Goal: Information Seeking & Learning: Learn about a topic

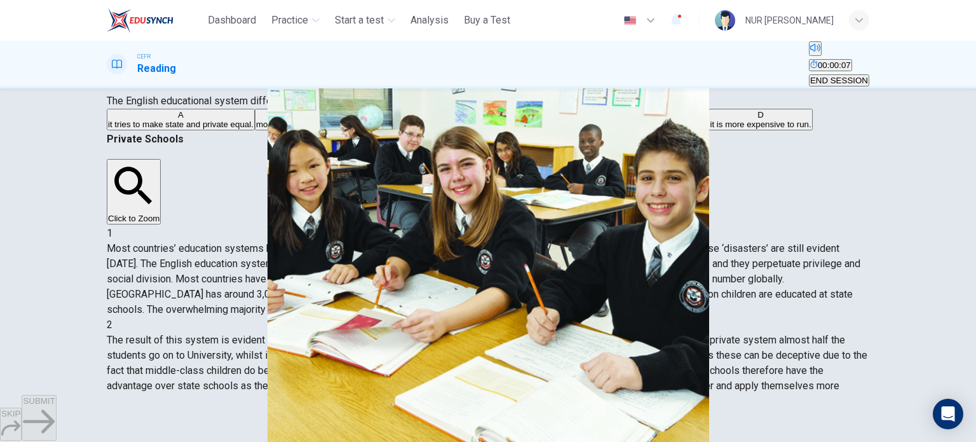
scroll to position [95, 0]
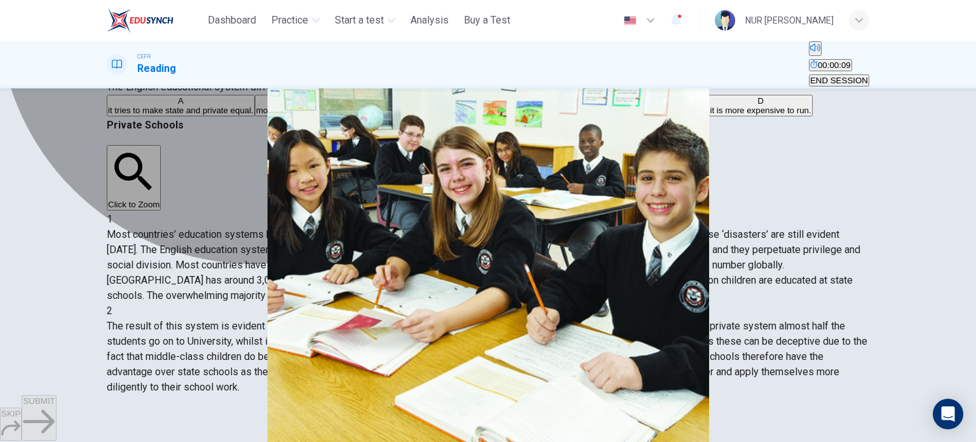
click at [505, 115] on span "it contributes to creating a class system within society." at bounding box center [606, 111] width 202 height 10
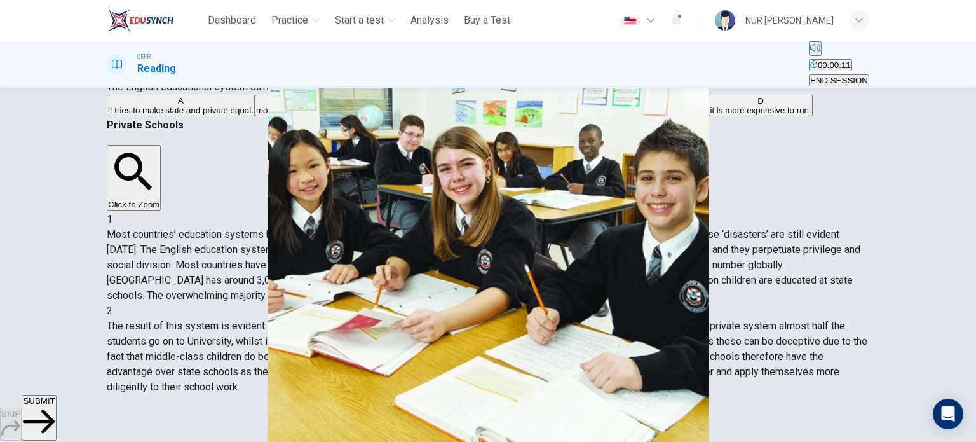
click at [55, 405] on span "SUBMIT" at bounding box center [39, 401] width 32 height 10
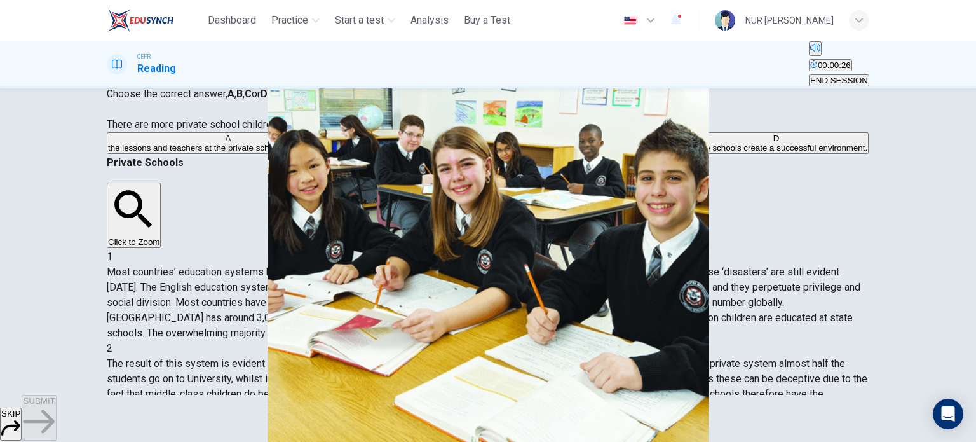
scroll to position [259, 0]
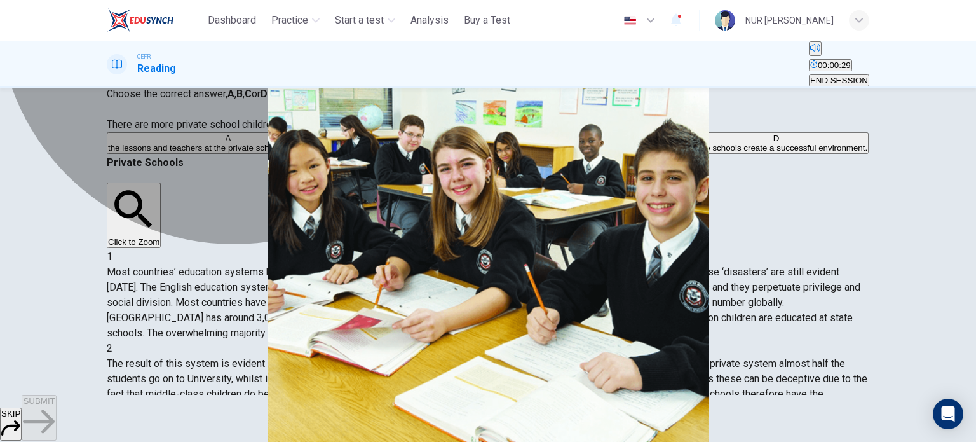
click at [685, 153] on span "private schools create a successful environment." at bounding box center [776, 148] width 182 height 10
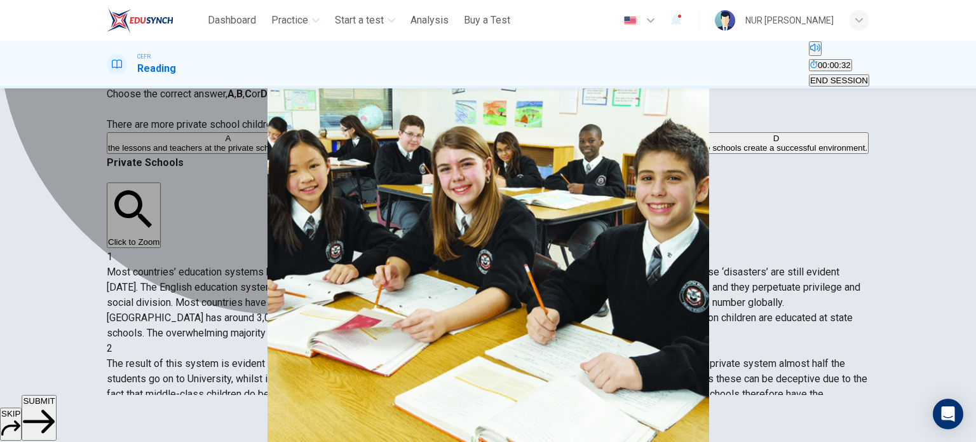
click at [350, 154] on button "A the lessons and teachers at the private schools are much better." at bounding box center [228, 143] width 243 height 22
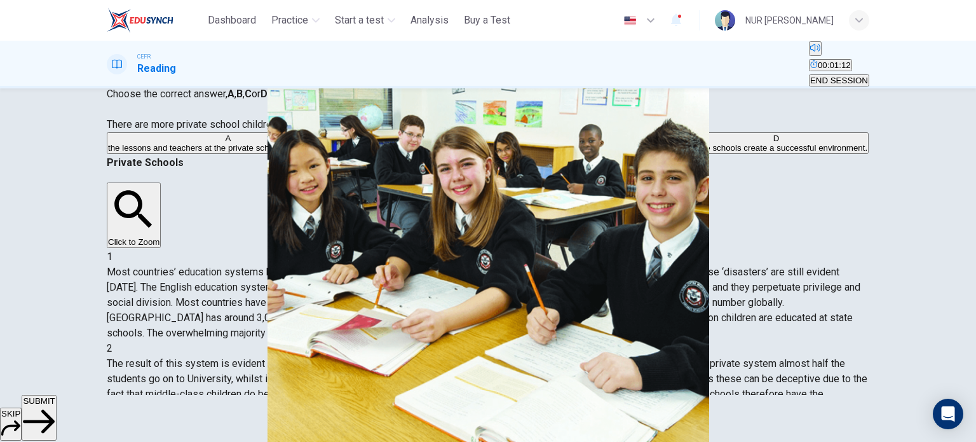
scroll to position [360, 0]
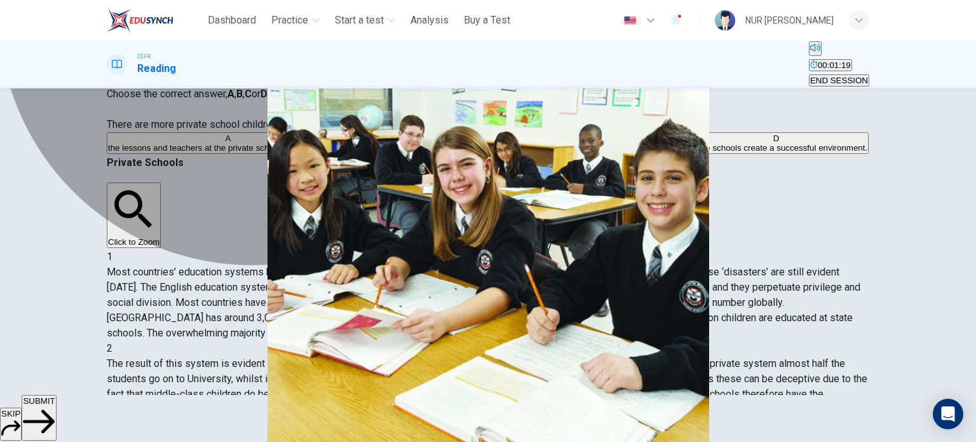
click at [684, 154] on button "D private schools create a successful environment." at bounding box center [776, 143] width 185 height 22
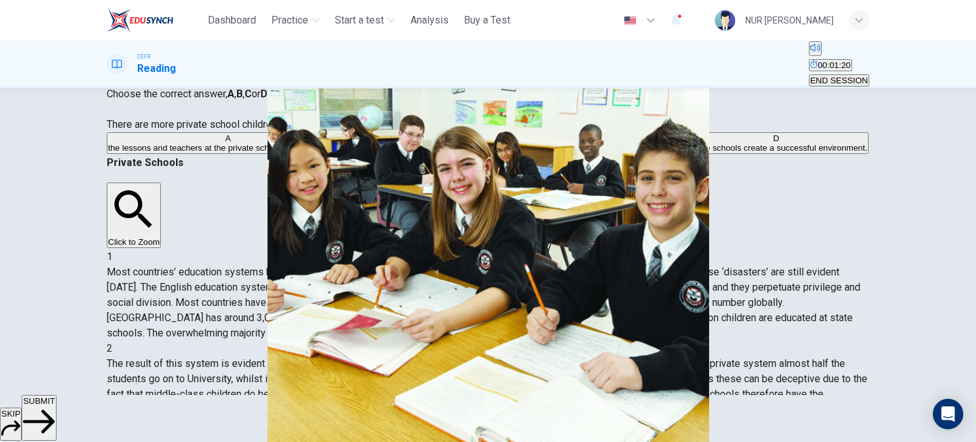
click at [55, 405] on span "SUBMIT" at bounding box center [39, 401] width 32 height 10
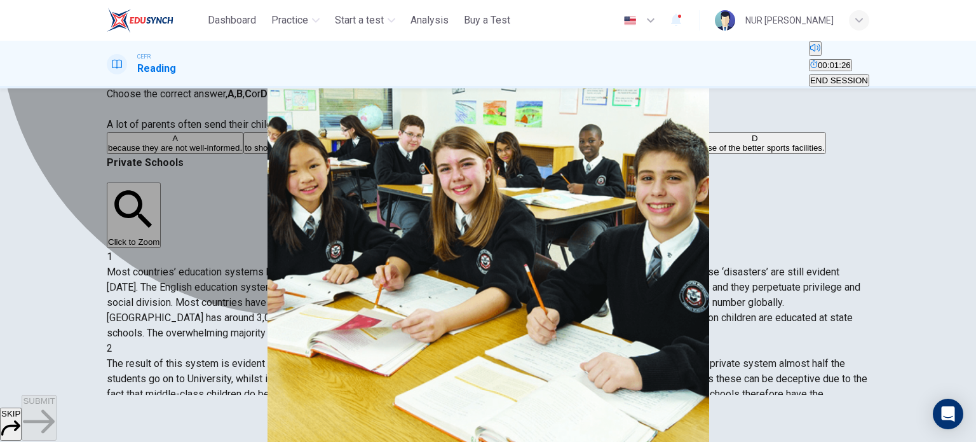
click at [443, 153] on span "to increase their chances of succeeding in the university exams." at bounding box center [563, 148] width 240 height 10
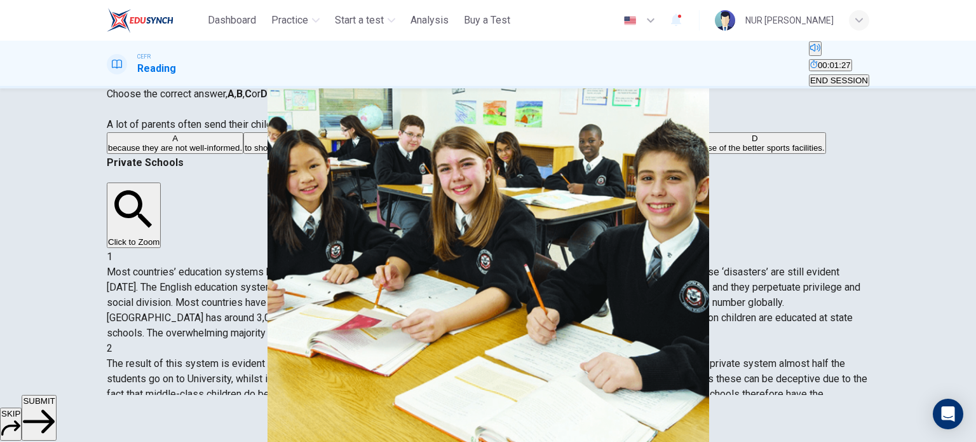
click at [55, 405] on span "SUBMIT" at bounding box center [39, 401] width 32 height 10
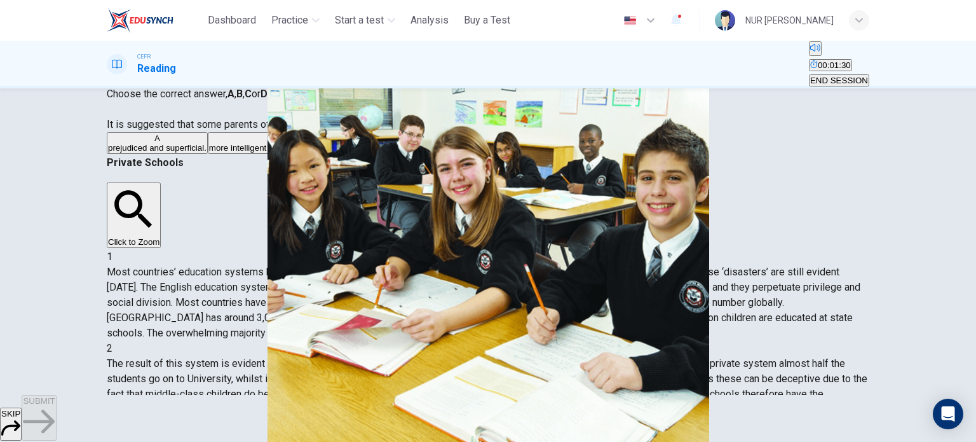
scroll to position [434, 0]
click at [269, 155] on div "A prejudiced and superficial. B more intelligent than those with children at st…" at bounding box center [488, 143] width 763 height 23
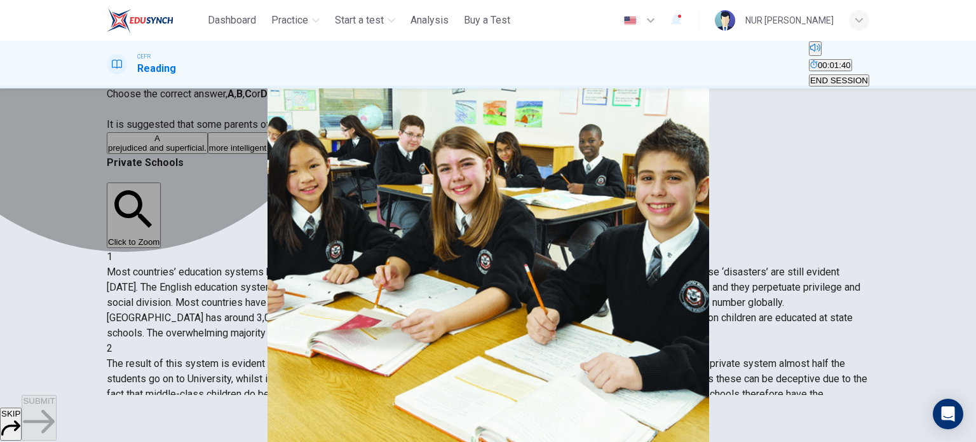
click at [208, 154] on button "A prejudiced and superficial." at bounding box center [157, 143] width 101 height 22
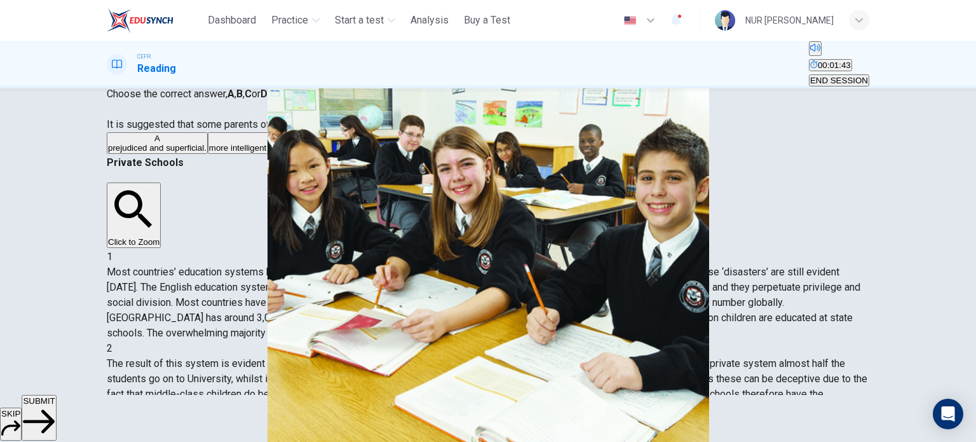
click at [55, 405] on span "SUBMIT" at bounding box center [39, 401] width 32 height 10
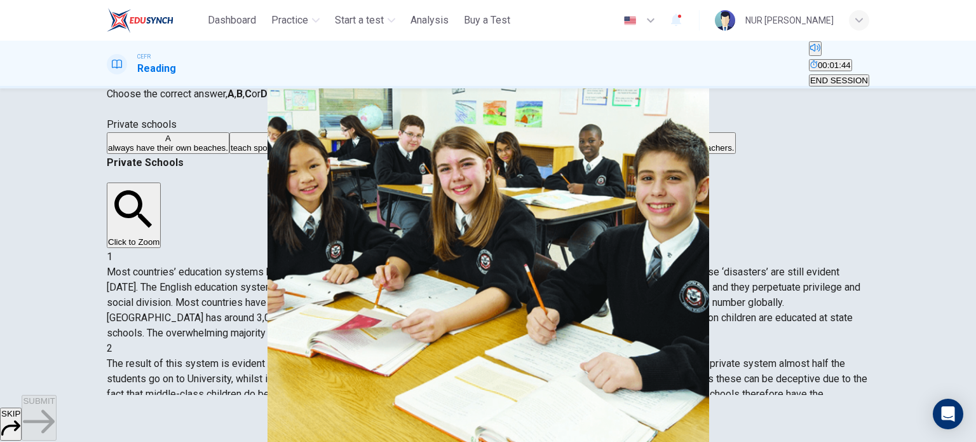
scroll to position [477, 0]
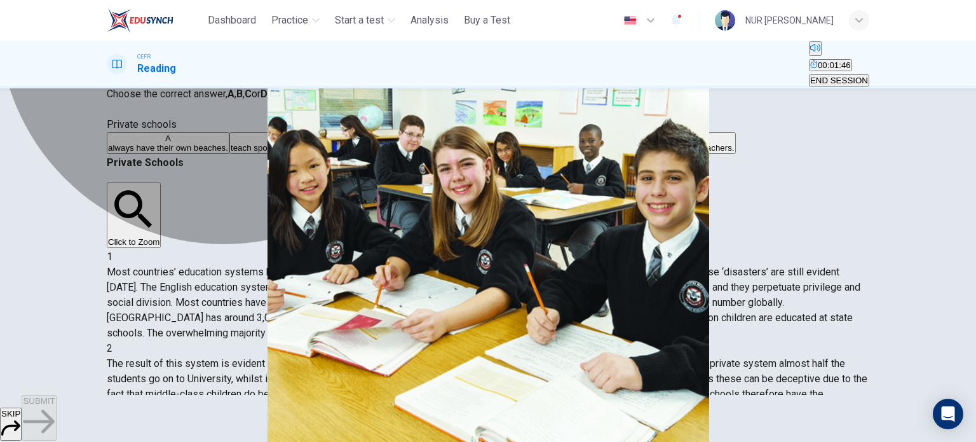
click at [376, 153] on span "spend more money per student than state schools." at bounding box center [471, 148] width 190 height 10
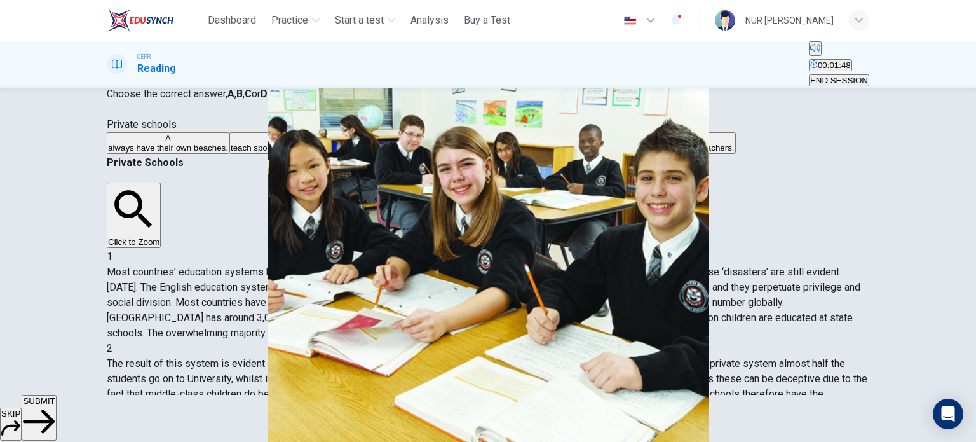
click at [55, 405] on span "SUBMIT" at bounding box center [39, 401] width 32 height 10
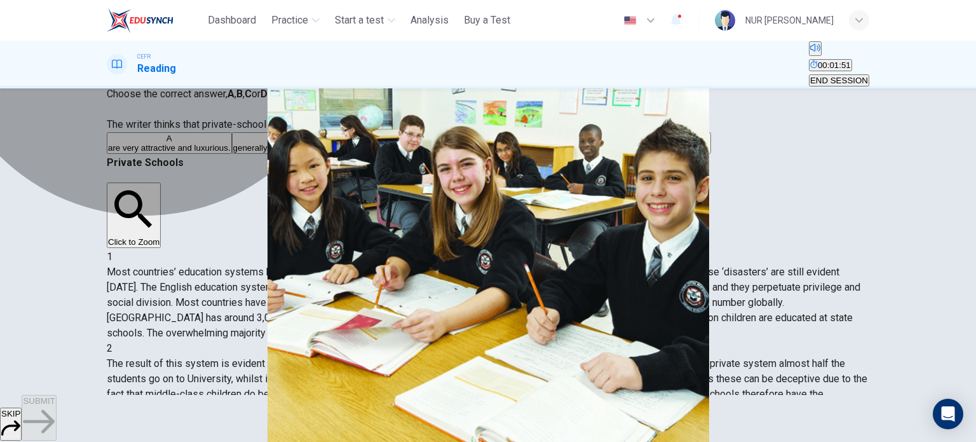
click at [231, 153] on span "are very attractive and luxurious." at bounding box center [169, 148] width 123 height 10
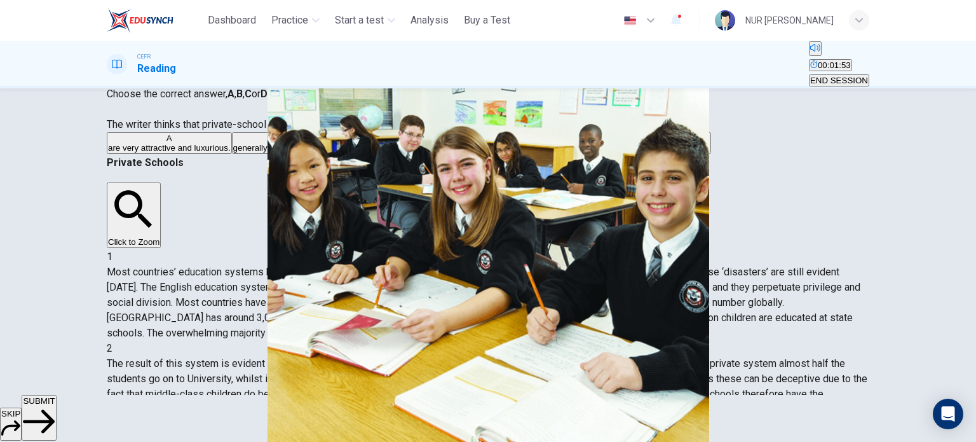
click at [55, 405] on span "SUBMIT" at bounding box center [39, 401] width 32 height 10
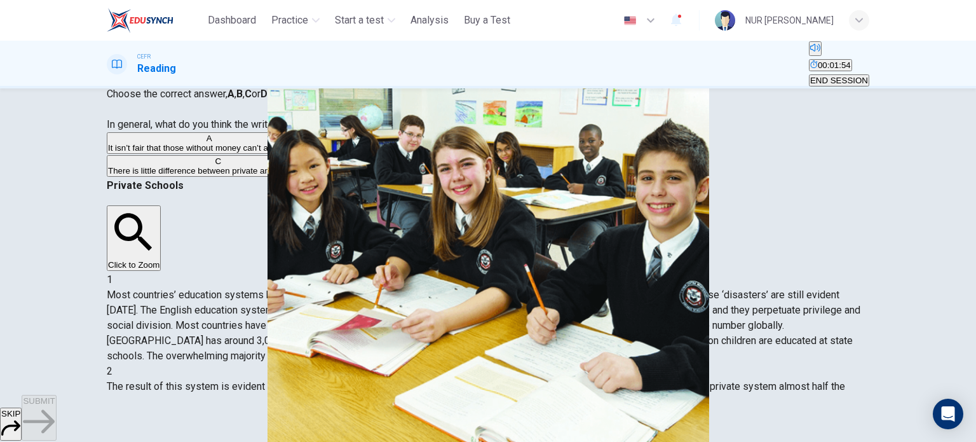
scroll to position [530, 0]
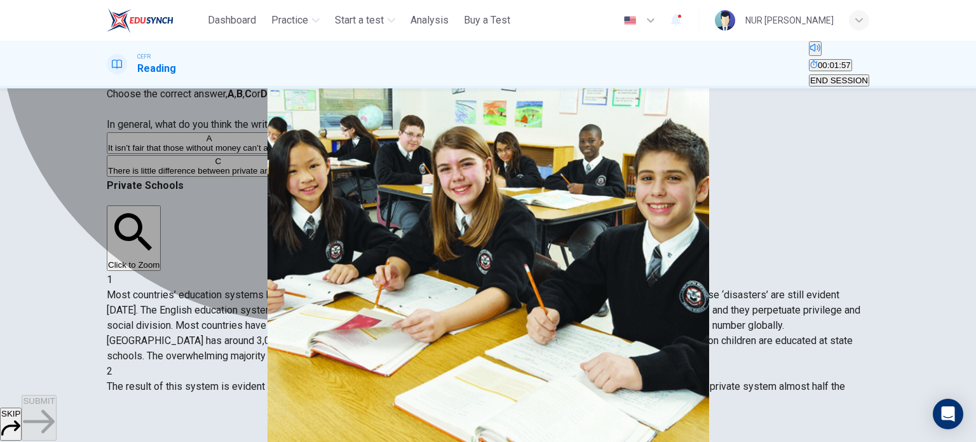
click at [427, 153] on span "They divide social classes but they offer better facilities and a more creative…" at bounding box center [480, 148] width 334 height 10
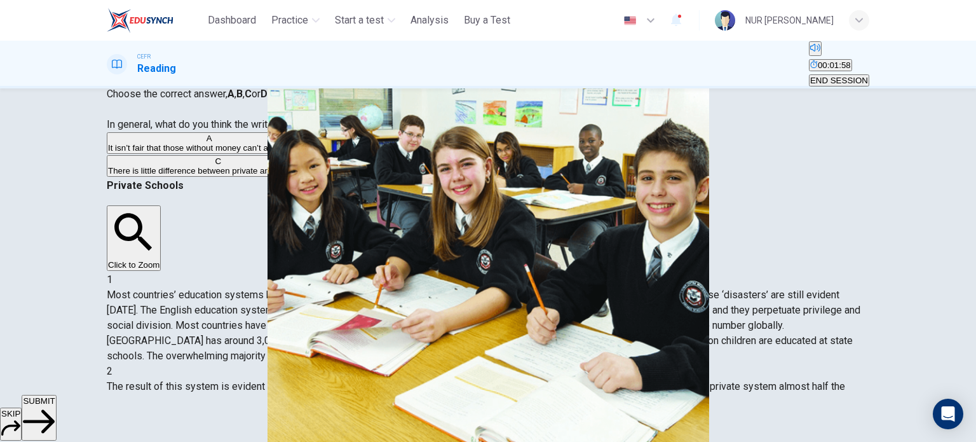
click at [56, 421] on button "SUBMIT" at bounding box center [39, 418] width 34 height 46
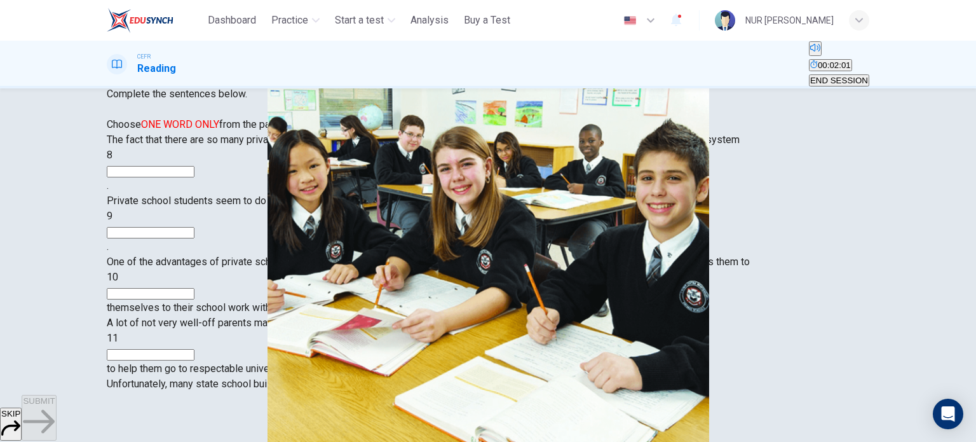
scroll to position [193, 0]
click at [194, 177] on input at bounding box center [151, 171] width 88 height 11
type input "******"
click at [194, 238] on input at bounding box center [151, 232] width 88 height 11
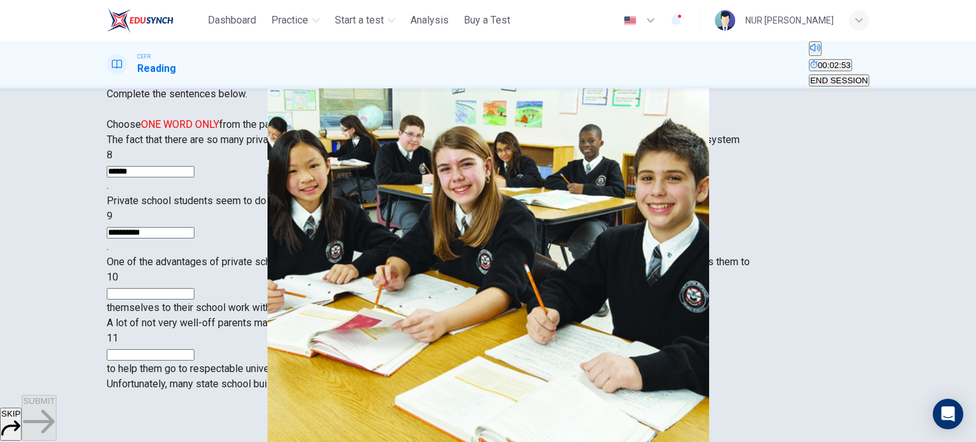
click at [194, 238] on input "**********" at bounding box center [151, 232] width 88 height 11
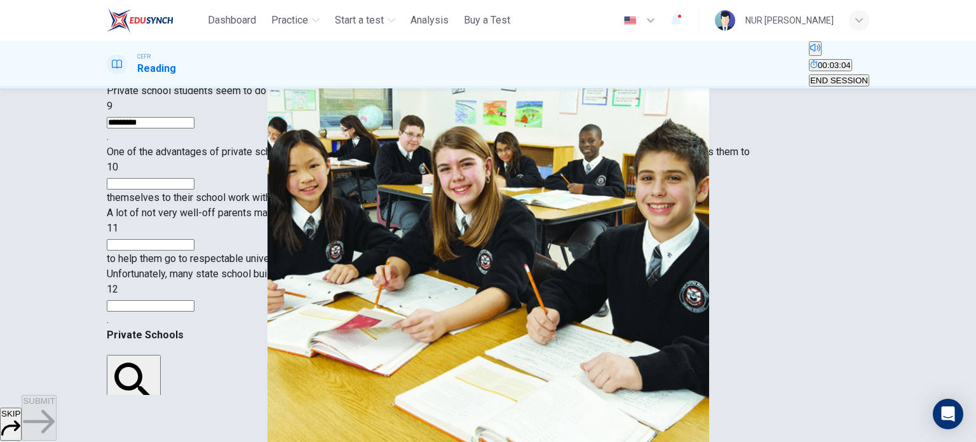
scroll to position [808, 0]
type input "*********"
click at [194, 311] on input at bounding box center [151, 305] width 88 height 11
type input "****"
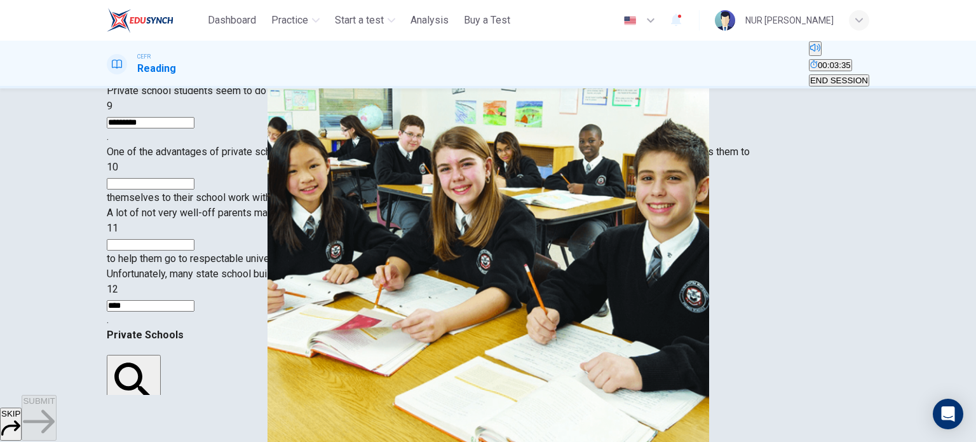
click at [194, 189] on input at bounding box center [151, 183] width 88 height 11
type input "*****"
click at [194, 250] on input at bounding box center [151, 244] width 88 height 11
type input "*********"
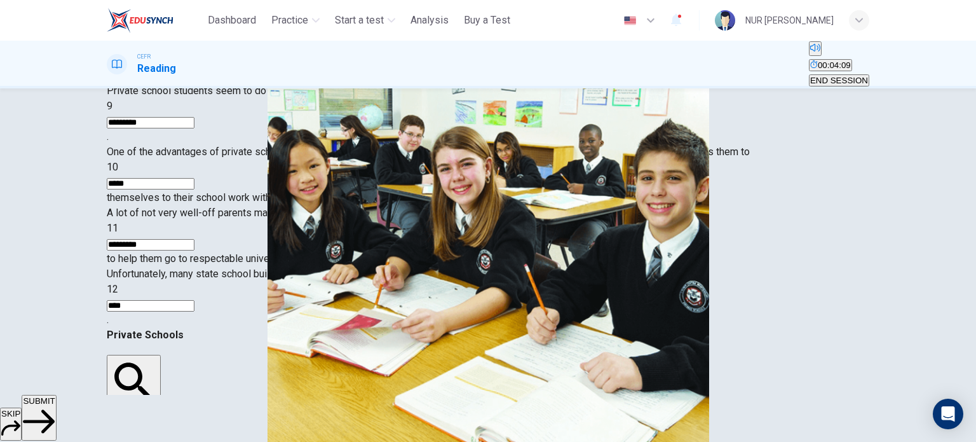
click at [55, 405] on span "SUBMIT" at bounding box center [39, 401] width 32 height 10
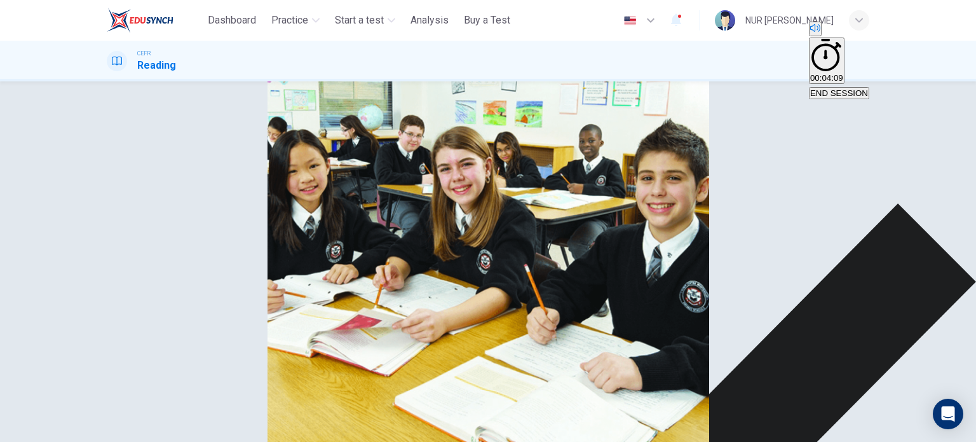
scroll to position [0, 0]
click at [824, 88] on span "END SESSION" at bounding box center [839, 93] width 58 height 10
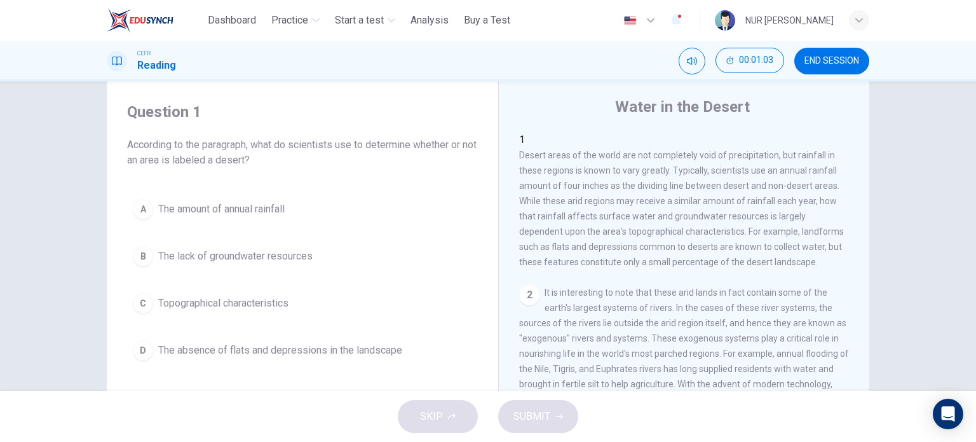
scroll to position [36, 0]
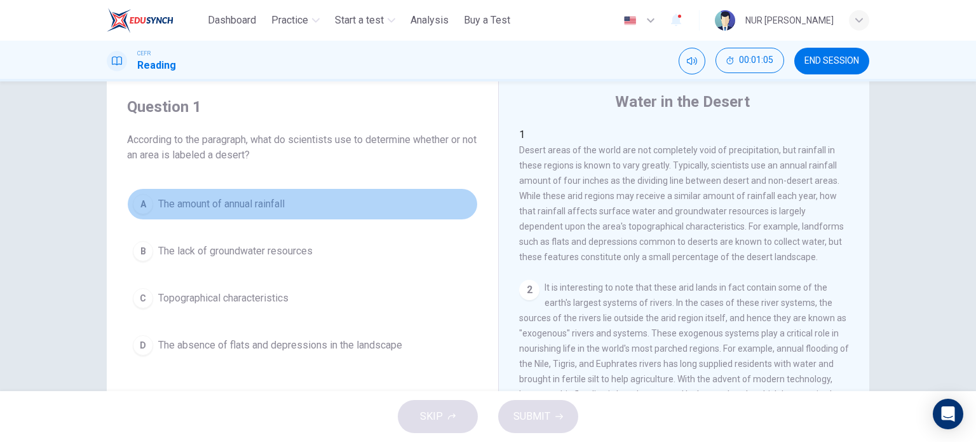
click at [269, 214] on button "A The amount of annual rainfall" at bounding box center [302, 204] width 351 height 32
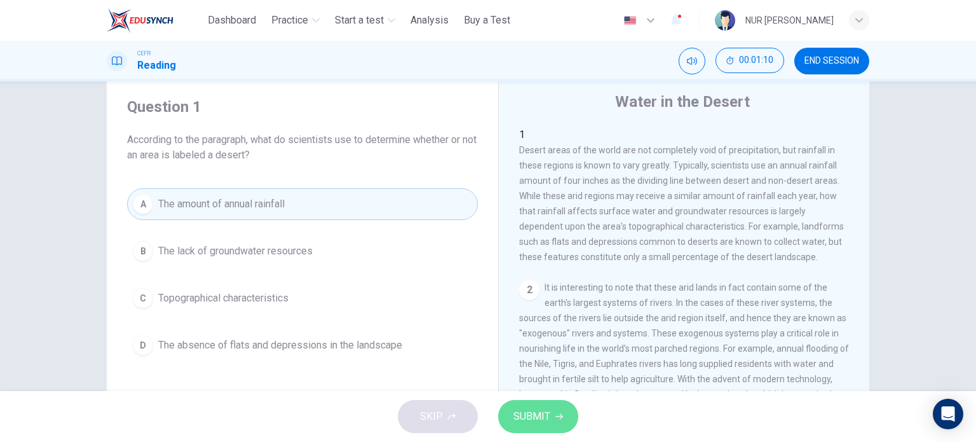
click at [545, 414] on span "SUBMIT" at bounding box center [532, 416] width 37 height 18
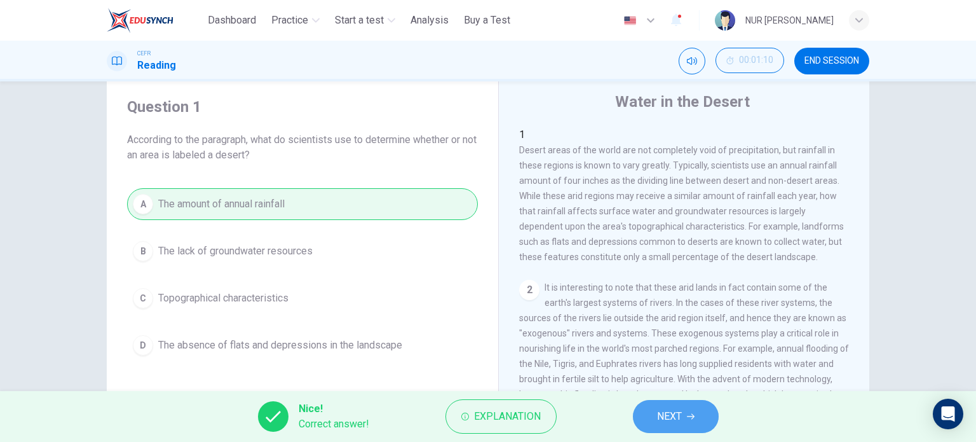
click at [658, 418] on span "NEXT" at bounding box center [669, 416] width 25 height 18
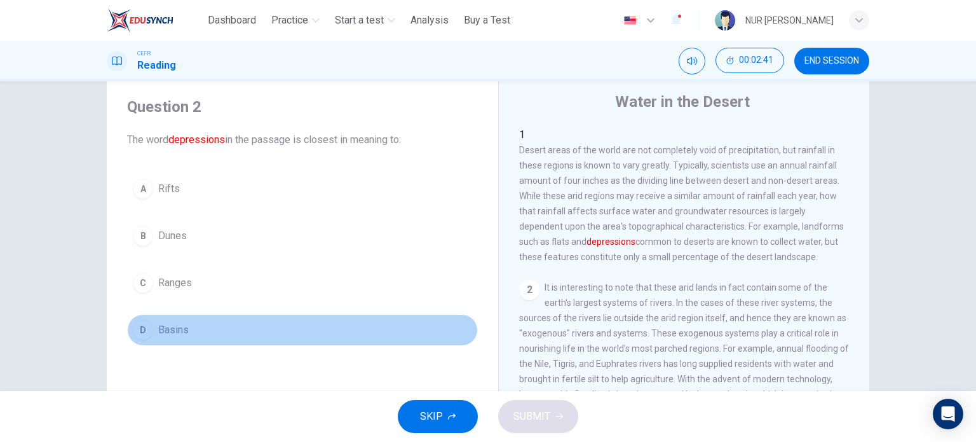
click at [178, 322] on span "Basins" at bounding box center [173, 329] width 31 height 15
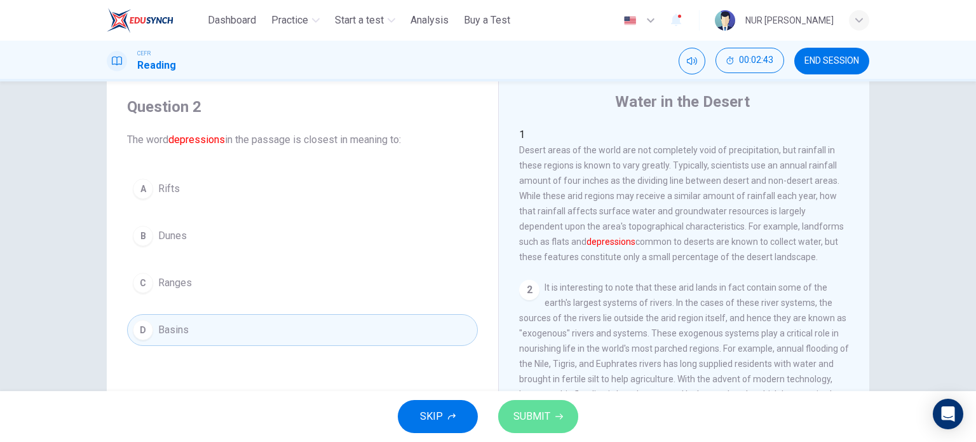
click at [536, 421] on span "SUBMIT" at bounding box center [532, 416] width 37 height 18
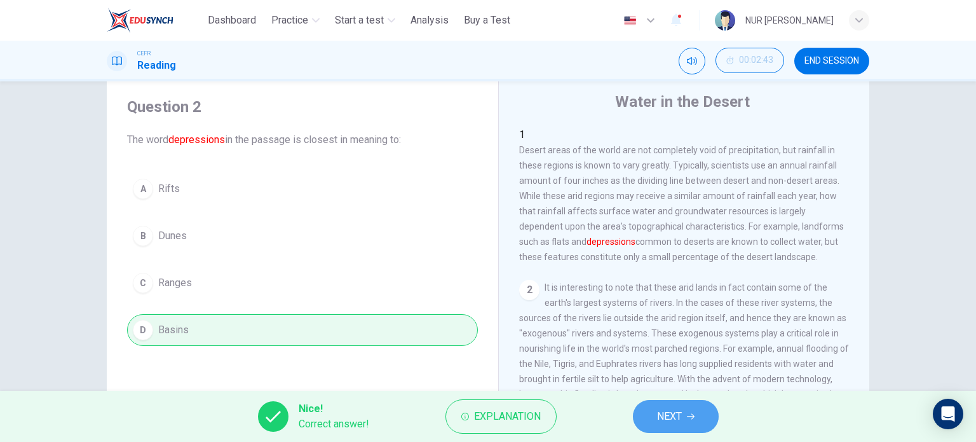
click at [674, 425] on button "NEXT" at bounding box center [676, 416] width 86 height 33
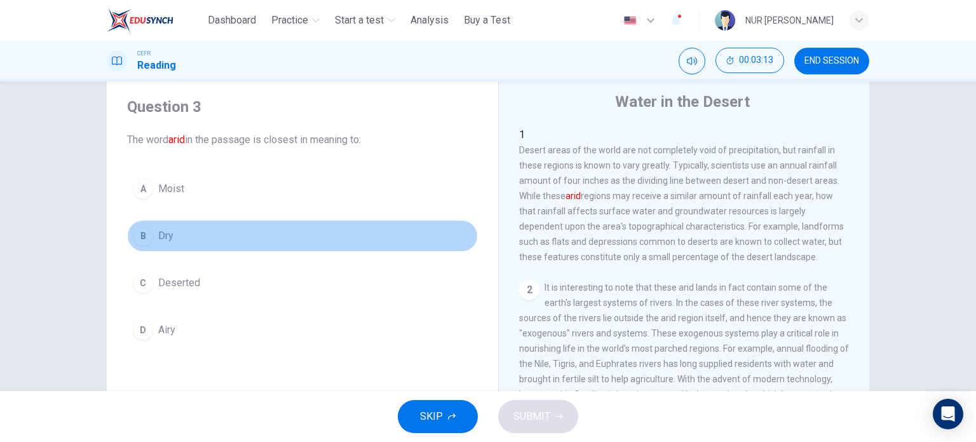
click at [165, 229] on span "Dry" at bounding box center [165, 235] width 15 height 15
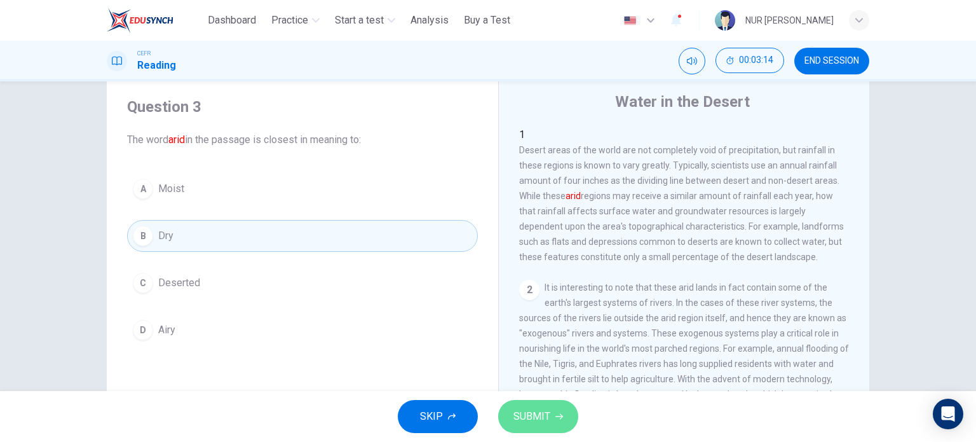
click at [515, 409] on span "SUBMIT" at bounding box center [532, 416] width 37 height 18
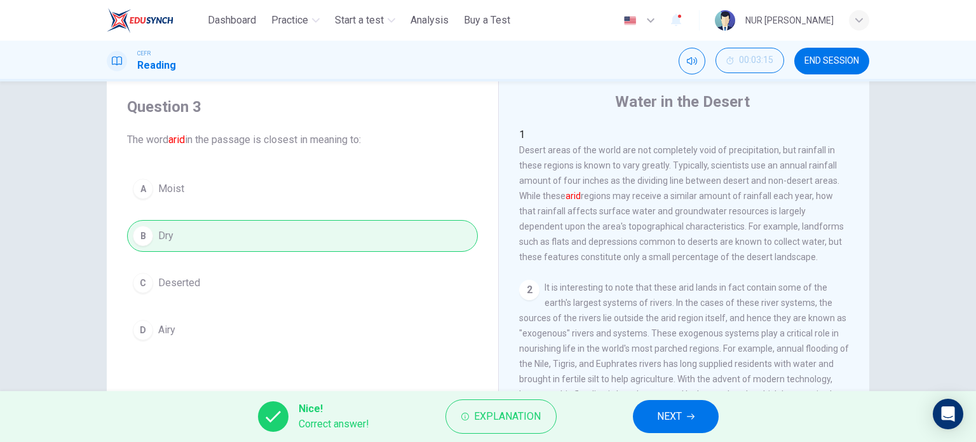
click at [650, 416] on button "NEXT" at bounding box center [676, 416] width 86 height 33
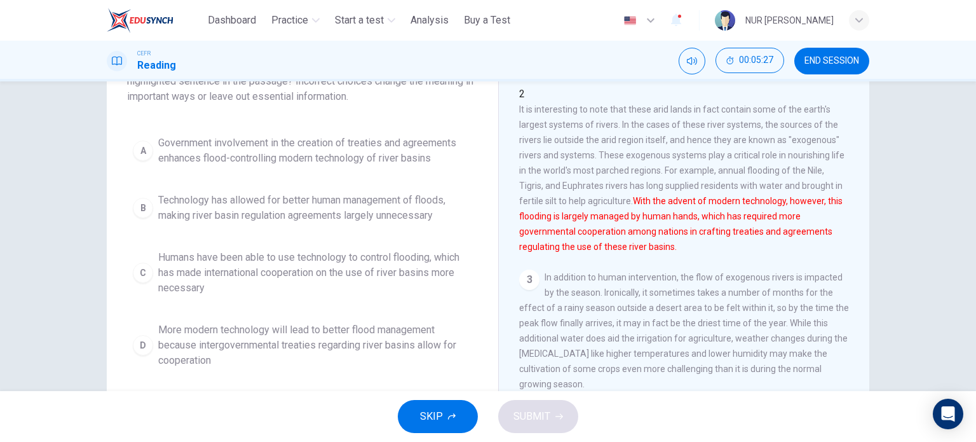
scroll to position [109, 0]
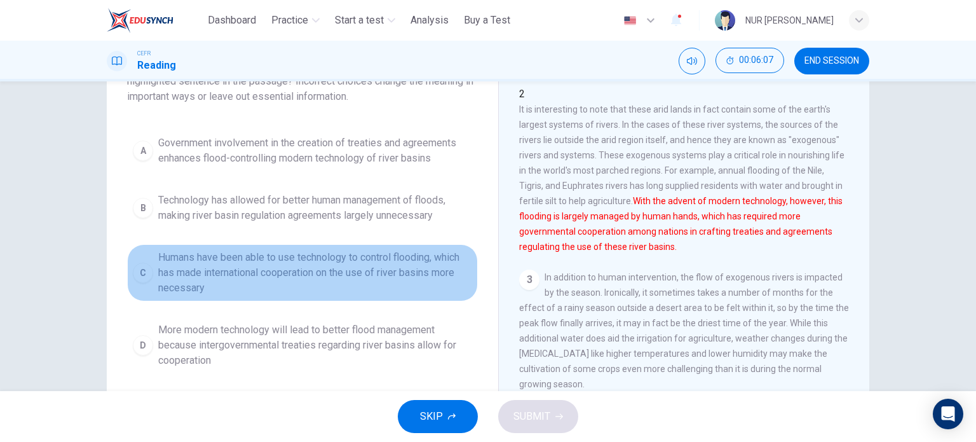
click at [397, 277] on span "Humans have been able to use technology to control flooding, which has made int…" at bounding box center [315, 273] width 314 height 46
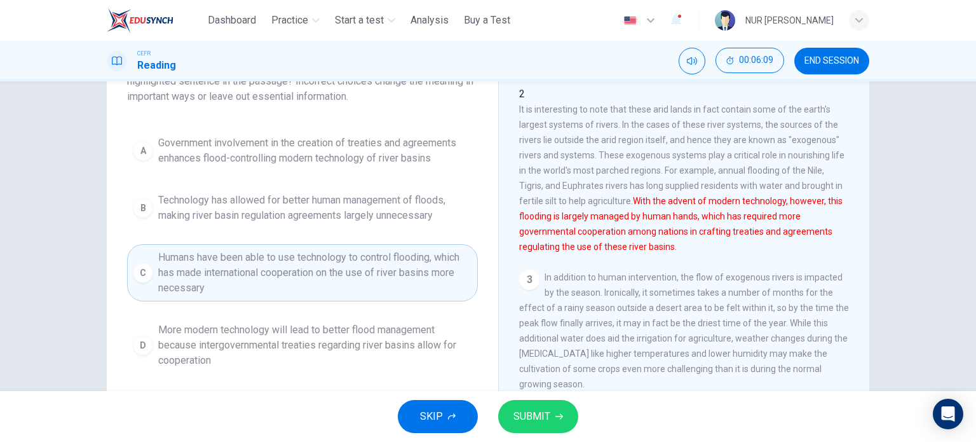
click at [516, 399] on div "SKIP SUBMIT" at bounding box center [488, 416] width 976 height 51
click at [521, 416] on span "SUBMIT" at bounding box center [532, 416] width 37 height 18
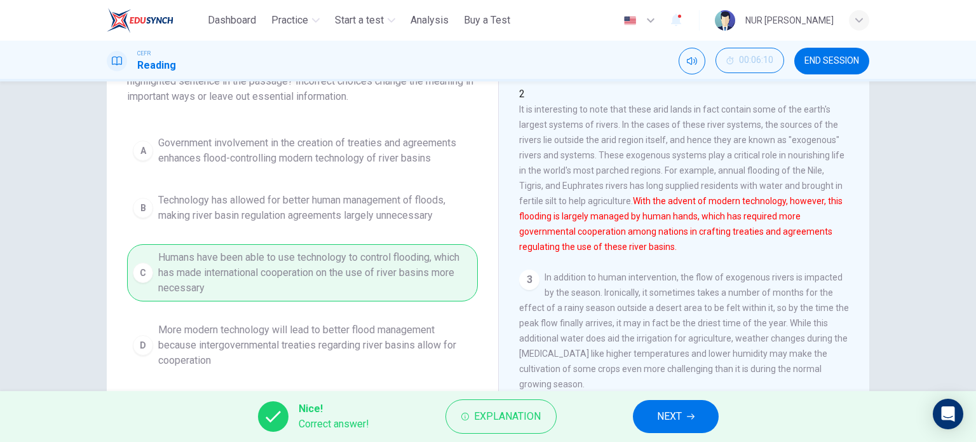
click at [653, 398] on div "Nice! Correct answer! Explanation NEXT" at bounding box center [488, 416] width 976 height 51
click at [653, 405] on button "NEXT" at bounding box center [676, 416] width 86 height 33
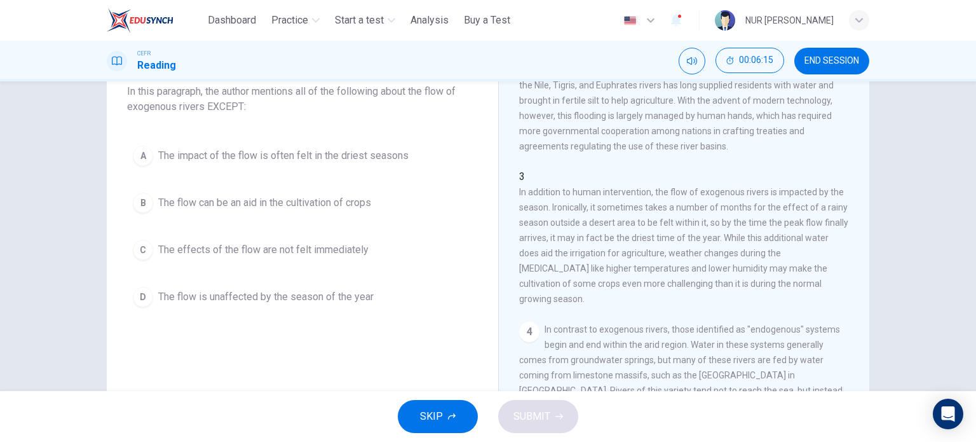
scroll to position [69, 0]
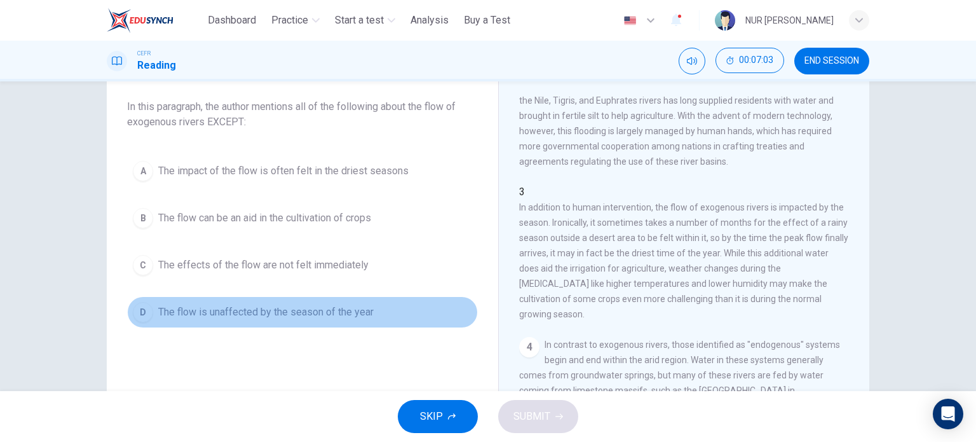
click at [292, 318] on span "The flow is unaffected by the season of the year" at bounding box center [265, 311] width 215 height 15
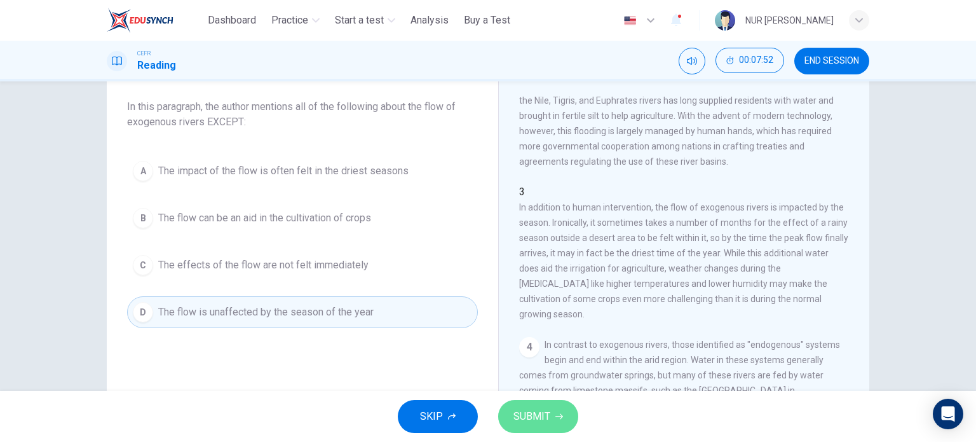
click at [547, 411] on span "SUBMIT" at bounding box center [532, 416] width 37 height 18
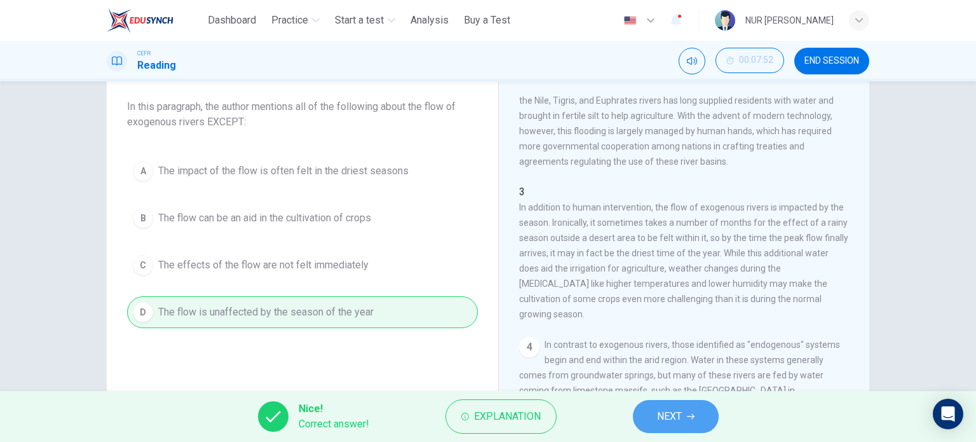
click at [684, 405] on button "NEXT" at bounding box center [676, 416] width 86 height 33
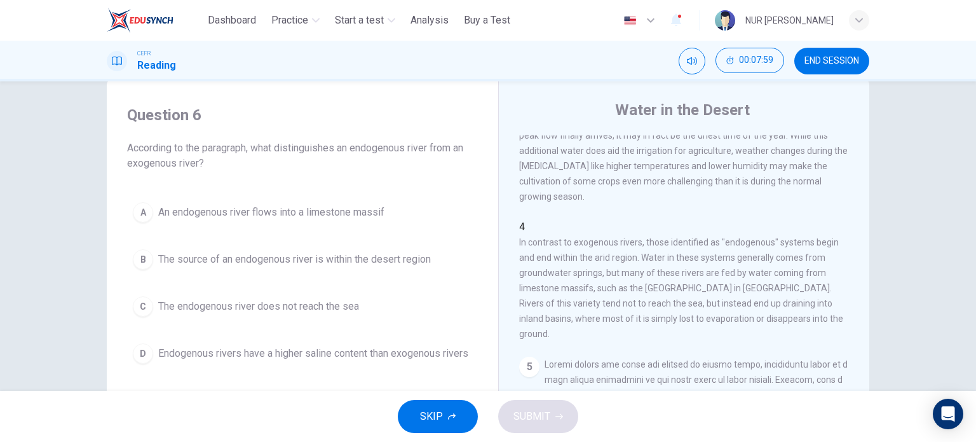
scroll to position [375, 0]
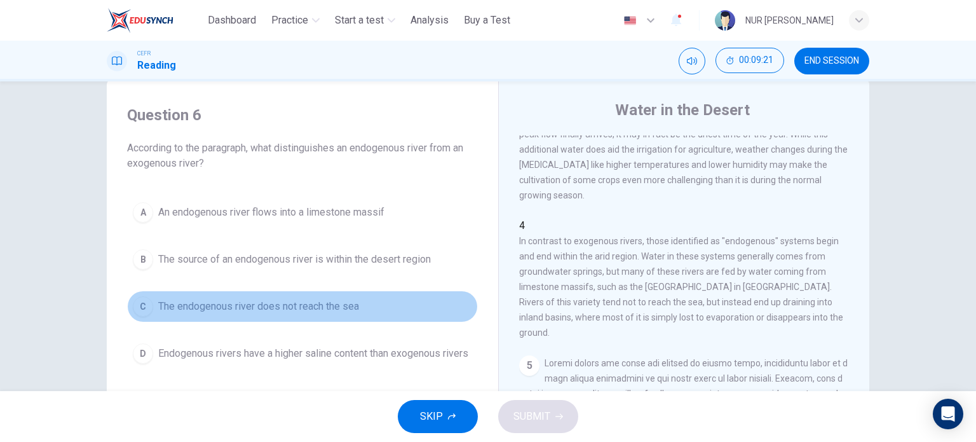
click at [341, 308] on span "The endogenous river does not reach the sea" at bounding box center [258, 306] width 201 height 15
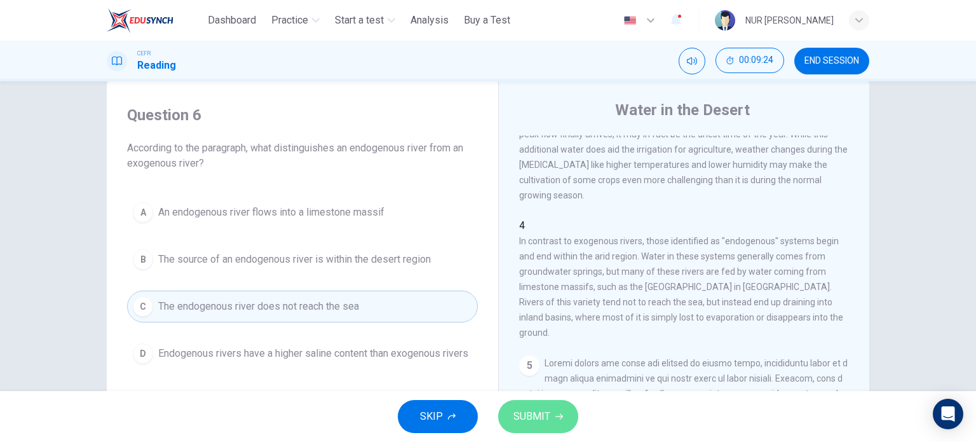
click at [545, 420] on span "SUBMIT" at bounding box center [532, 416] width 37 height 18
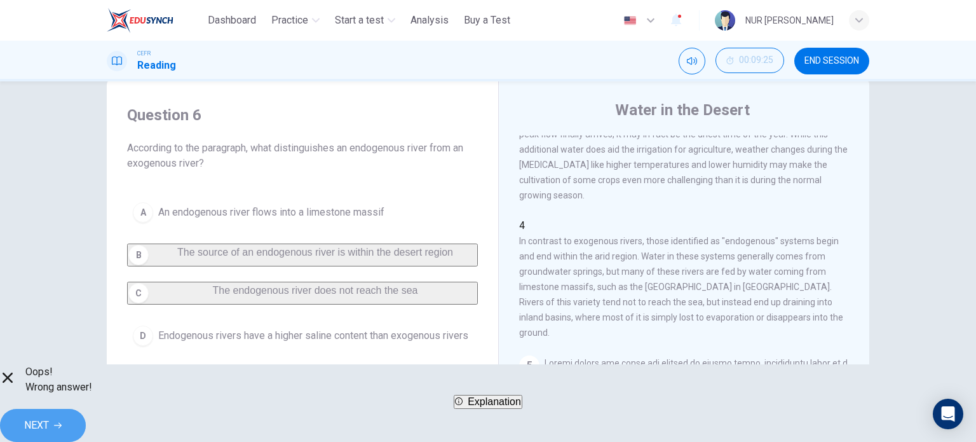
click at [86, 409] on button "NEXT" at bounding box center [43, 425] width 86 height 33
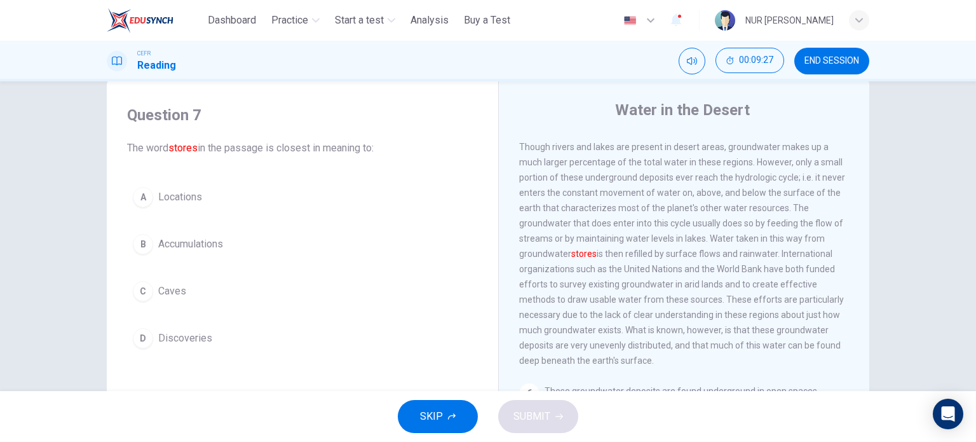
scroll to position [604, 0]
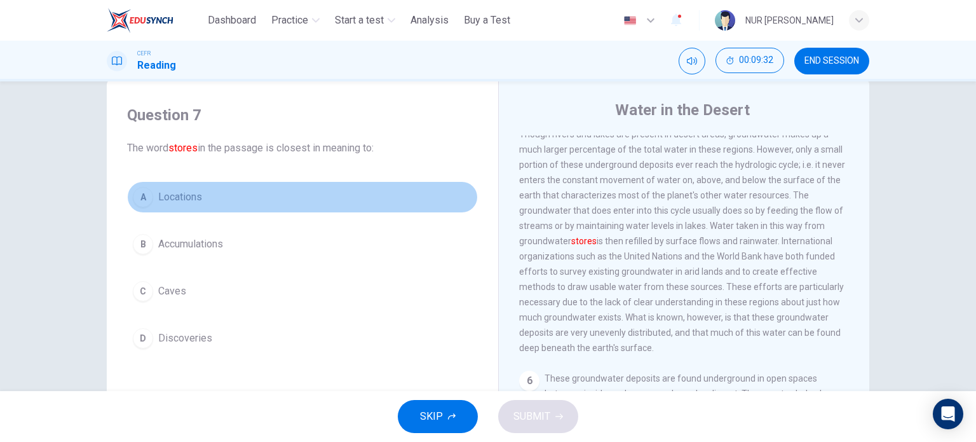
click at [180, 204] on span "Locations" at bounding box center [180, 196] width 44 height 15
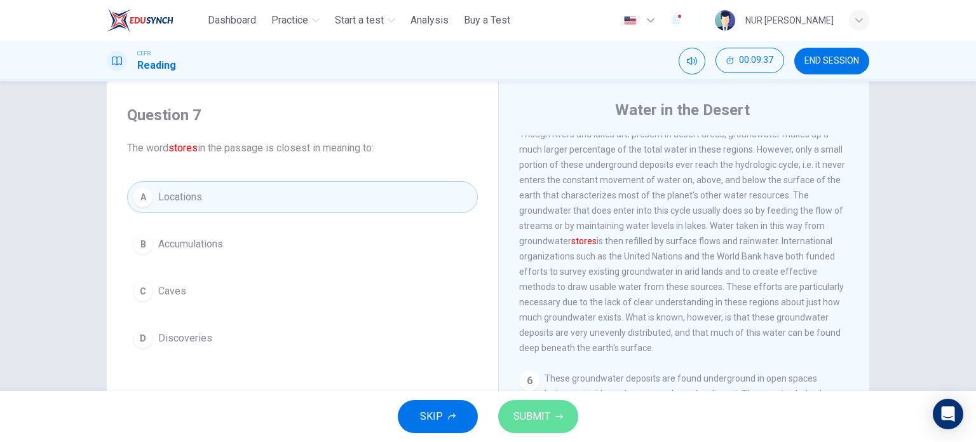
click at [553, 406] on button "SUBMIT" at bounding box center [538, 416] width 80 height 33
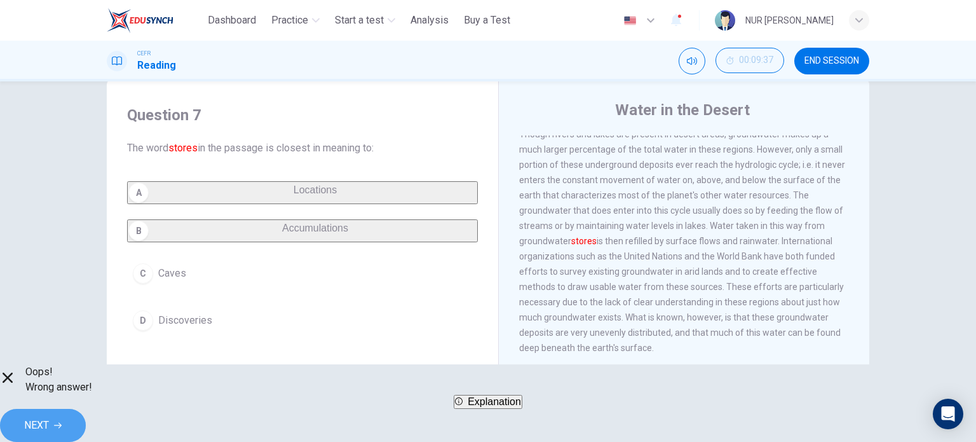
click at [86, 413] on button "NEXT" at bounding box center [43, 425] width 86 height 33
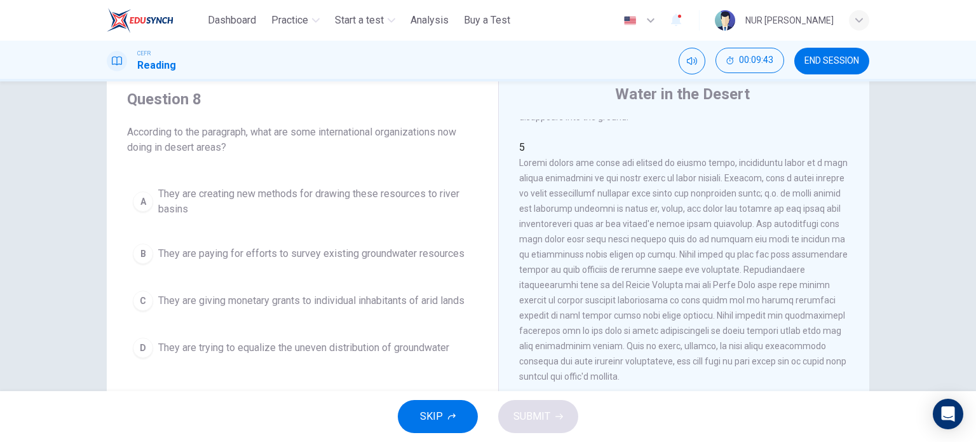
scroll to position [44, 0]
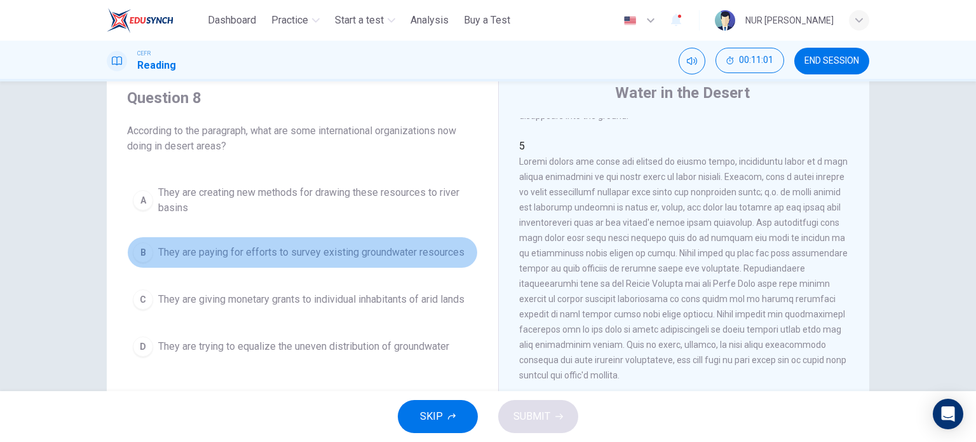
click at [425, 243] on button "B They are paying for efforts to survey existing groundwater resources" at bounding box center [302, 252] width 351 height 32
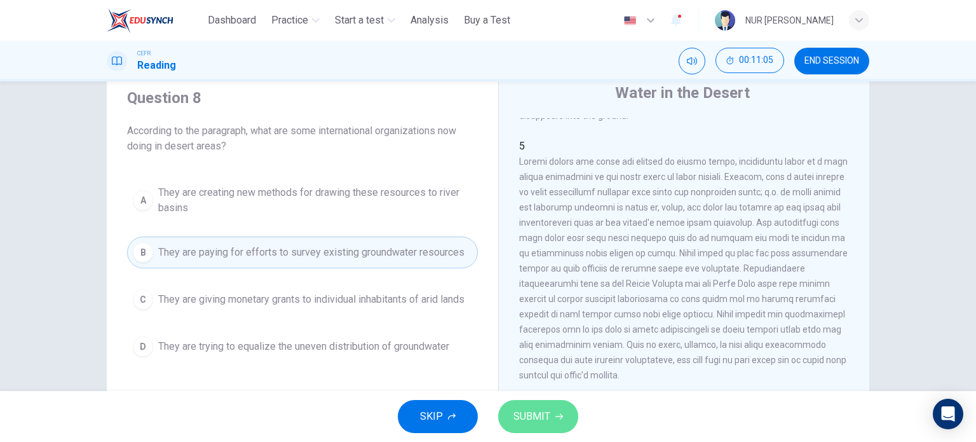
click at [520, 408] on span "SUBMIT" at bounding box center [532, 416] width 37 height 18
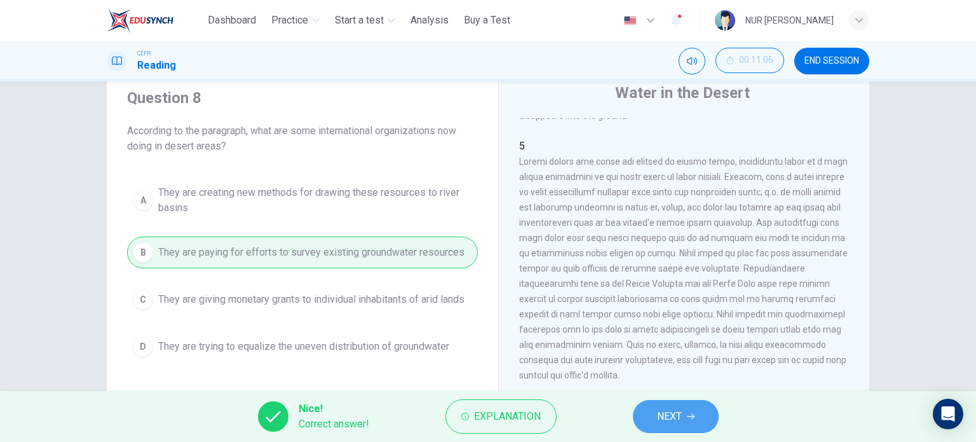
click at [656, 412] on button "NEXT" at bounding box center [676, 416] width 86 height 33
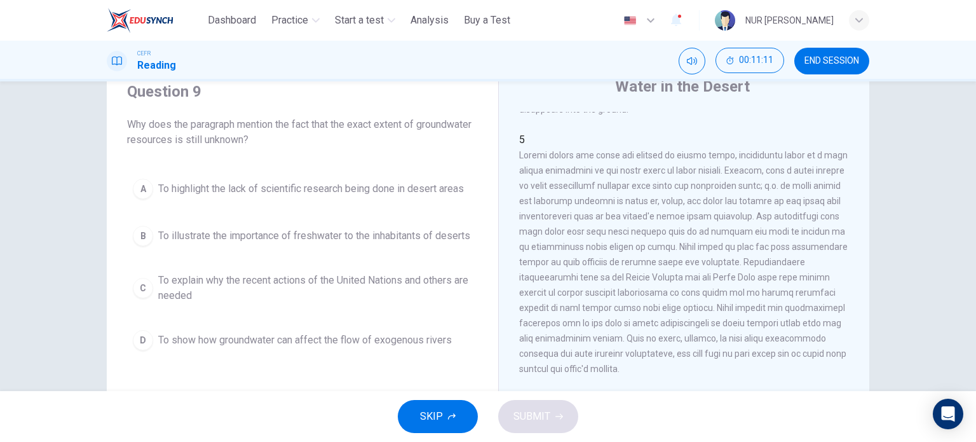
scroll to position [564, 0]
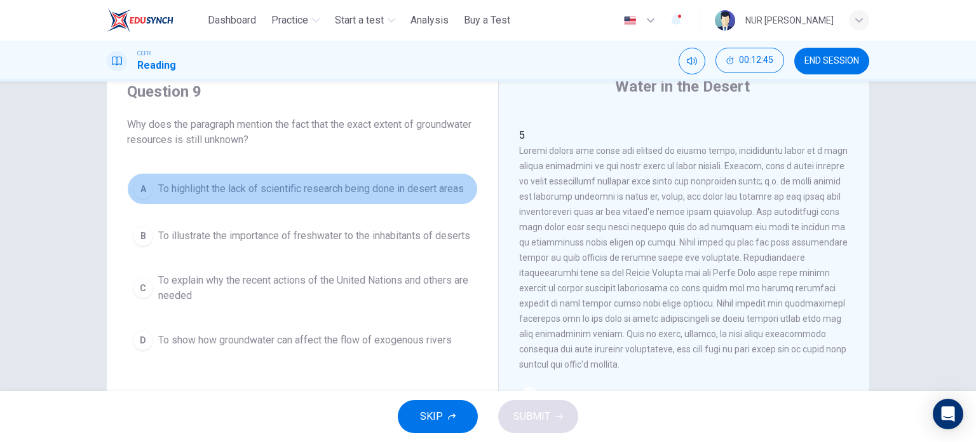
click at [427, 198] on button "A To highlight the lack of scientific research being done in desert areas" at bounding box center [302, 189] width 351 height 32
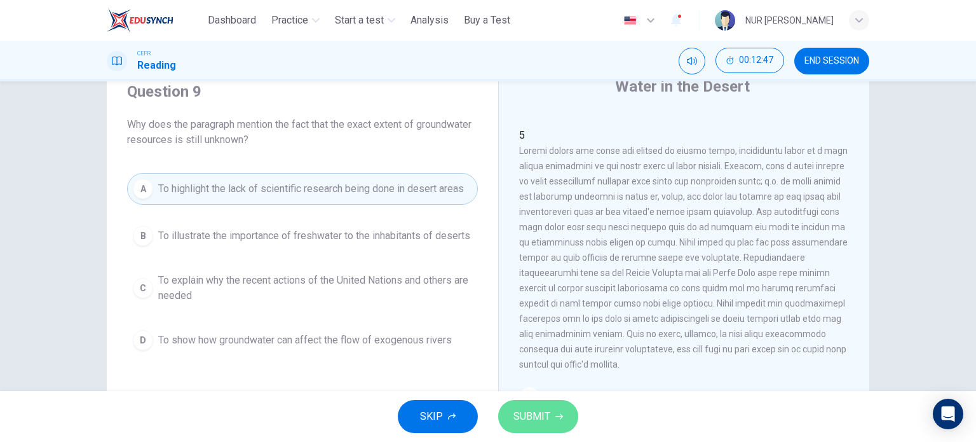
click at [528, 411] on span "SUBMIT" at bounding box center [532, 416] width 37 height 18
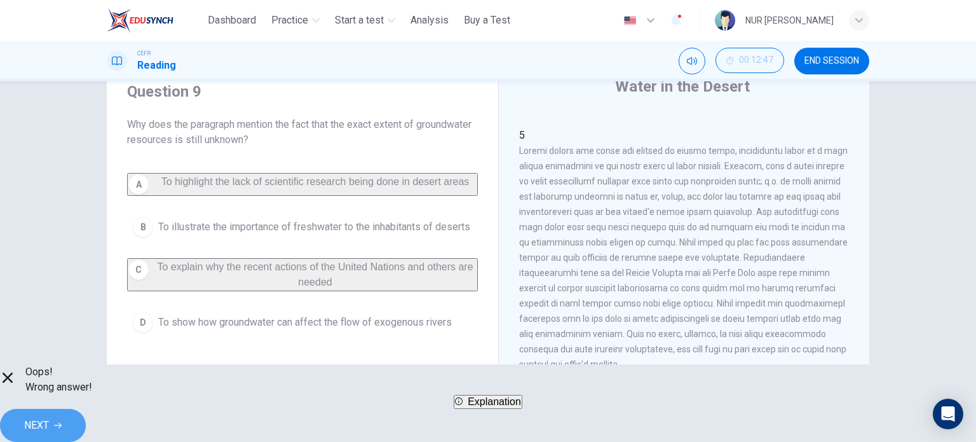
click at [86, 416] on button "NEXT" at bounding box center [43, 425] width 86 height 33
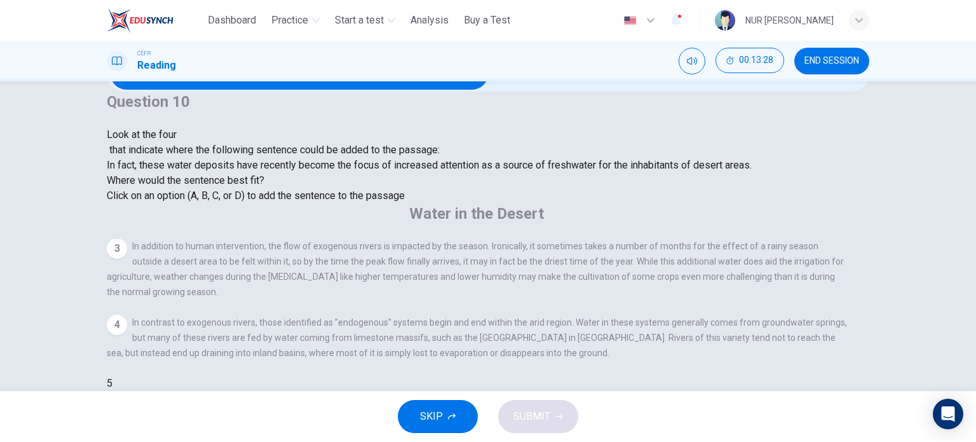
scroll to position [526, 0]
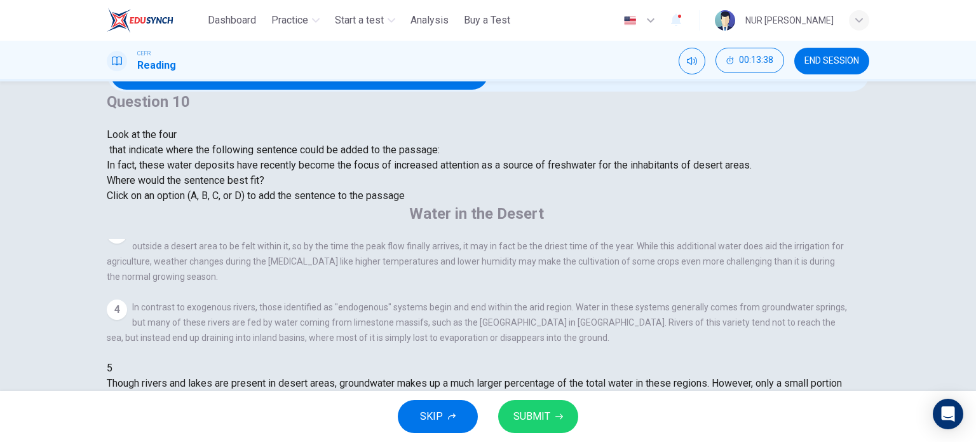
scroll to position [531, 0]
click at [562, 405] on button "SUBMIT" at bounding box center [538, 416] width 80 height 33
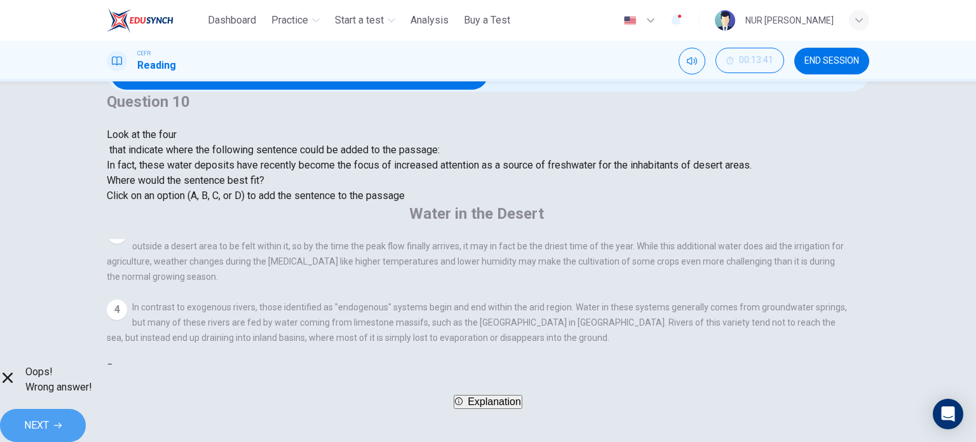
click at [49, 416] on span "NEXT" at bounding box center [36, 425] width 25 height 18
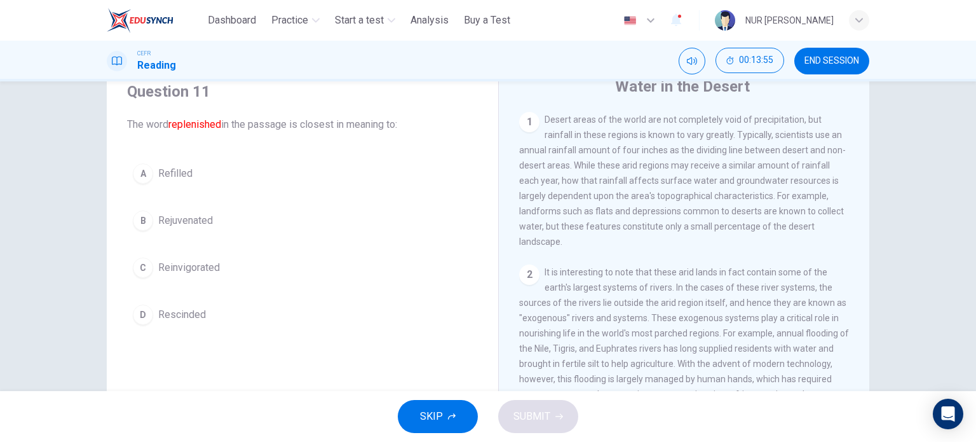
click at [186, 179] on span "Refilled" at bounding box center [175, 173] width 34 height 15
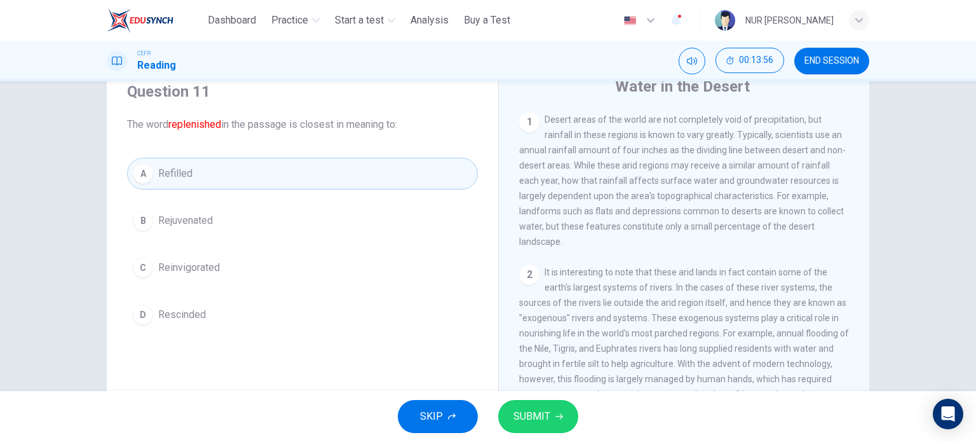
click at [538, 409] on span "SUBMIT" at bounding box center [532, 416] width 37 height 18
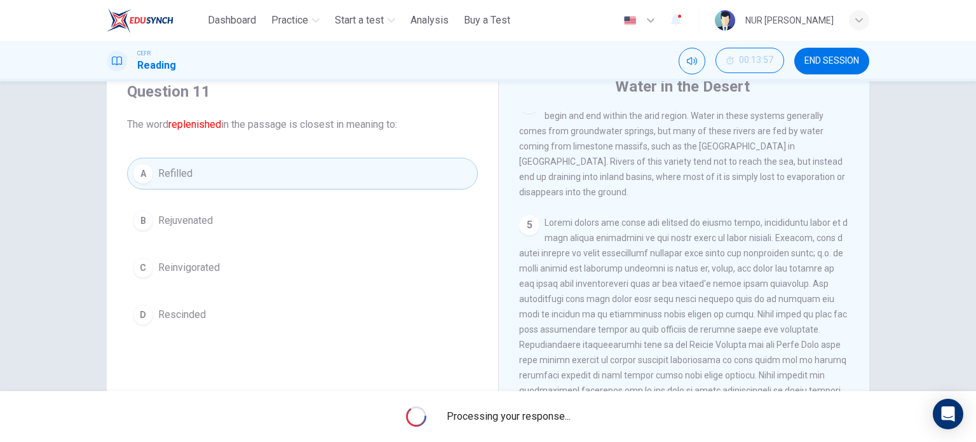
scroll to position [604, 0]
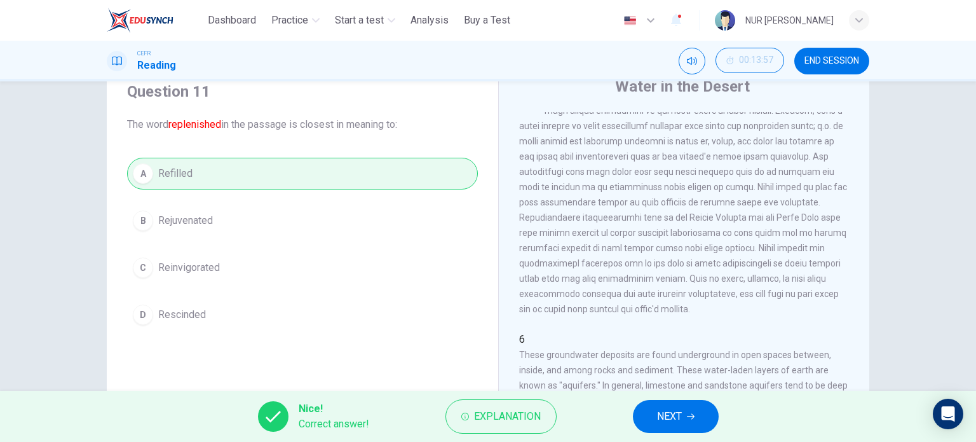
click at [658, 408] on span "NEXT" at bounding box center [669, 416] width 25 height 18
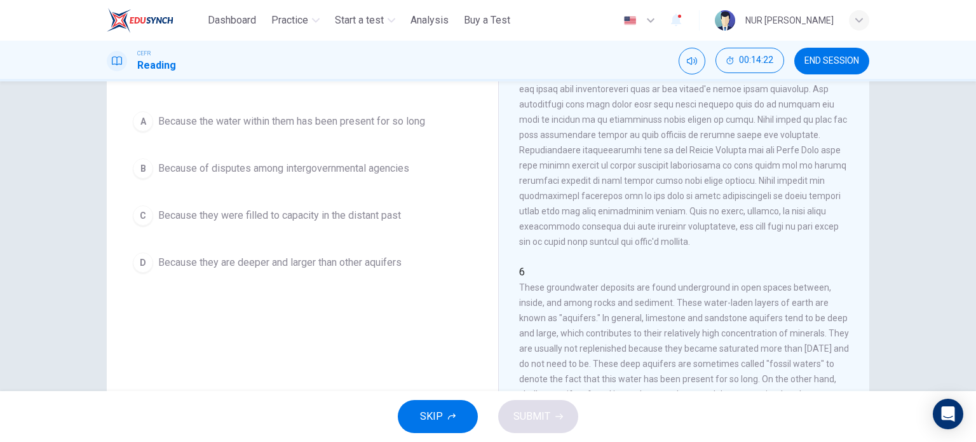
scroll to position [160, 0]
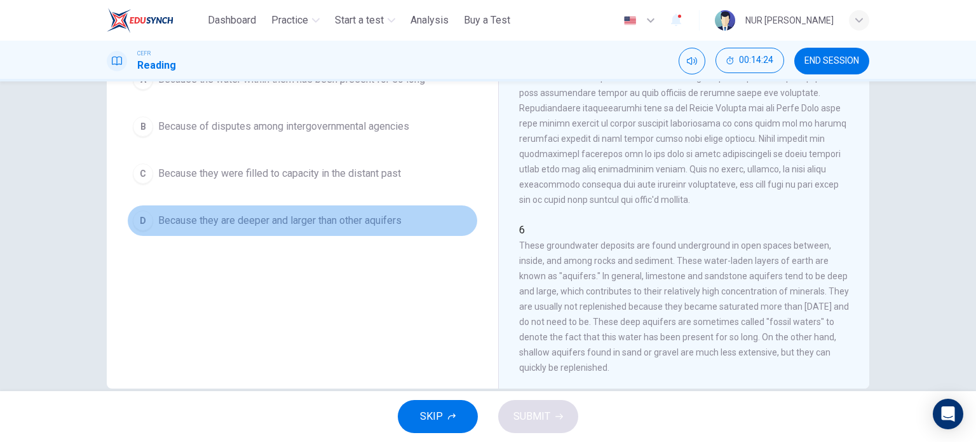
click at [386, 228] on button "D Because they are deeper and larger than other aquifers" at bounding box center [302, 221] width 351 height 32
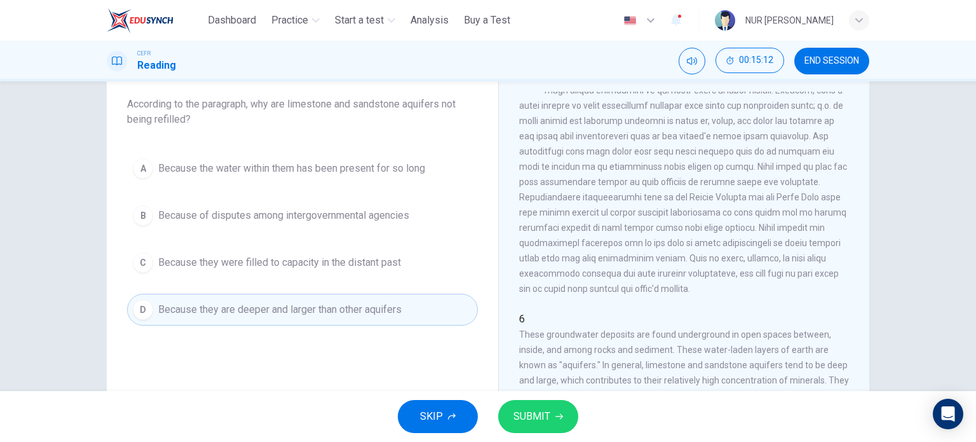
scroll to position [71, 0]
click at [426, 147] on div "Question 12 According to the paragraph, why are limestone and sandstone aquifer…" at bounding box center [302, 193] width 371 height 290
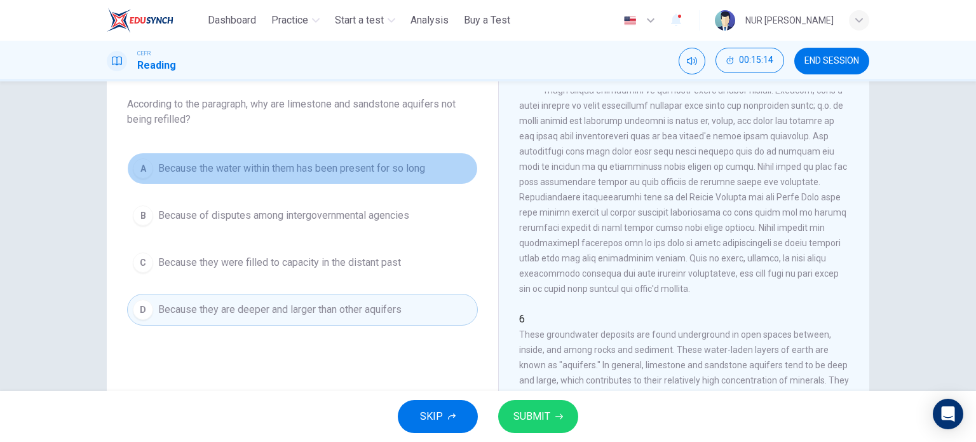
click at [413, 164] on span "Because the water within them has been present for so long" at bounding box center [291, 168] width 267 height 15
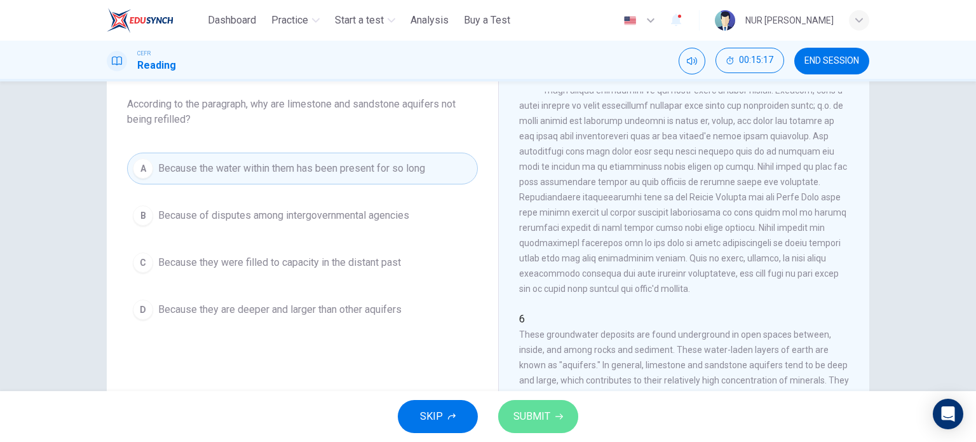
click at [531, 421] on span "SUBMIT" at bounding box center [532, 416] width 37 height 18
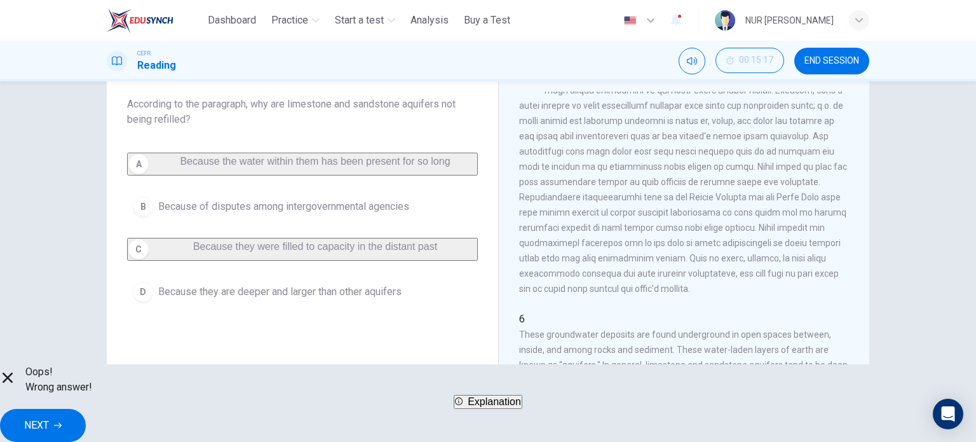
scroll to position [183, 0]
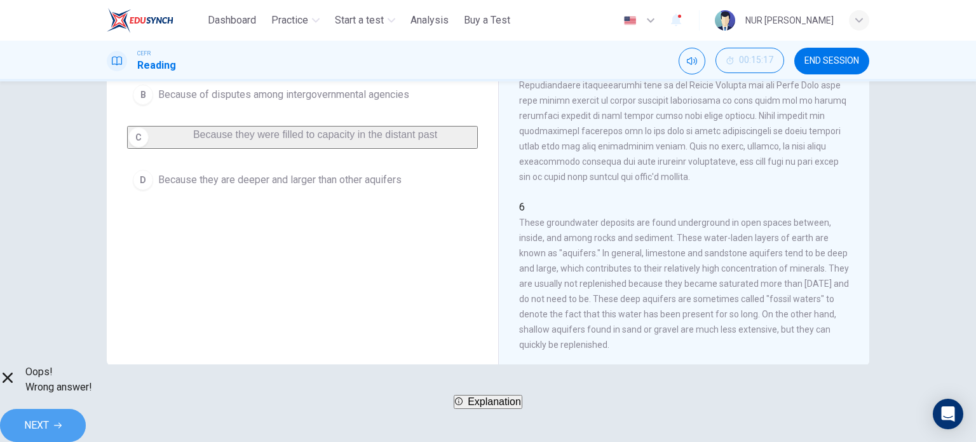
click at [86, 429] on button "NEXT" at bounding box center [43, 425] width 86 height 33
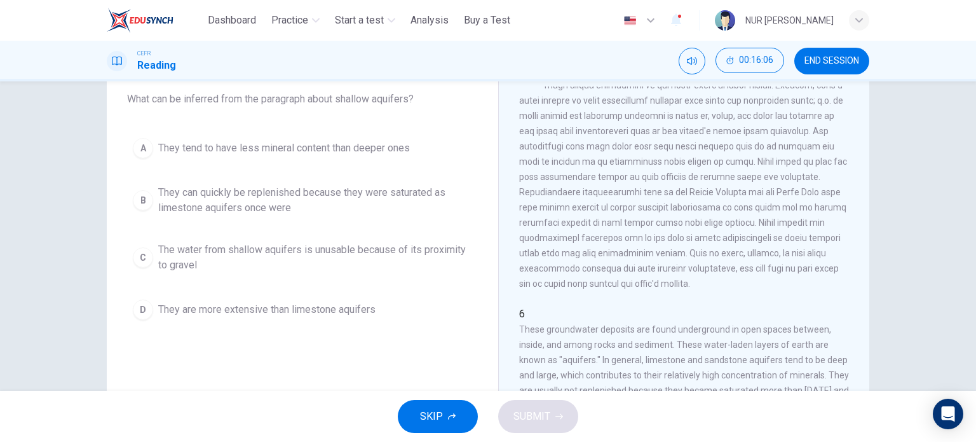
scroll to position [76, 0]
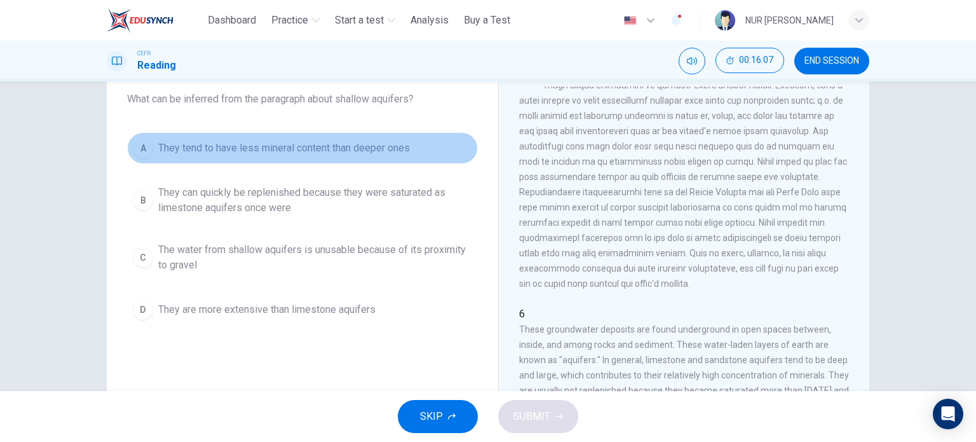
click at [294, 145] on span "They tend to have less mineral content than deeper ones" at bounding box center [284, 147] width 252 height 15
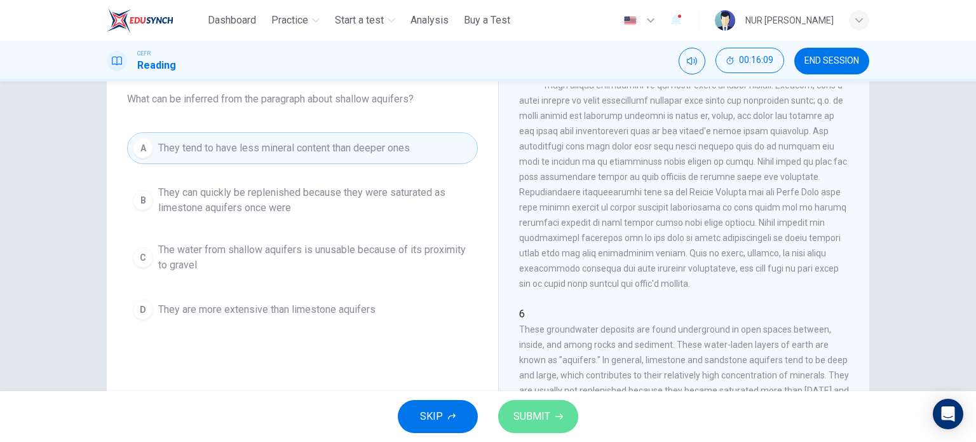
click at [533, 404] on button "SUBMIT" at bounding box center [538, 416] width 80 height 33
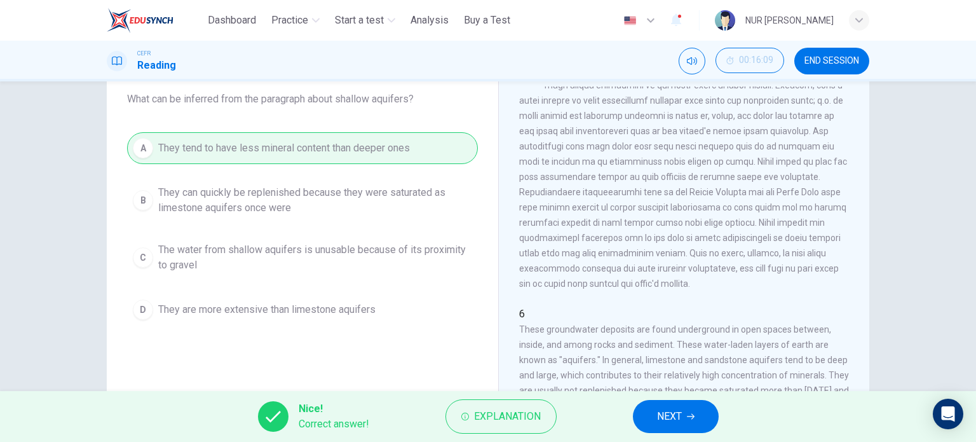
scroll to position [518, 0]
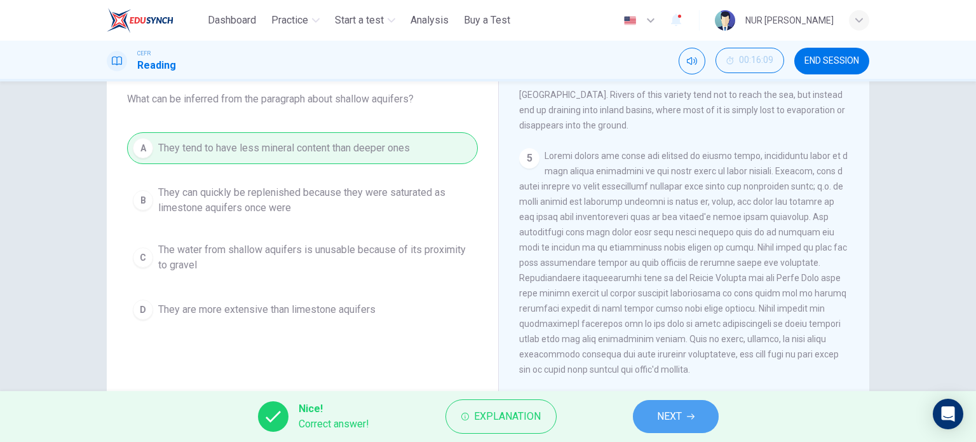
click at [704, 413] on button "NEXT" at bounding box center [676, 416] width 86 height 33
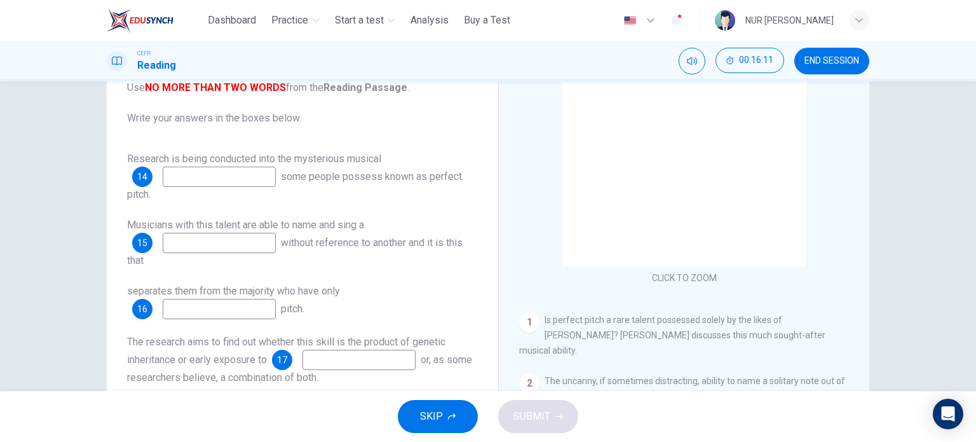
scroll to position [130, 0]
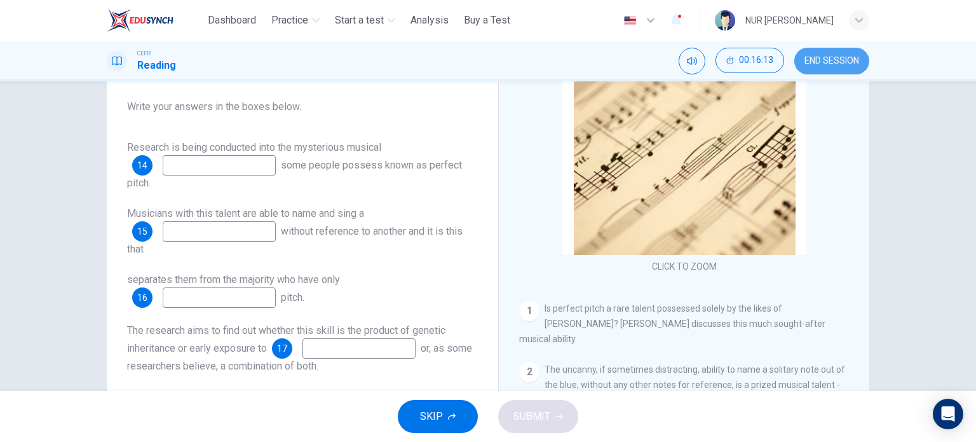
click at [826, 63] on span "END SESSION" at bounding box center [832, 61] width 55 height 10
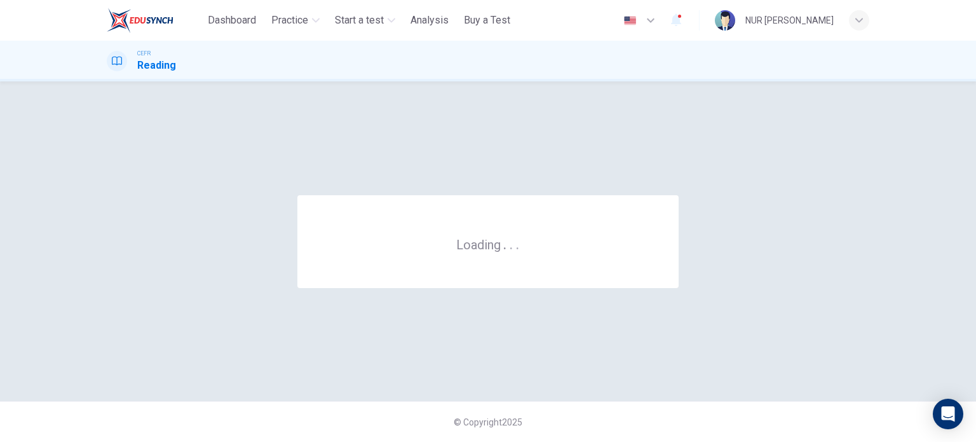
scroll to position [0, 0]
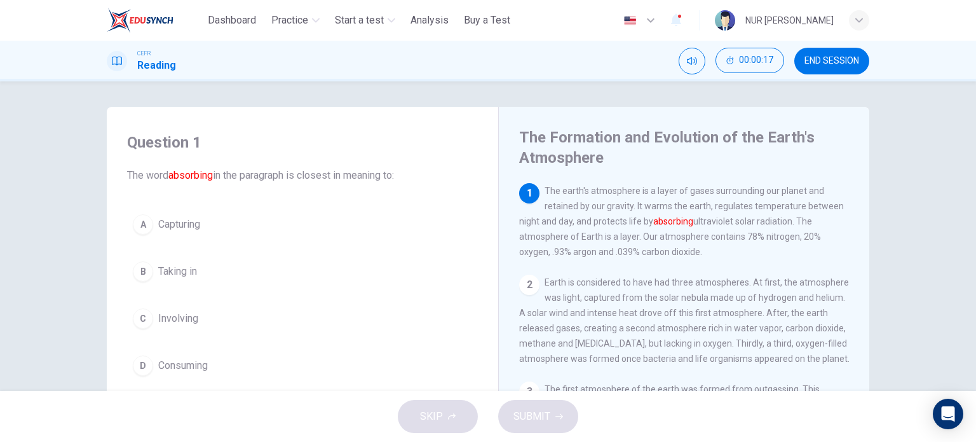
click at [145, 273] on div "B" at bounding box center [143, 271] width 20 height 20
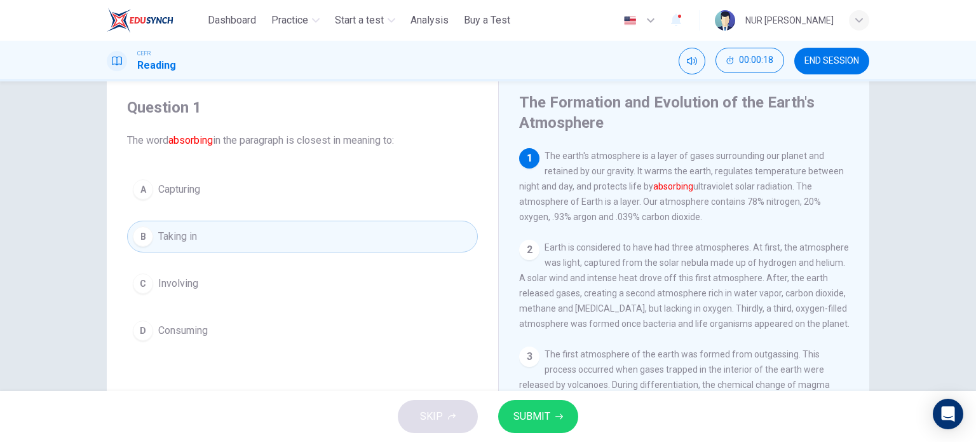
scroll to position [36, 0]
click at [526, 424] on span "SUBMIT" at bounding box center [532, 416] width 37 height 18
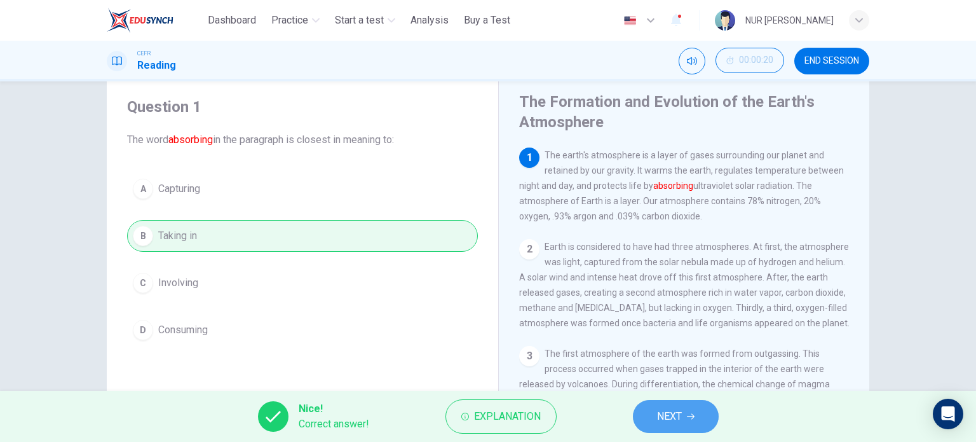
click at [639, 412] on button "NEXT" at bounding box center [676, 416] width 86 height 33
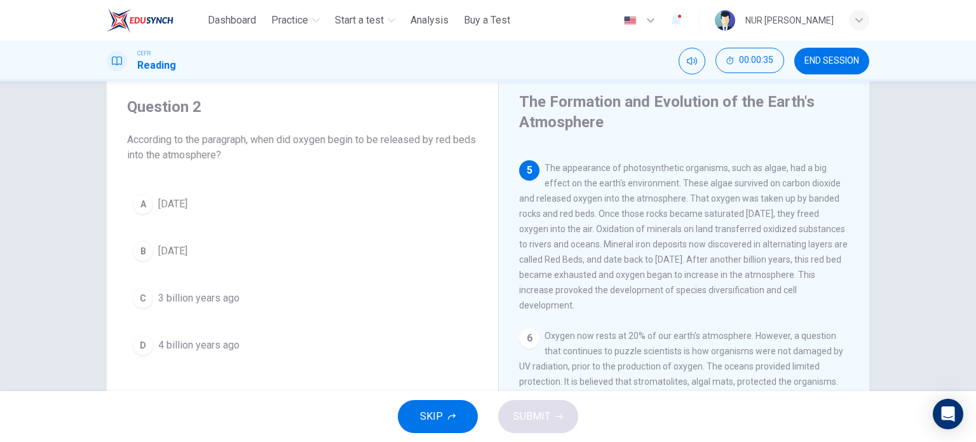
scroll to position [414, 0]
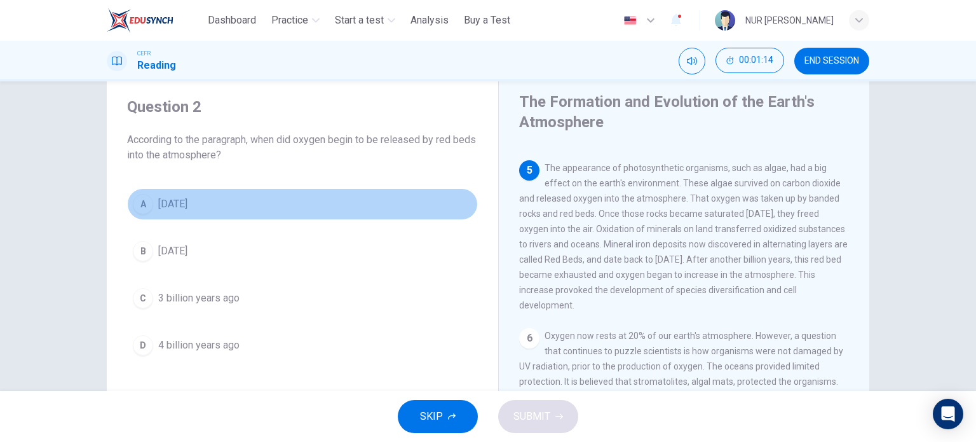
click at [237, 212] on button "A [DATE]" at bounding box center [302, 204] width 351 height 32
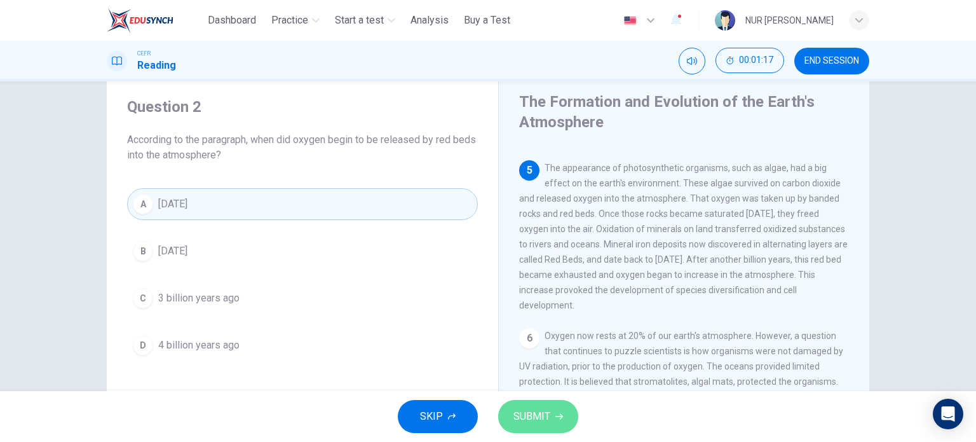
click at [551, 423] on button "SUBMIT" at bounding box center [538, 416] width 80 height 33
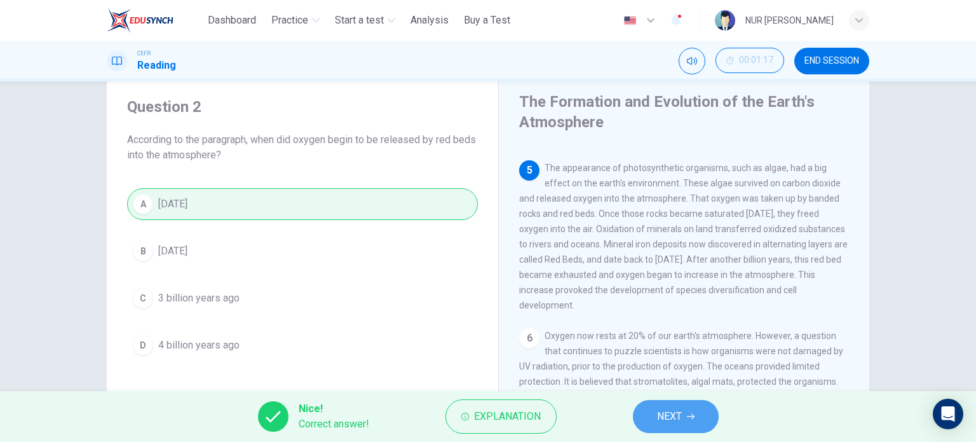
click at [646, 422] on button "NEXT" at bounding box center [676, 416] width 86 height 33
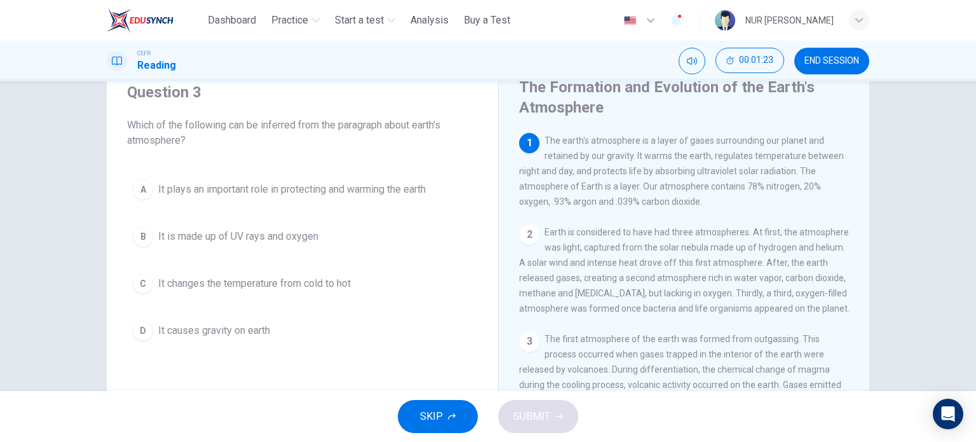
scroll to position [50, 0]
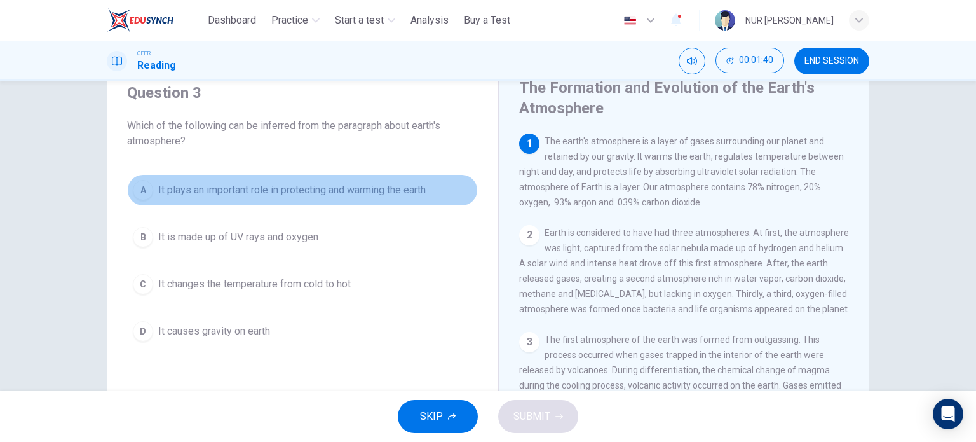
click at [364, 203] on button "A It plays an important role in protecting and warming the earth" at bounding box center [302, 190] width 351 height 32
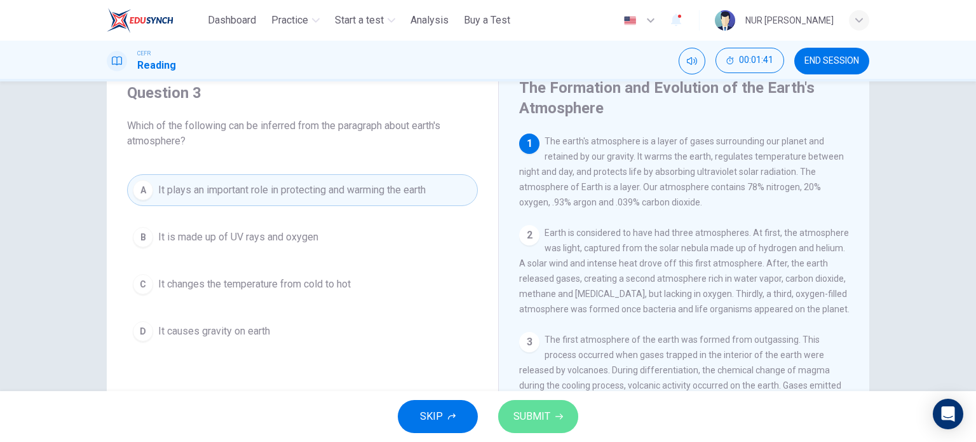
click at [523, 415] on span "SUBMIT" at bounding box center [532, 416] width 37 height 18
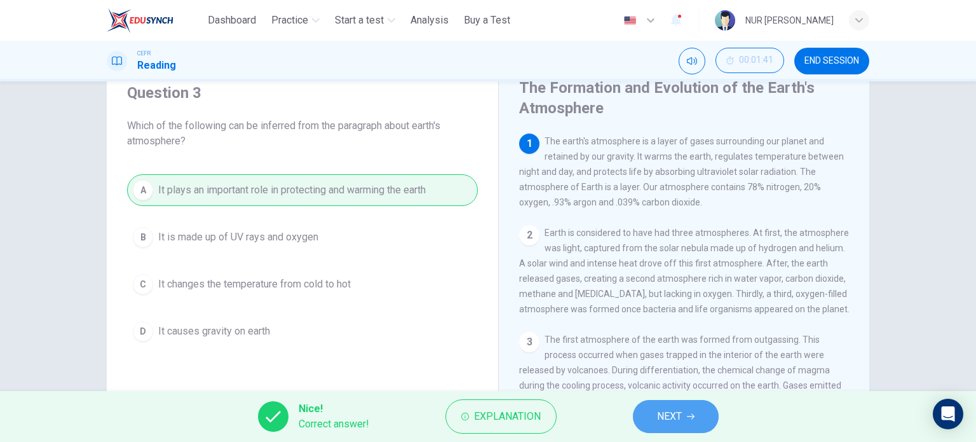
click at [650, 410] on button "NEXT" at bounding box center [676, 416] width 86 height 33
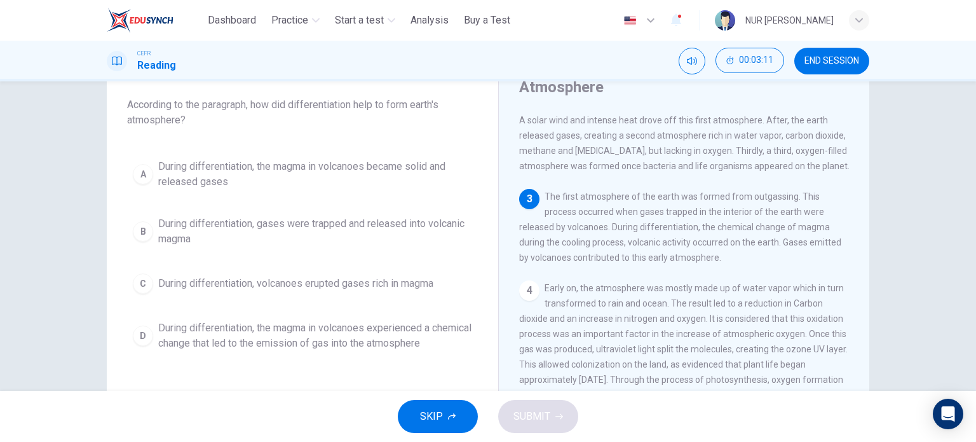
scroll to position [70, 0]
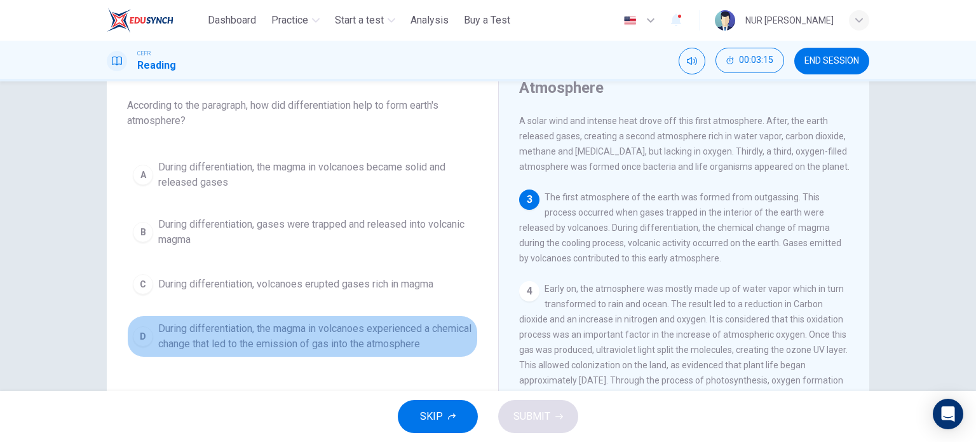
click at [244, 344] on span "During differentiation, the magma in volcanoes experienced a chemical change th…" at bounding box center [315, 336] width 314 height 31
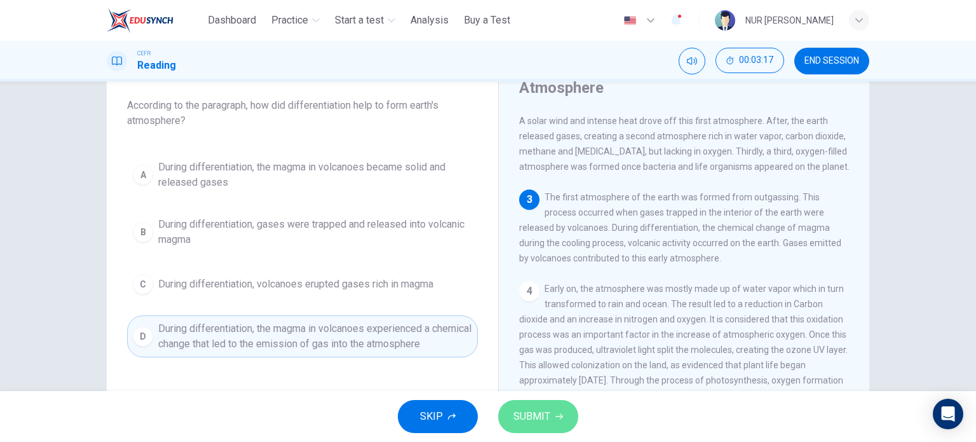
click at [525, 411] on span "SUBMIT" at bounding box center [532, 416] width 37 height 18
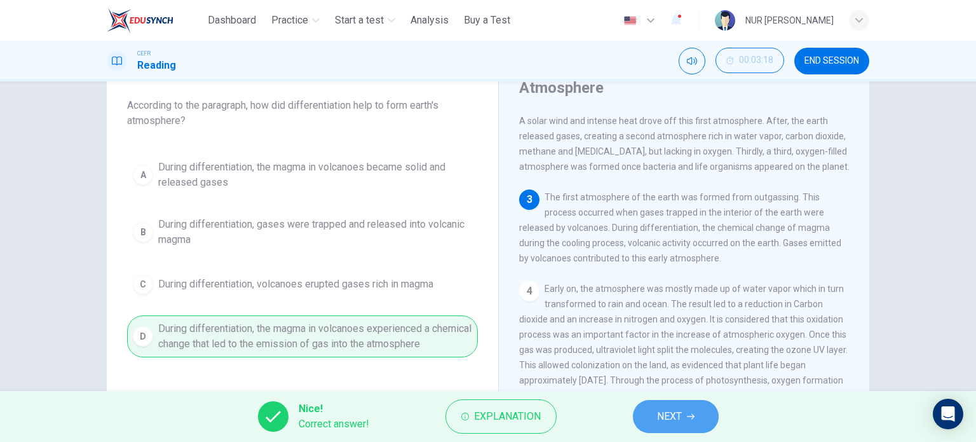
click at [651, 419] on button "NEXT" at bounding box center [676, 416] width 86 height 33
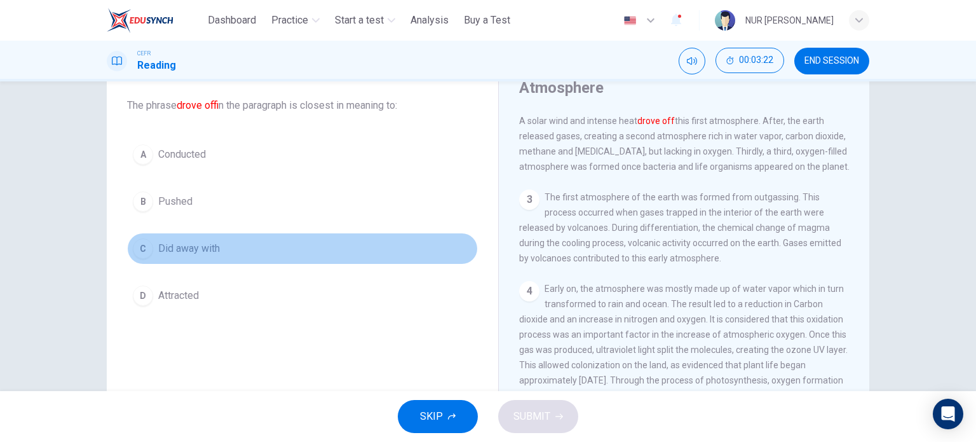
click at [194, 248] on span "Did away with" at bounding box center [189, 248] width 62 height 15
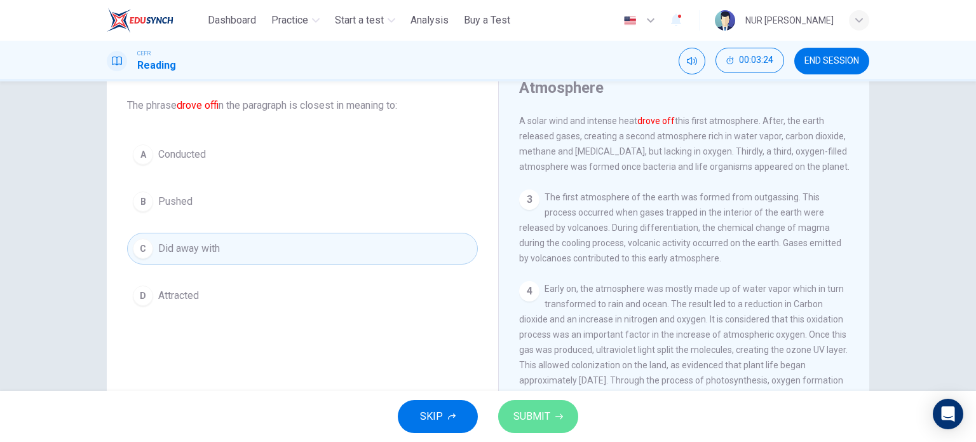
click at [544, 409] on span "SUBMIT" at bounding box center [532, 416] width 37 height 18
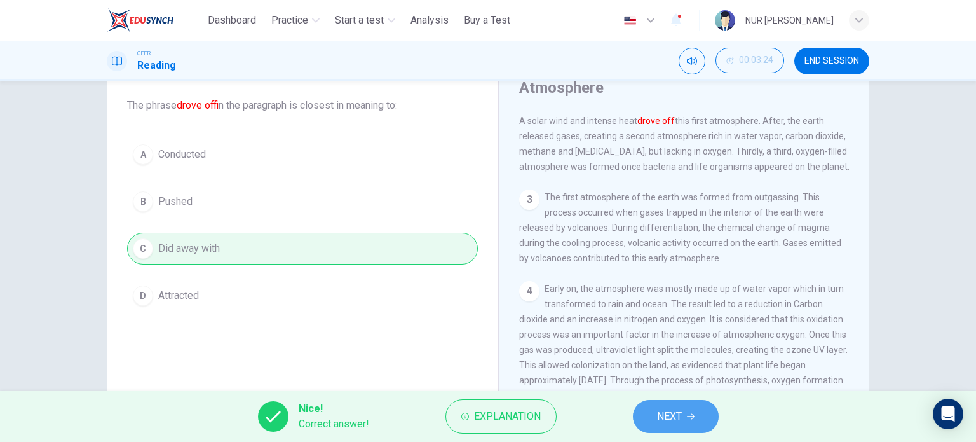
click at [679, 406] on button "NEXT" at bounding box center [676, 416] width 86 height 33
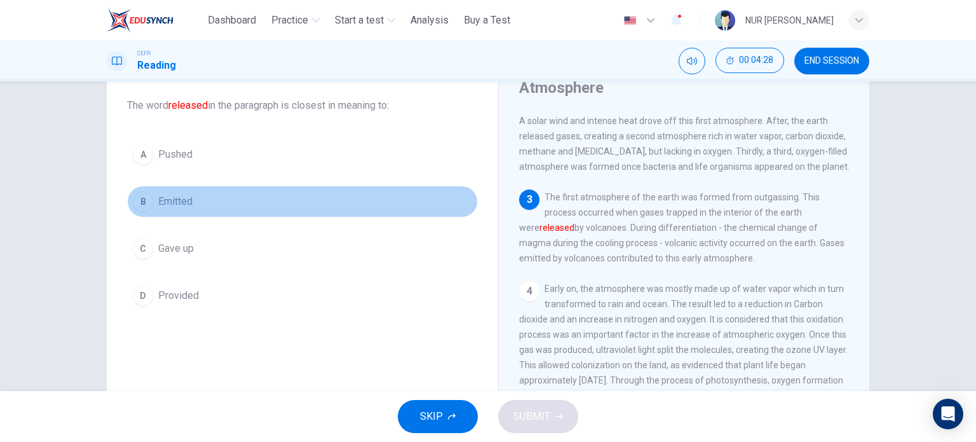
click at [168, 194] on span "Emitted" at bounding box center [175, 201] width 34 height 15
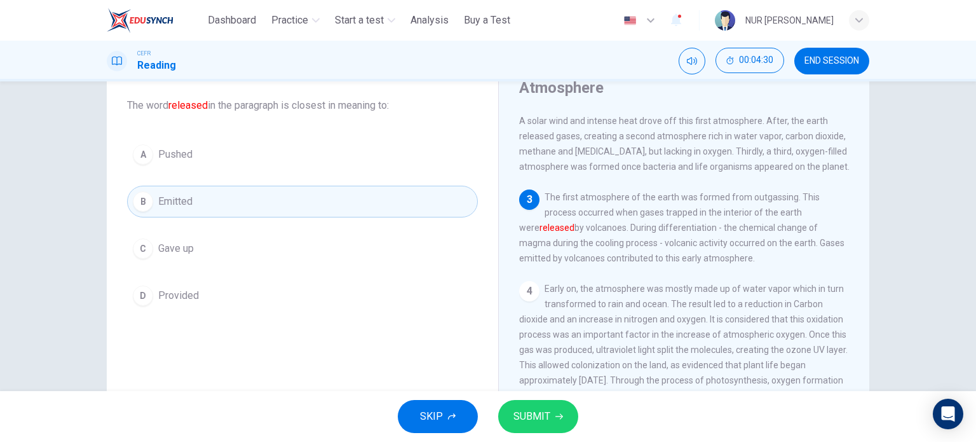
click at [559, 397] on div "SKIP SUBMIT" at bounding box center [488, 416] width 976 height 51
click at [556, 404] on button "SUBMIT" at bounding box center [538, 416] width 80 height 33
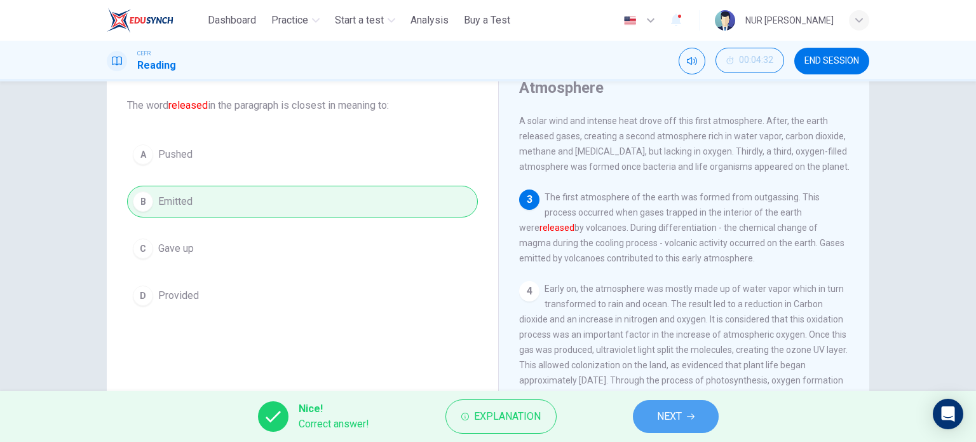
click at [689, 406] on button "NEXT" at bounding box center [676, 416] width 86 height 33
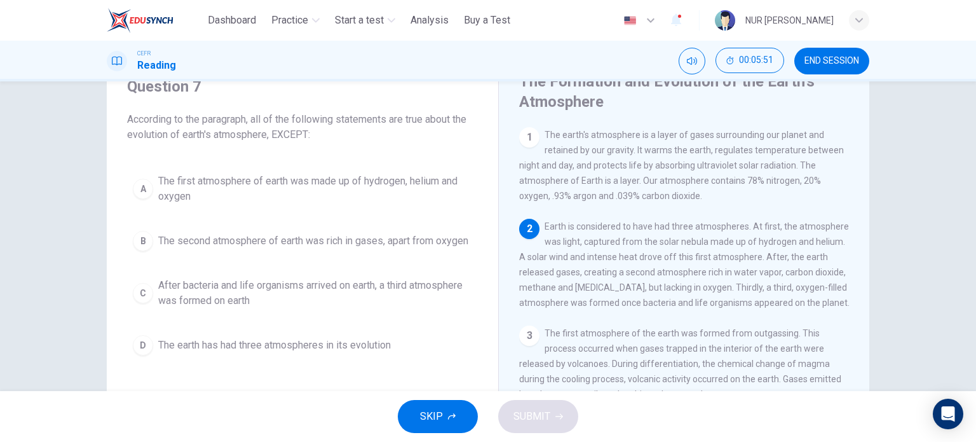
scroll to position [55, 0]
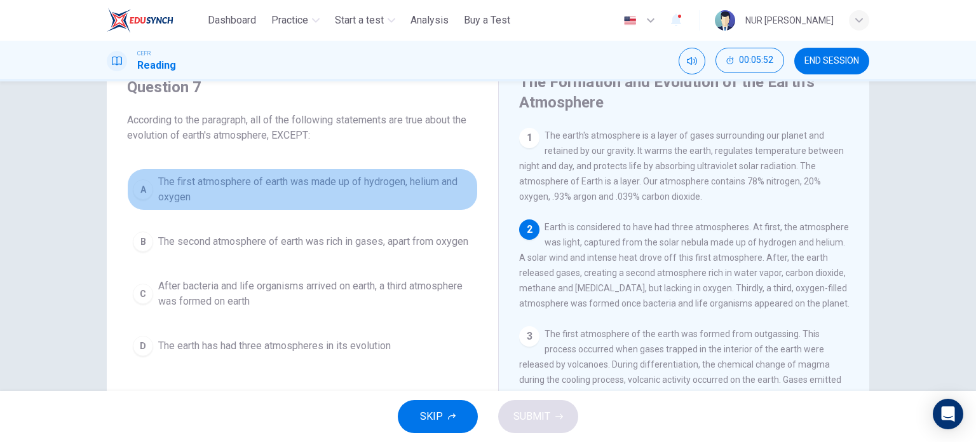
click at [367, 182] on span "The first atmosphere of earth was made up of hydrogen, helium and oxygen" at bounding box center [315, 189] width 314 height 31
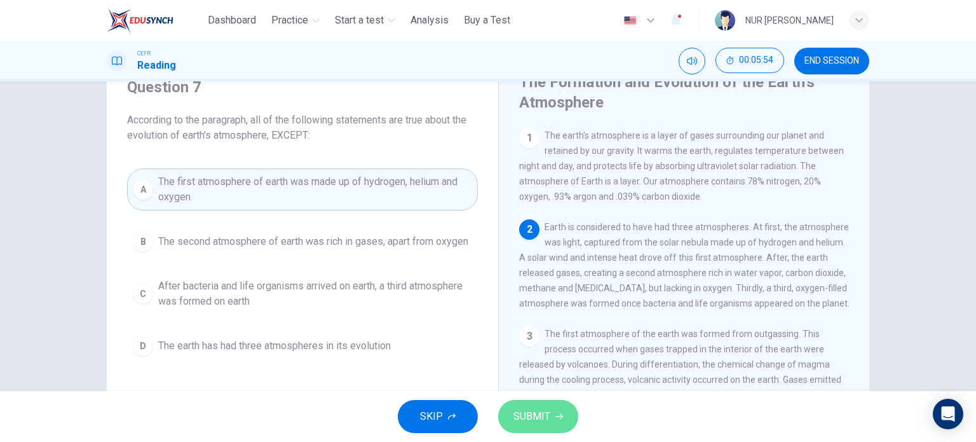
click at [526, 411] on span "SUBMIT" at bounding box center [532, 416] width 37 height 18
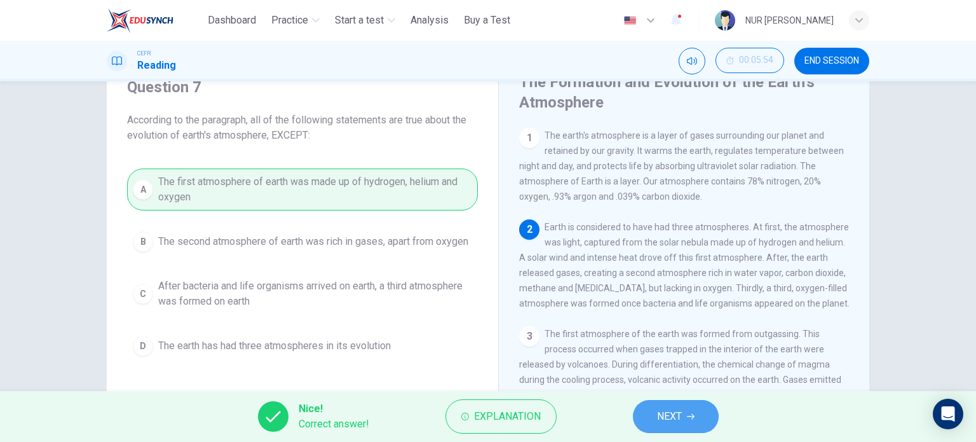
click at [679, 423] on span "NEXT" at bounding box center [669, 416] width 25 height 18
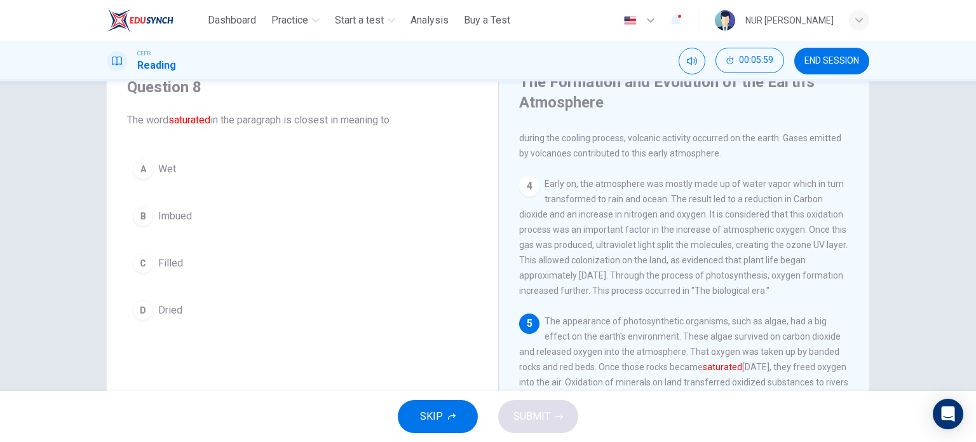
scroll to position [295, 0]
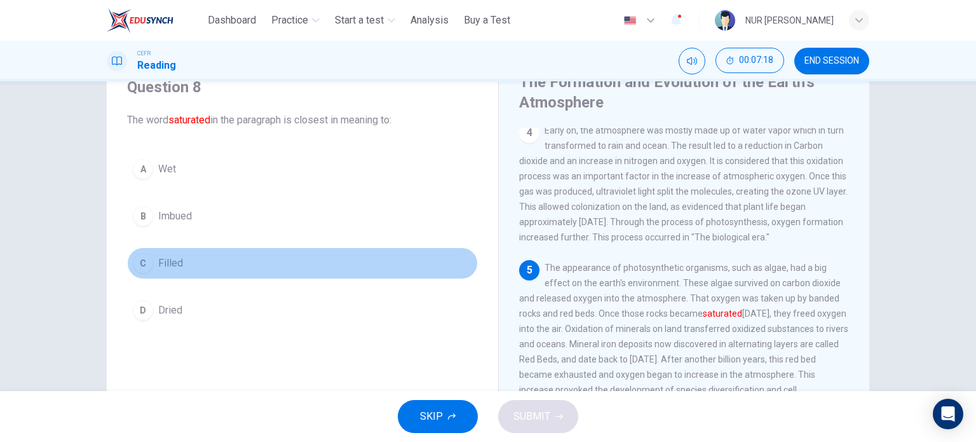
click at [181, 254] on button "C Filled" at bounding box center [302, 263] width 351 height 32
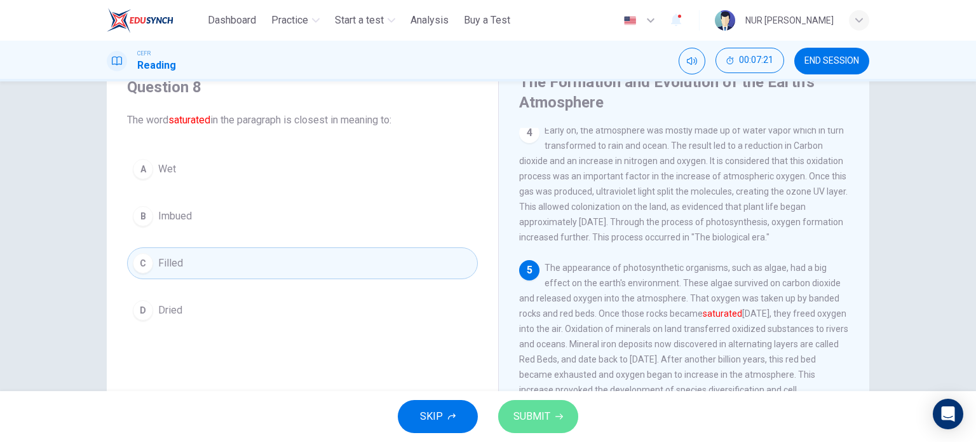
click at [548, 428] on button "SUBMIT" at bounding box center [538, 416] width 80 height 33
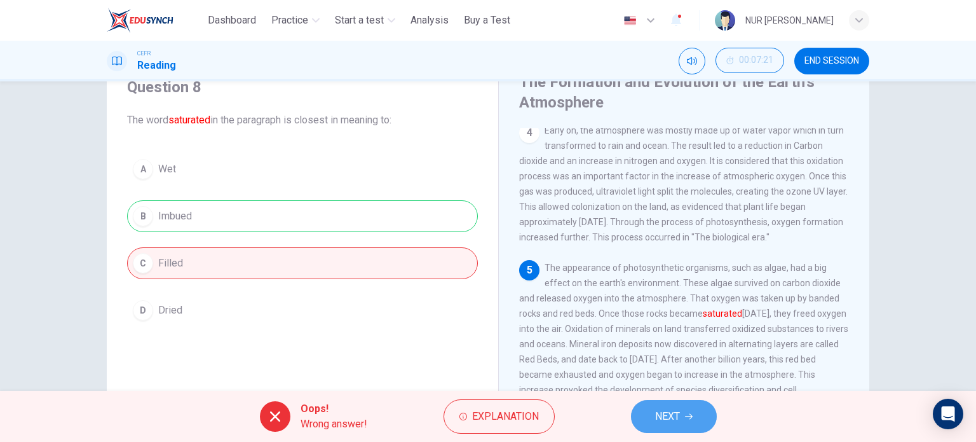
click at [676, 427] on button "NEXT" at bounding box center [674, 416] width 86 height 33
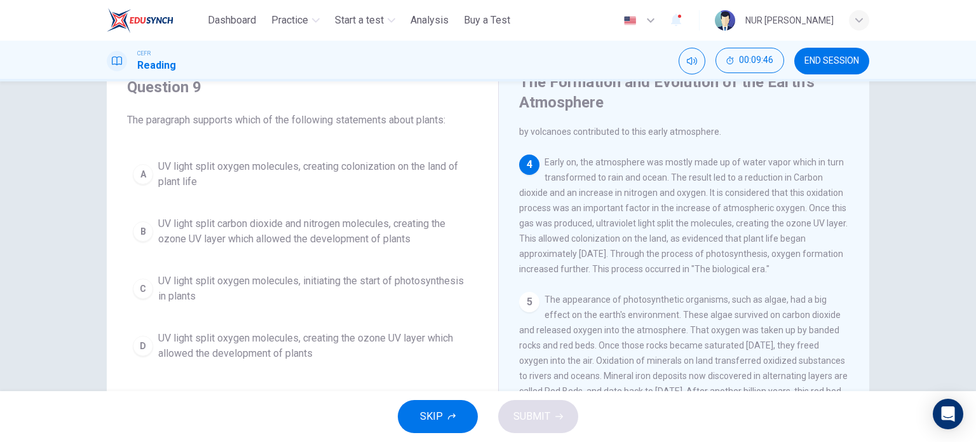
scroll to position [71, 0]
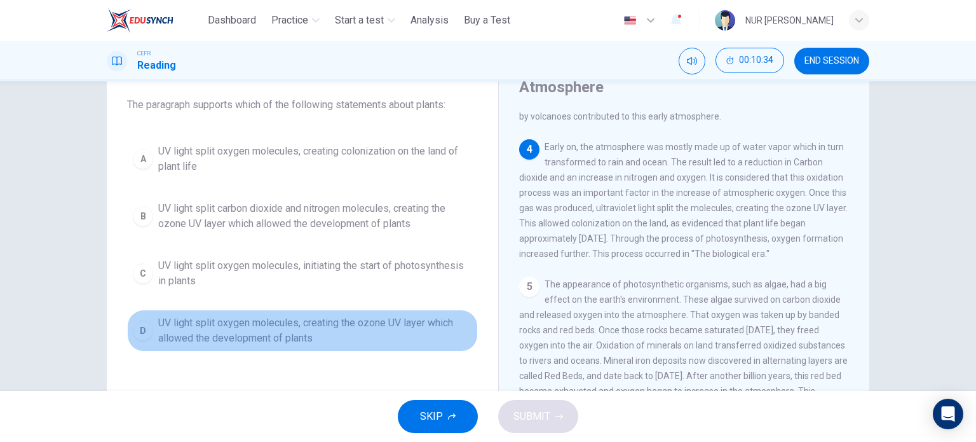
click at [347, 336] on span "UV light split oxygen molecules, creating the ozone UV layer which allowed the …" at bounding box center [315, 330] width 314 height 31
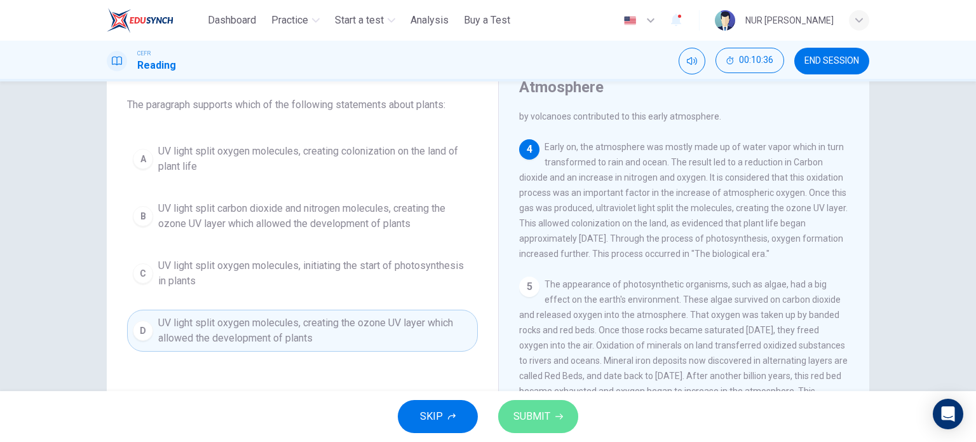
click at [533, 421] on span "SUBMIT" at bounding box center [532, 416] width 37 height 18
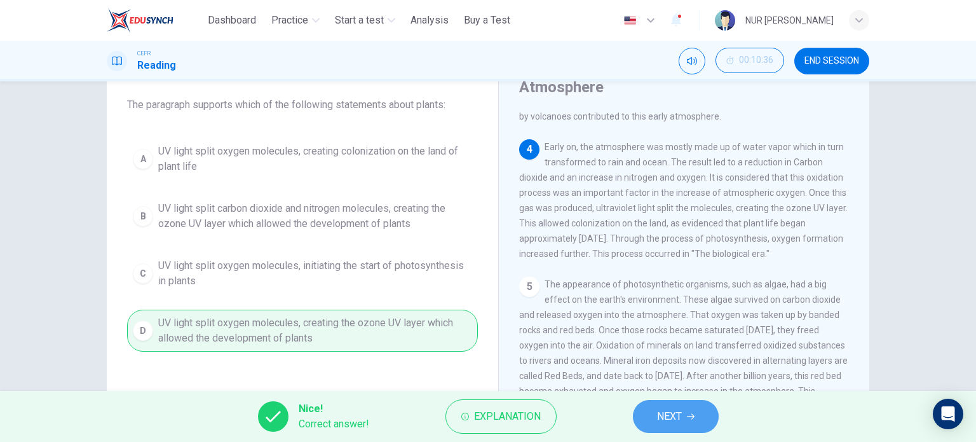
click at [662, 403] on button "NEXT" at bounding box center [676, 416] width 86 height 33
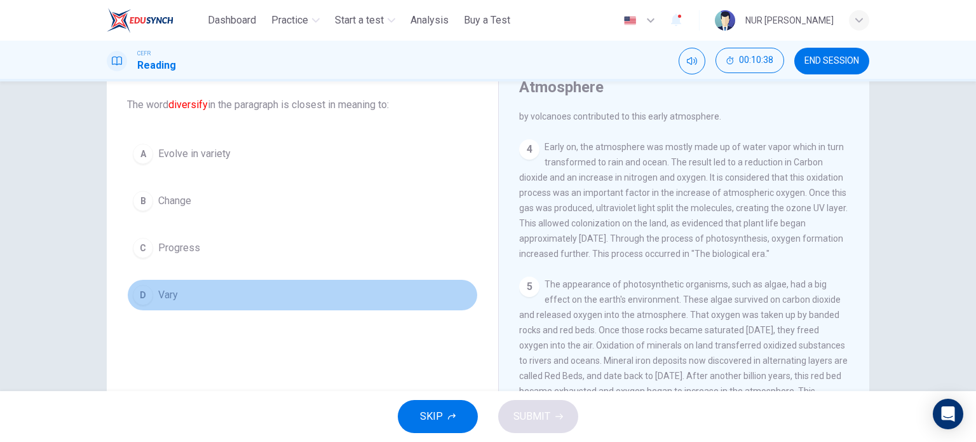
click at [179, 292] on button "D Vary" at bounding box center [302, 295] width 351 height 32
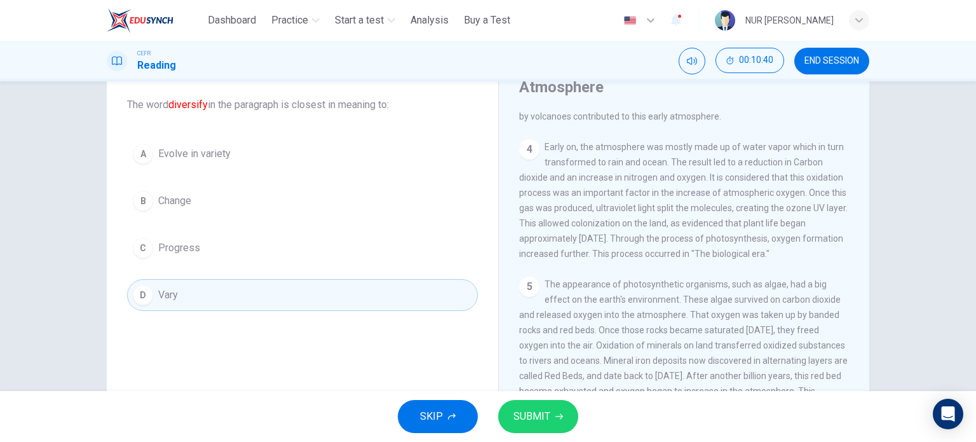
scroll to position [446, 0]
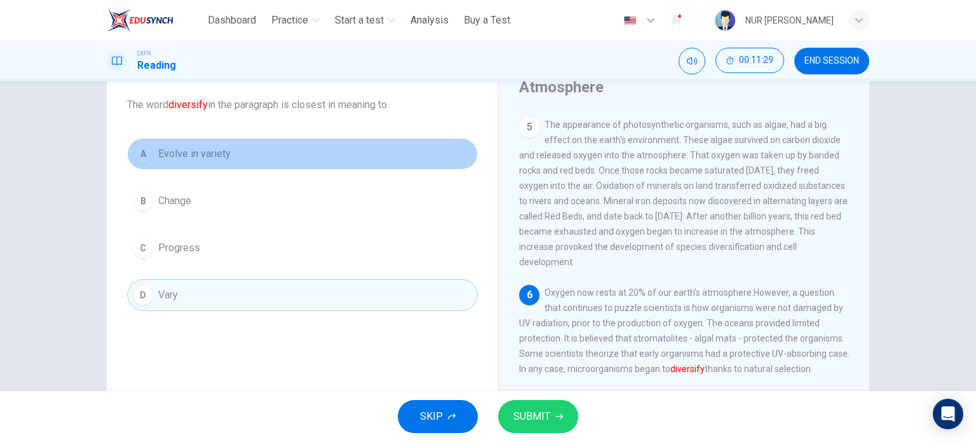
click at [147, 157] on div "A" at bounding box center [143, 154] width 20 height 20
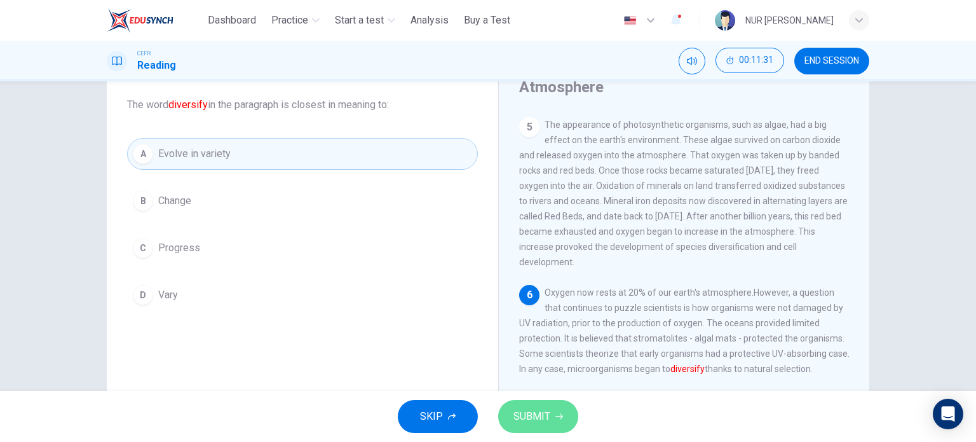
click at [547, 411] on span "SUBMIT" at bounding box center [532, 416] width 37 height 18
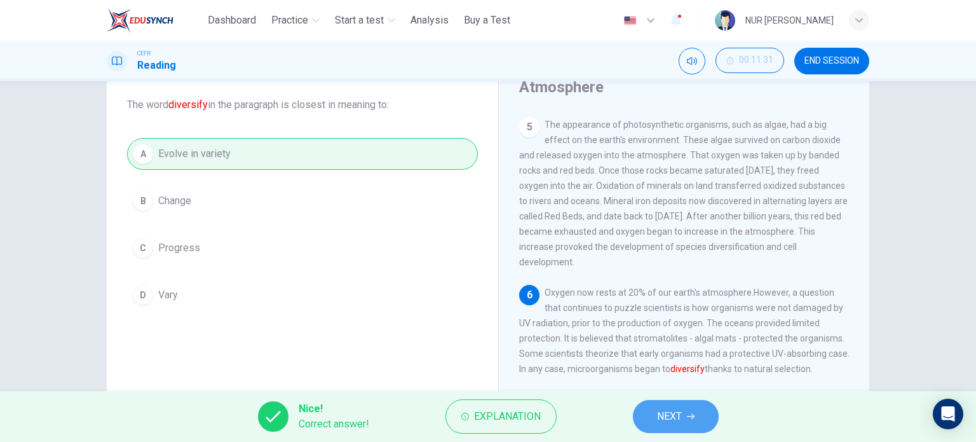
click at [697, 420] on button "NEXT" at bounding box center [676, 416] width 86 height 33
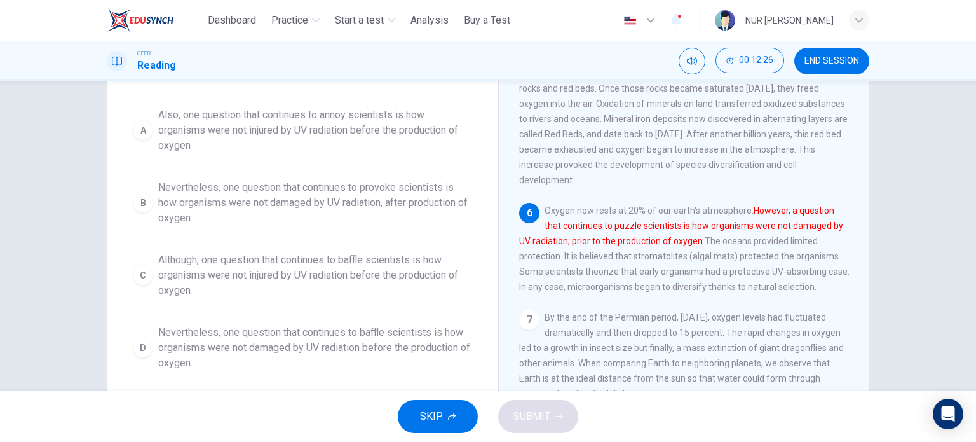
scroll to position [0, 0]
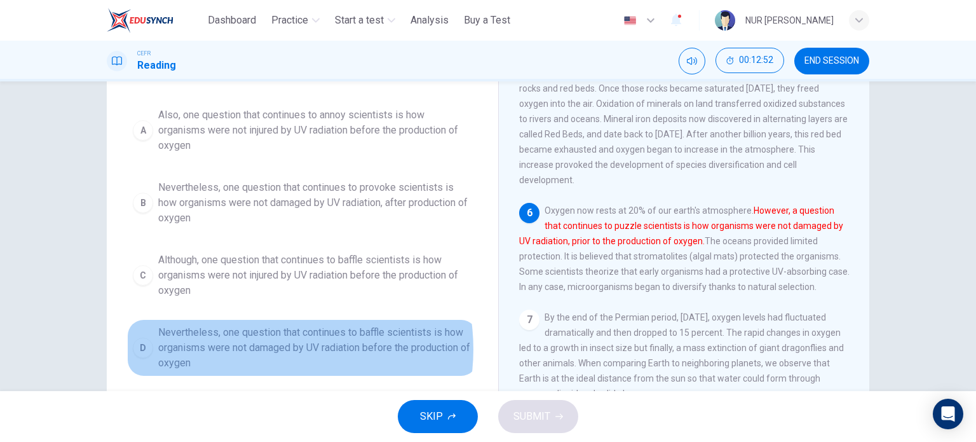
click at [264, 348] on span "Nevertheless, one question that continues to baffle scientists is how organisms…" at bounding box center [315, 348] width 314 height 46
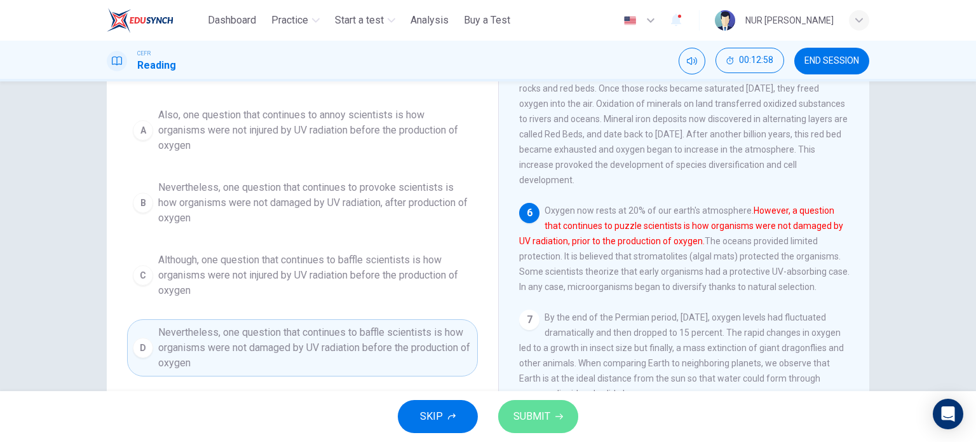
click at [531, 414] on span "SUBMIT" at bounding box center [532, 416] width 37 height 18
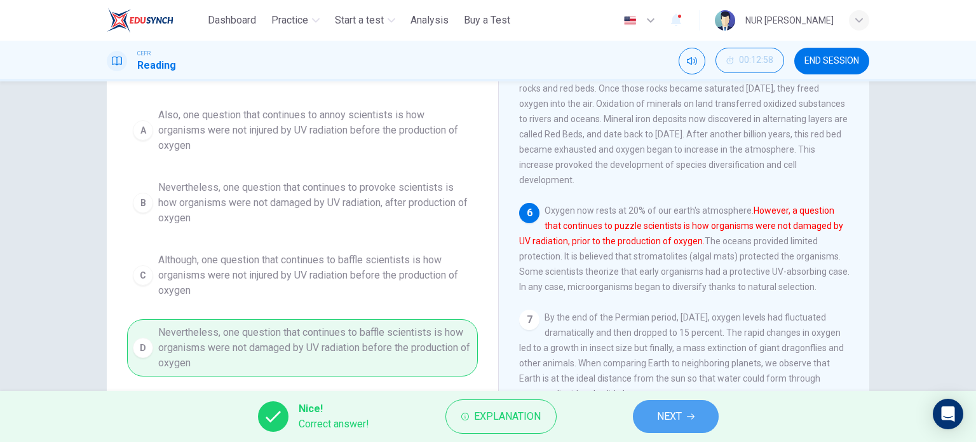
click at [672, 414] on span "NEXT" at bounding box center [669, 416] width 25 height 18
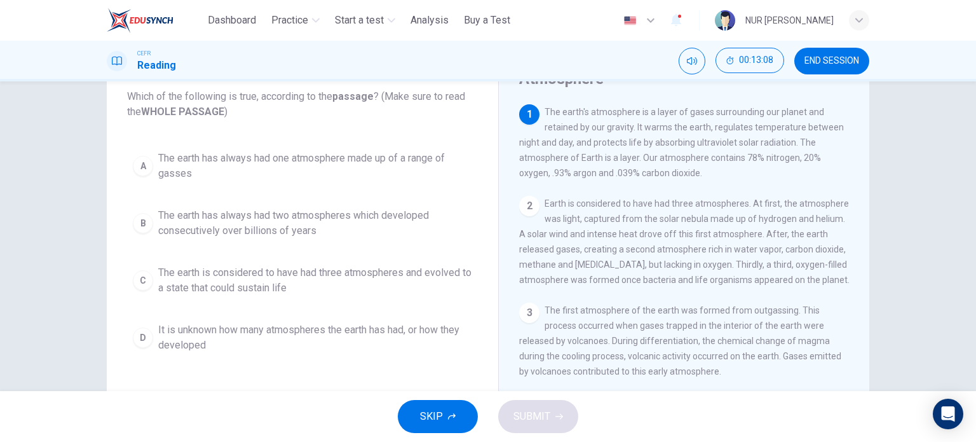
scroll to position [62, 0]
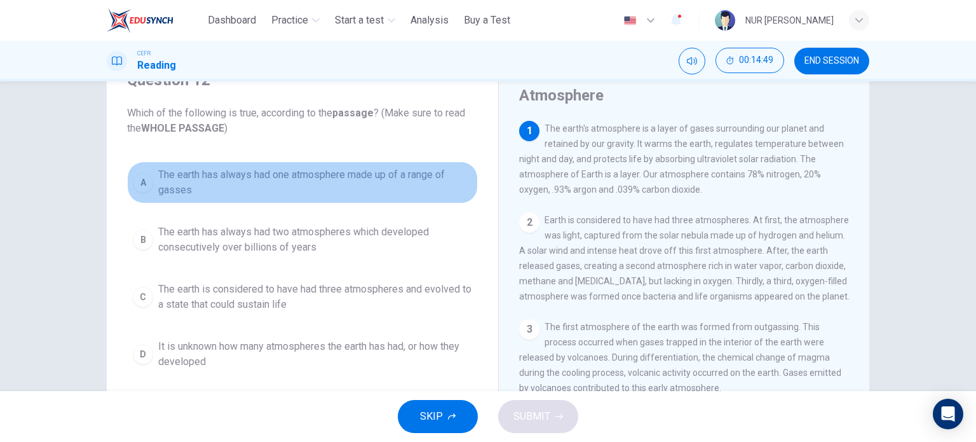
click at [365, 184] on span "The earth has always had one atmosphere made up of a range of gasses" at bounding box center [315, 182] width 314 height 31
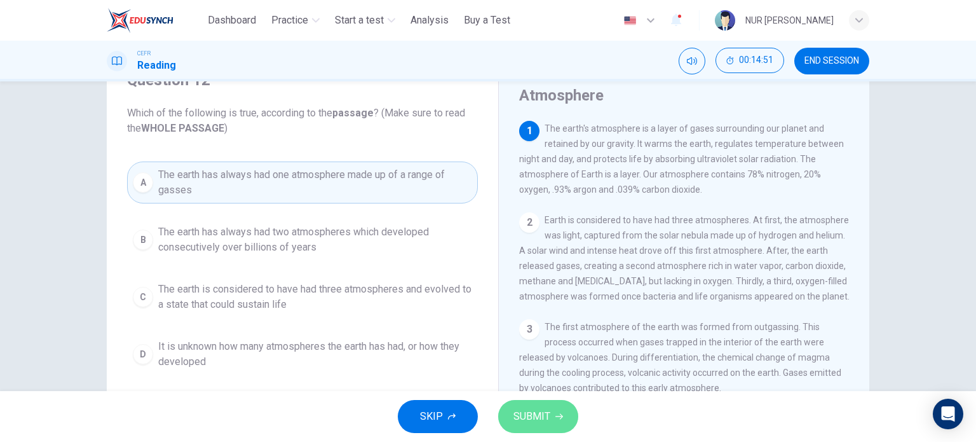
click at [516, 419] on span "SUBMIT" at bounding box center [532, 416] width 37 height 18
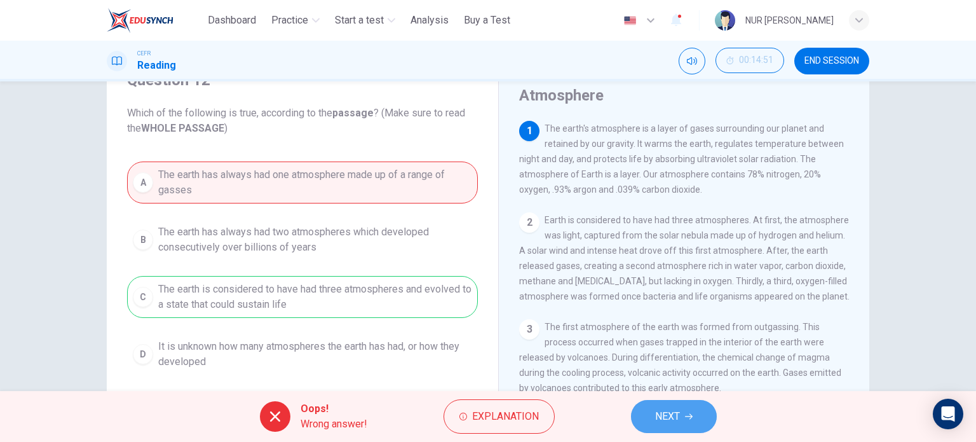
click at [667, 407] on span "NEXT" at bounding box center [667, 416] width 25 height 18
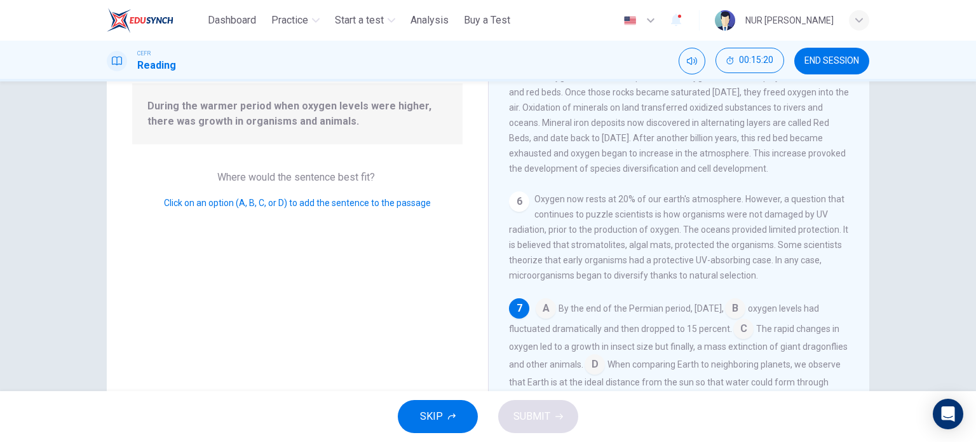
scroll to position [126, 0]
click at [754, 330] on input at bounding box center [743, 332] width 20 height 20
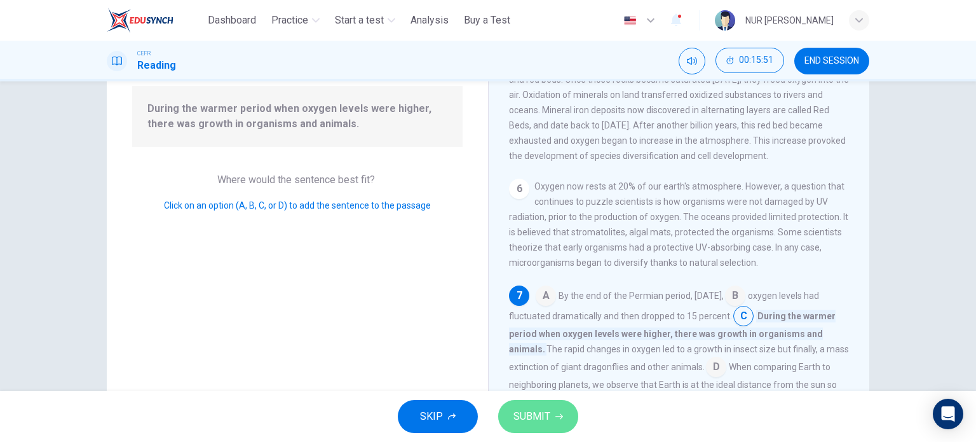
click at [545, 428] on button "SUBMIT" at bounding box center [538, 416] width 80 height 33
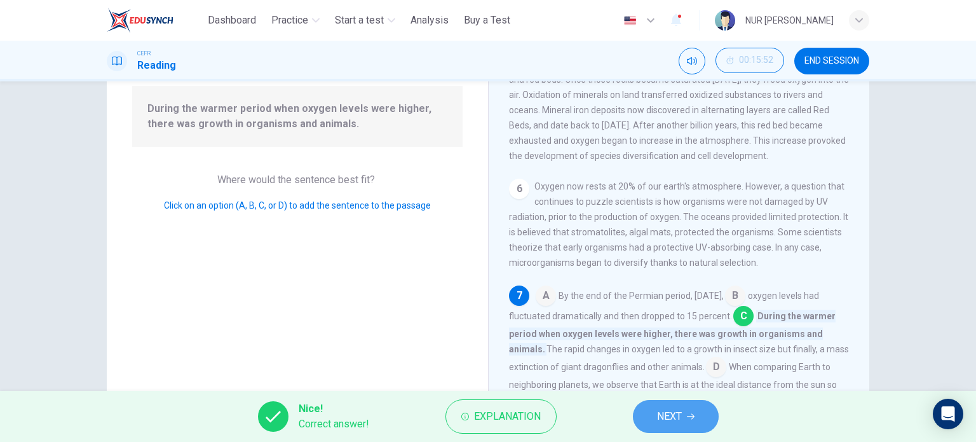
click at [636, 412] on button "NEXT" at bounding box center [676, 416] width 86 height 33
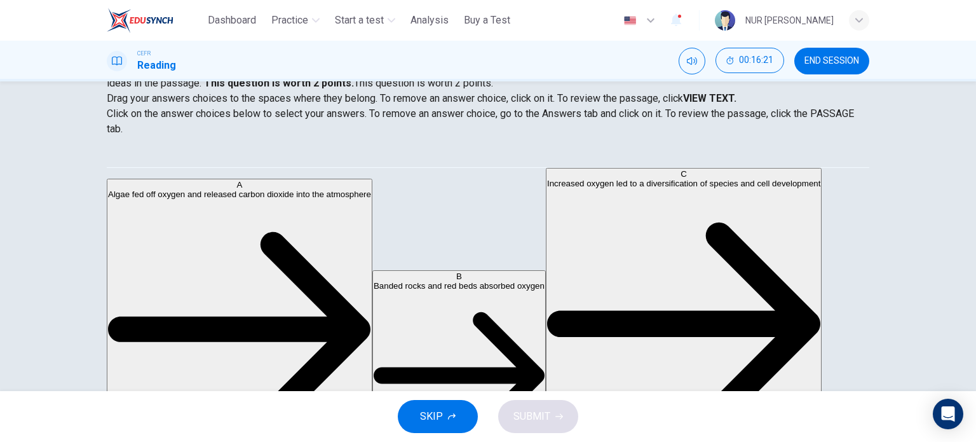
scroll to position [193, 0]
drag, startPoint x: 219, startPoint y: 221, endPoint x: 491, endPoint y: 279, distance: 278.2
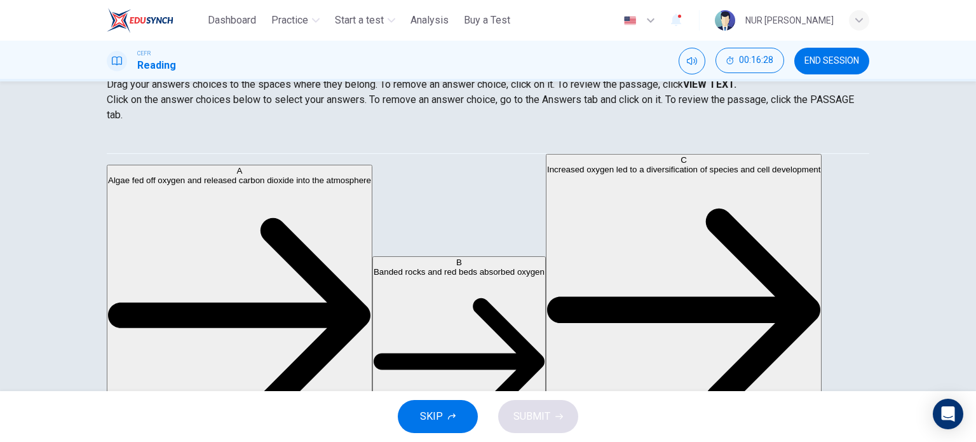
scroll to position [122, 0]
drag, startPoint x: 196, startPoint y: 192, endPoint x: 406, endPoint y: 238, distance: 215.3
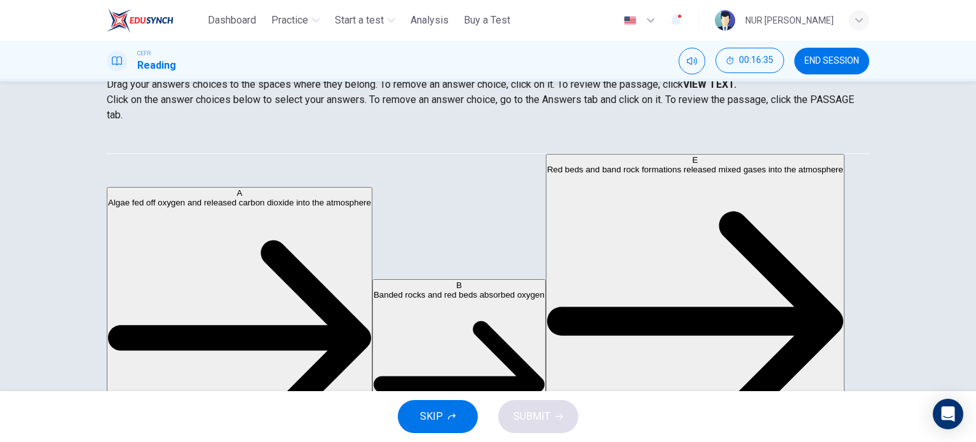
scroll to position [0, 0]
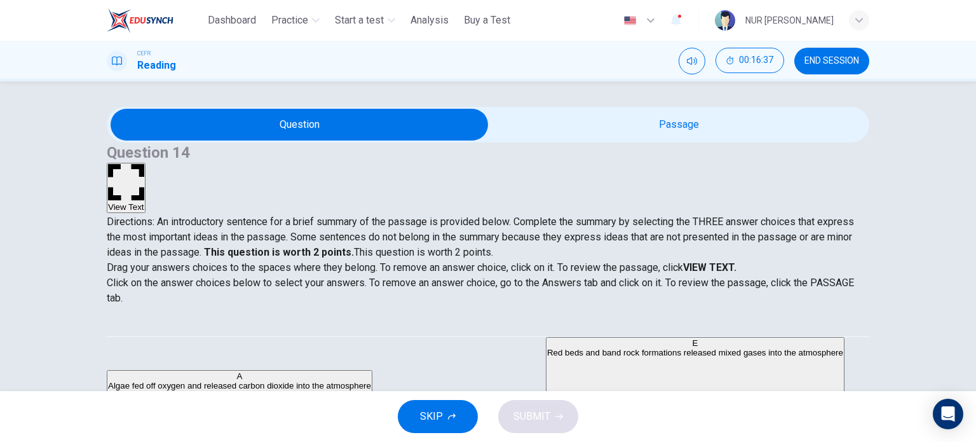
click at [146, 163] on button "View Text" at bounding box center [126, 188] width 39 height 50
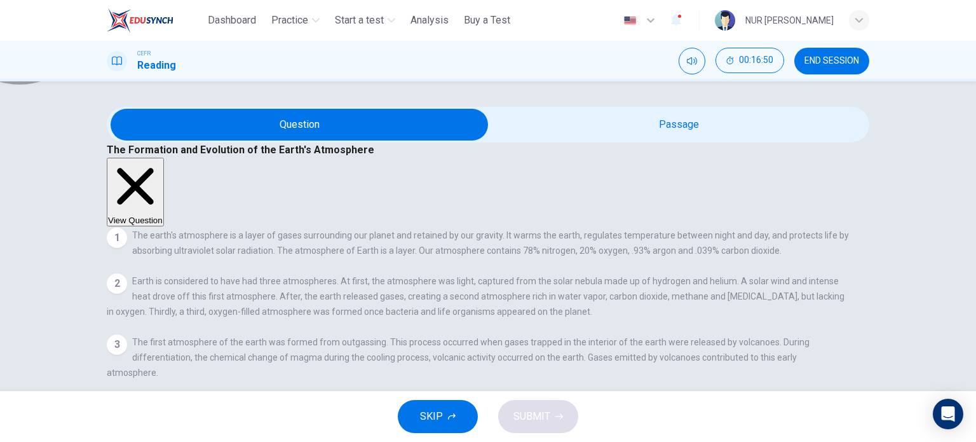
click at [164, 158] on button "View Question" at bounding box center [135, 192] width 57 height 69
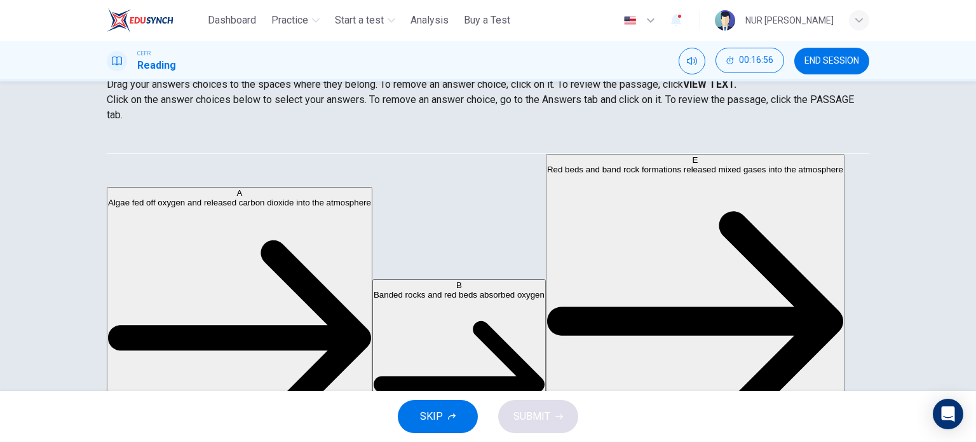
scroll to position [182, 0]
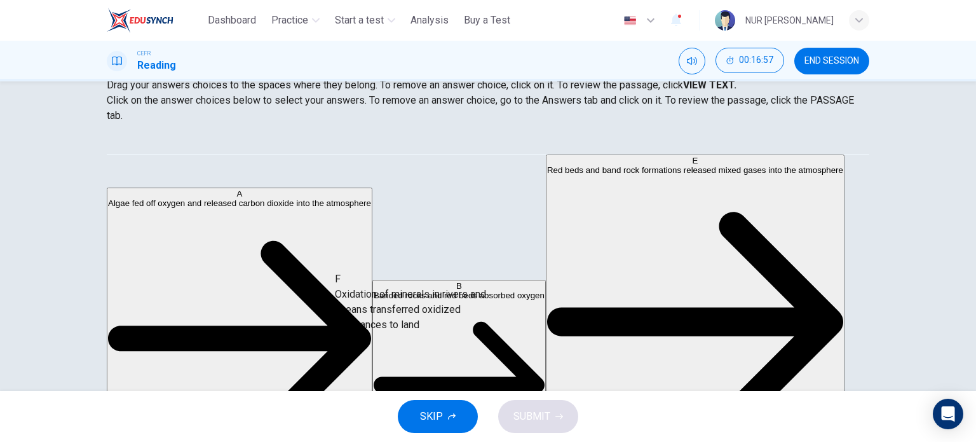
drag, startPoint x: 257, startPoint y: 299, endPoint x: 472, endPoint y: 299, distance: 215.5
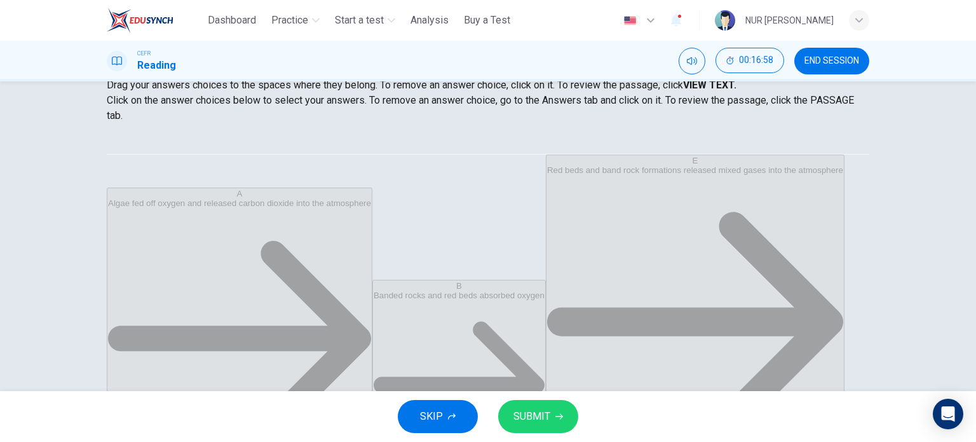
scroll to position [8, 0]
click at [540, 421] on span "SUBMIT" at bounding box center [532, 416] width 37 height 18
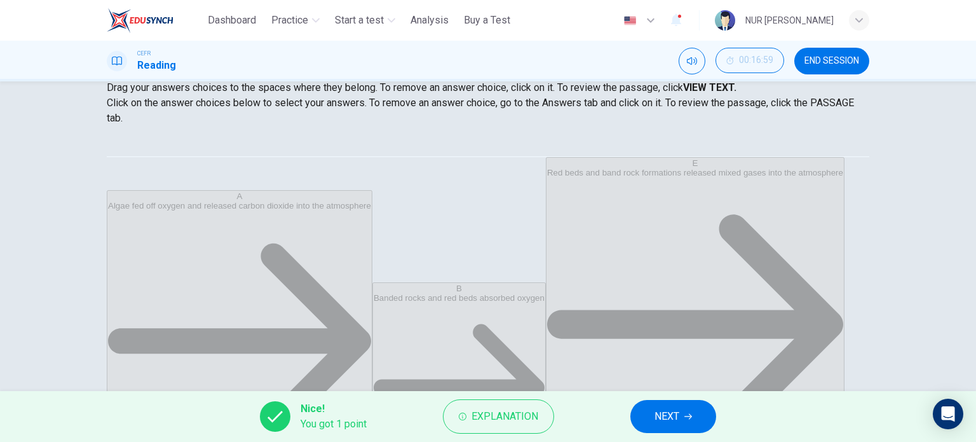
scroll to position [183, 0]
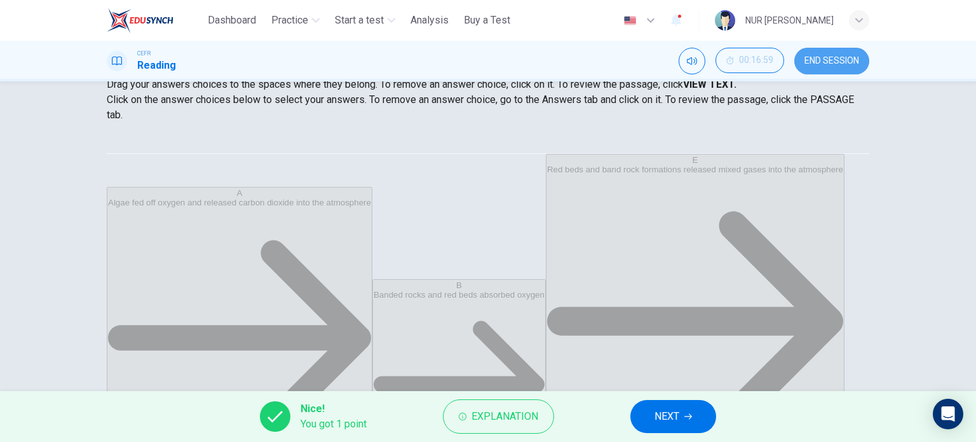
click at [840, 56] on span "END SESSION" at bounding box center [832, 61] width 55 height 10
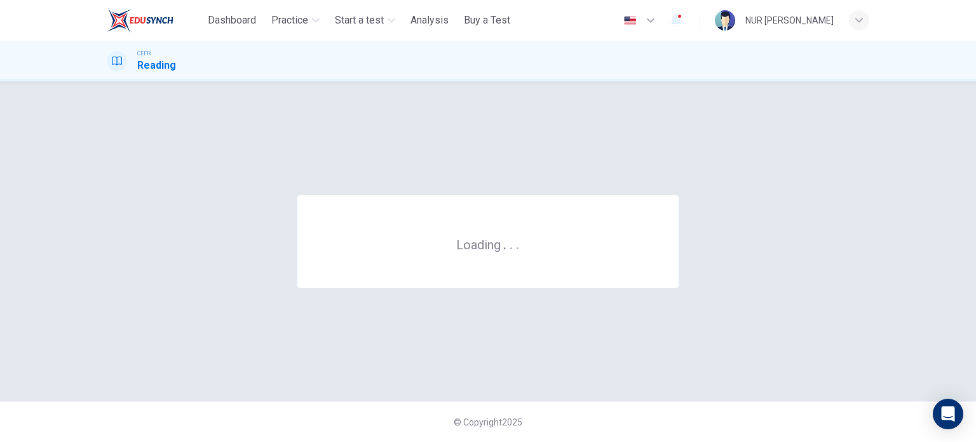
scroll to position [0, 0]
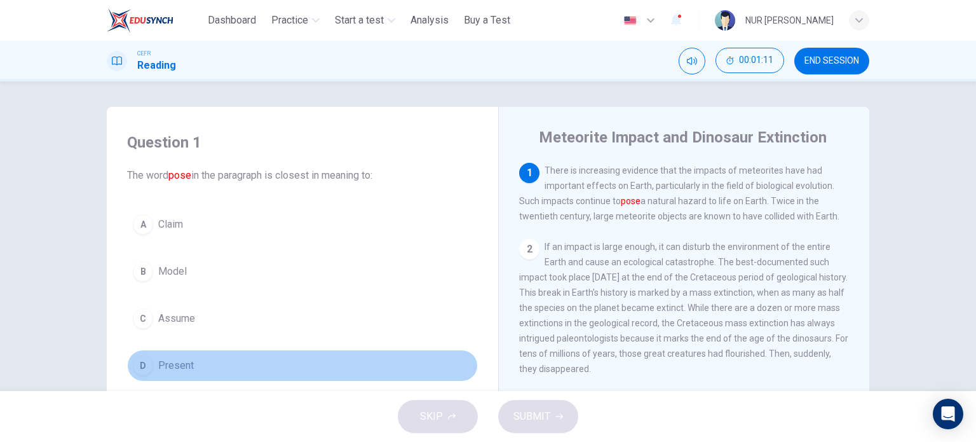
click at [191, 363] on button "D Present" at bounding box center [302, 366] width 351 height 32
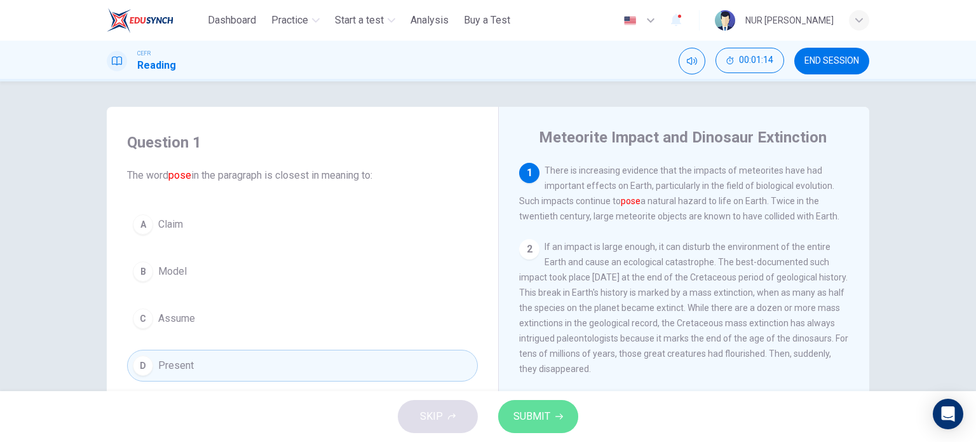
click at [552, 405] on button "SUBMIT" at bounding box center [538, 416] width 80 height 33
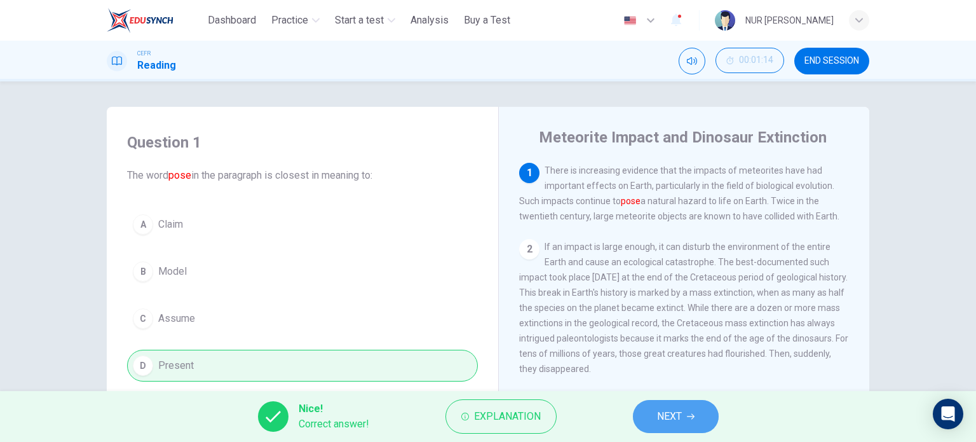
click at [671, 401] on button "NEXT" at bounding box center [676, 416] width 86 height 33
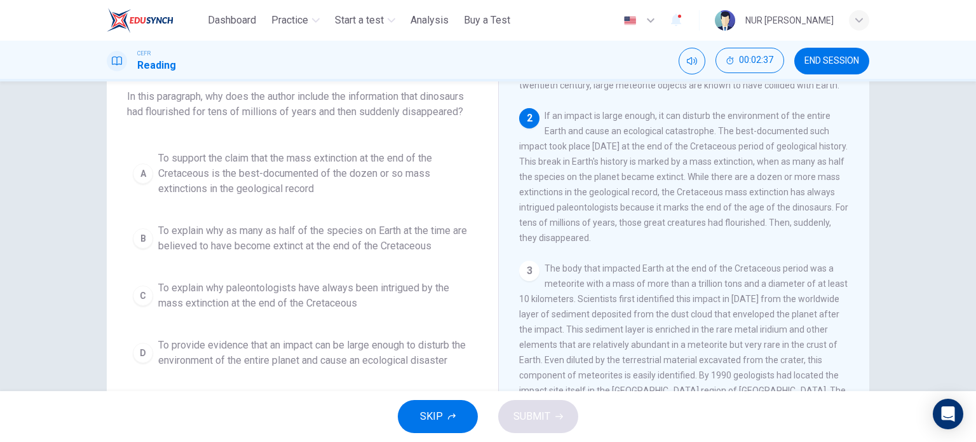
scroll to position [79, 0]
click at [262, 355] on span "To provide evidence that an impact can be large enough to disturb the environme…" at bounding box center [315, 352] width 314 height 31
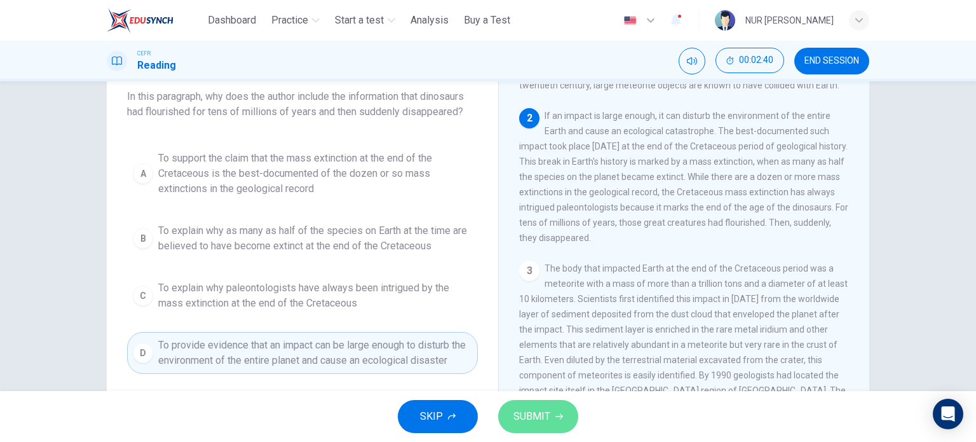
click at [539, 428] on button "SUBMIT" at bounding box center [538, 416] width 80 height 33
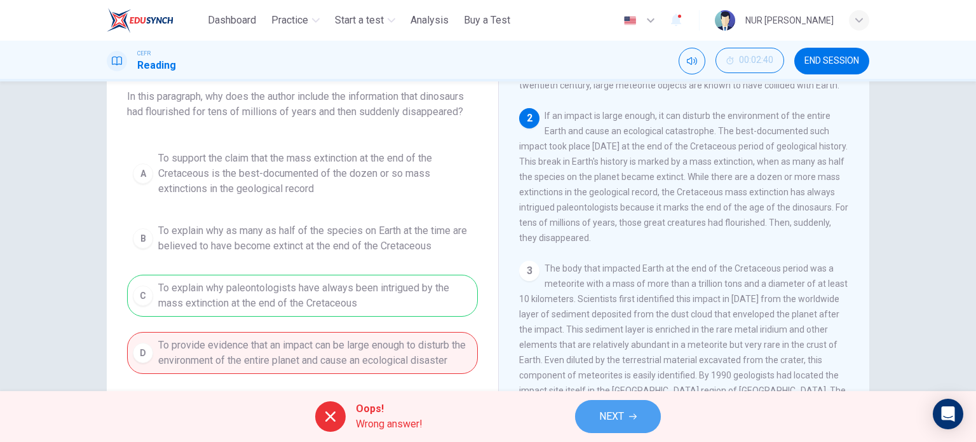
click at [620, 421] on span "NEXT" at bounding box center [611, 416] width 25 height 18
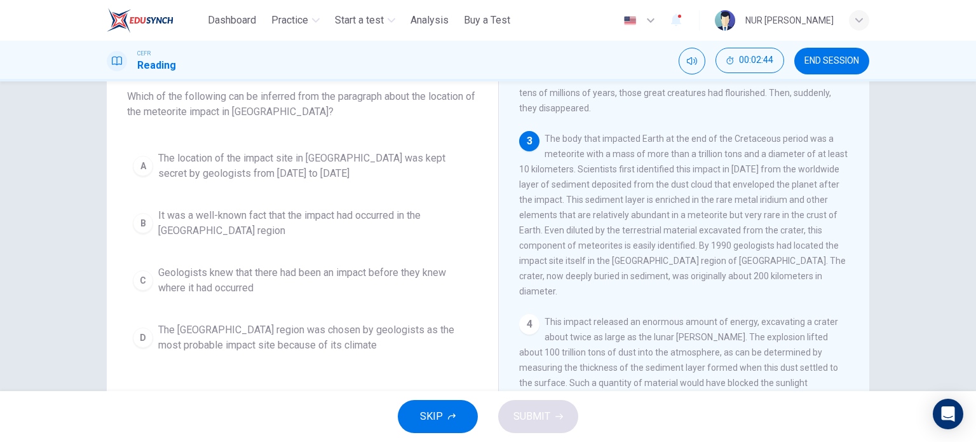
scroll to position [179, 0]
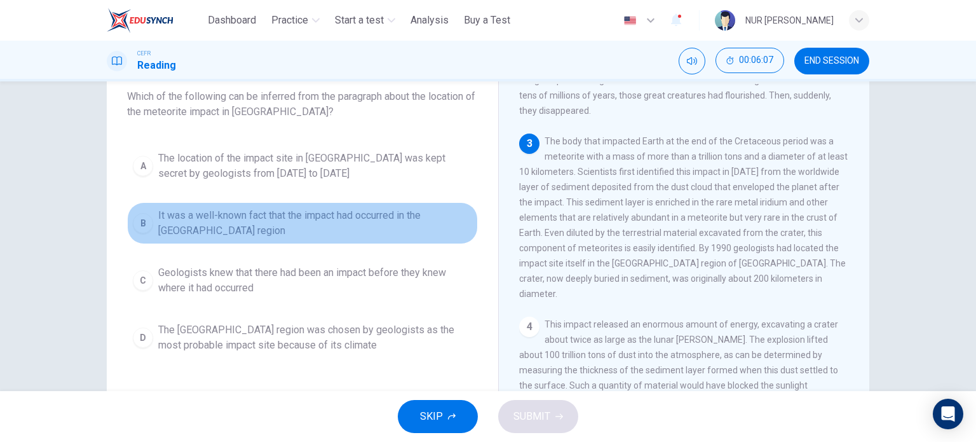
click at [406, 212] on span "It was a well-known fact that the impact had occurred in the Yucatán region" at bounding box center [315, 223] width 314 height 31
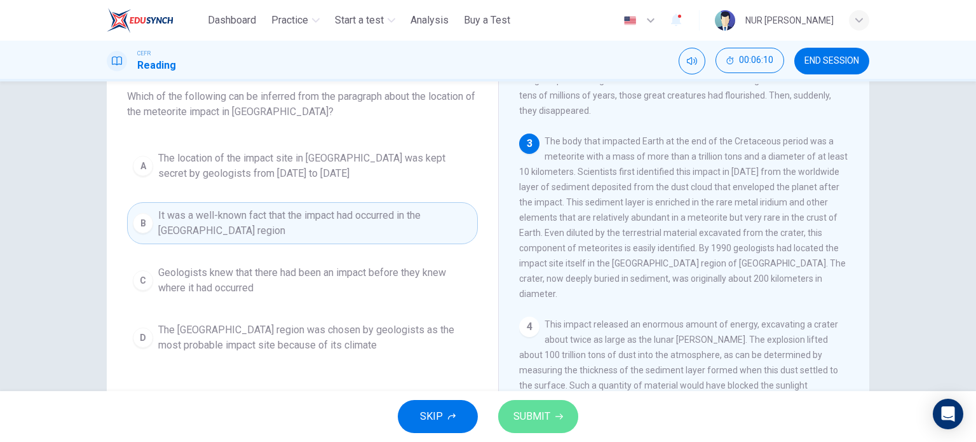
click at [519, 410] on span "SUBMIT" at bounding box center [532, 416] width 37 height 18
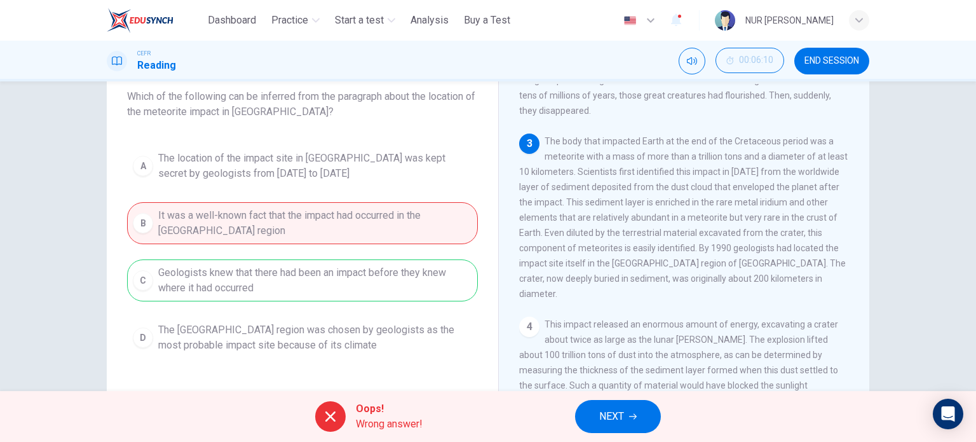
click at [581, 415] on button "NEXT" at bounding box center [618, 416] width 86 height 33
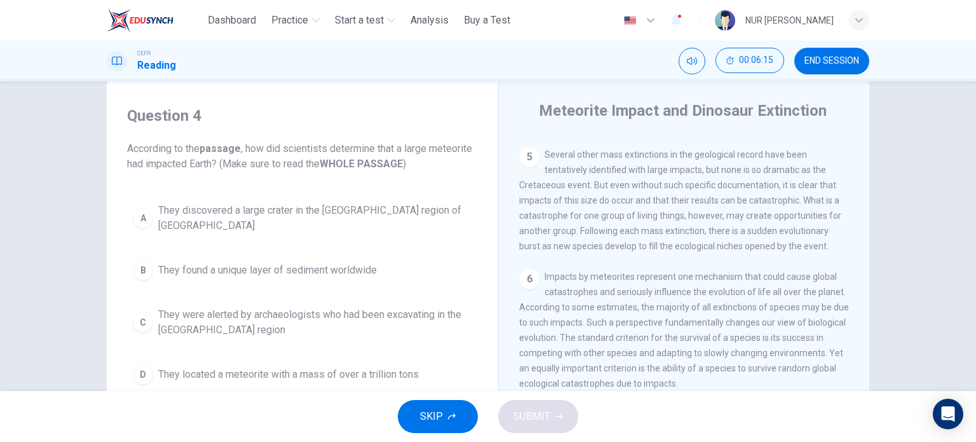
scroll to position [745, 0]
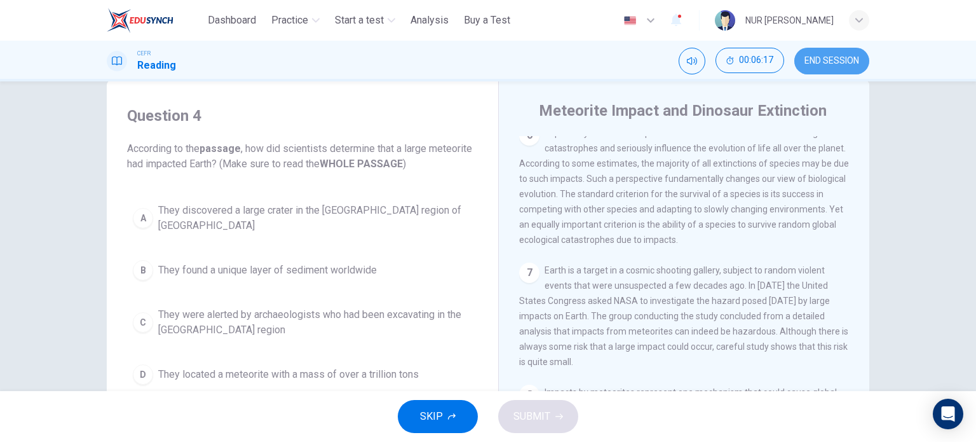
click at [812, 66] on button "END SESSION" at bounding box center [831, 61] width 75 height 27
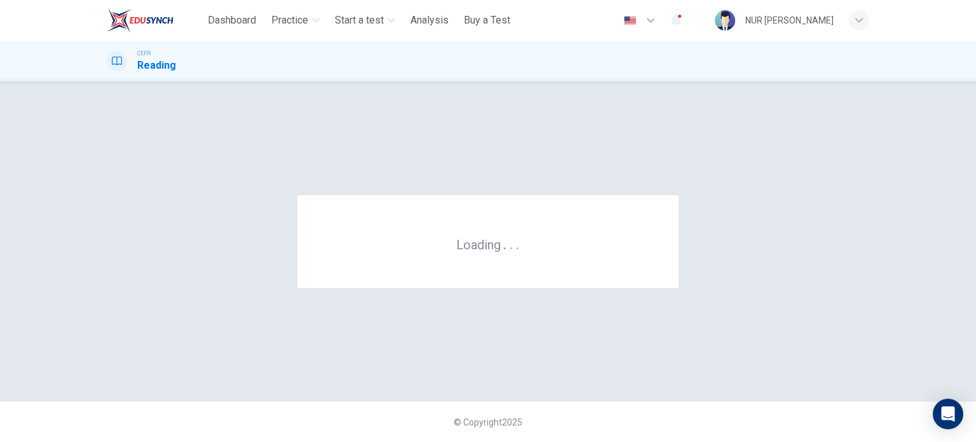
scroll to position [0, 0]
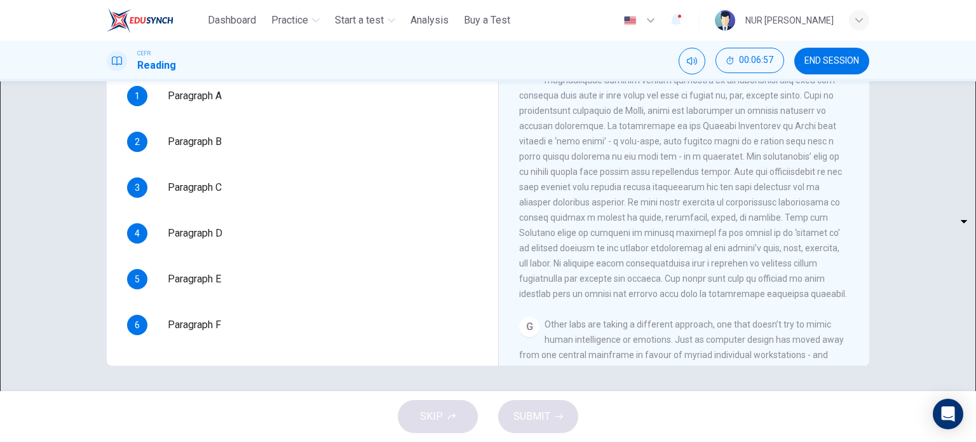
scroll to position [1119, 0]
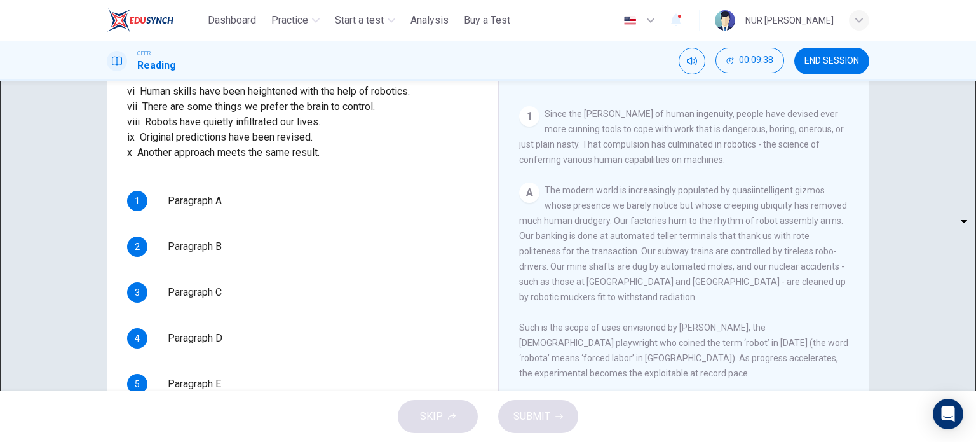
scroll to position [117, 0]
click at [257, 114] on span "There are some things we prefer the brain to control." at bounding box center [258, 106] width 233 height 15
click at [217, 335] on body "This site uses cookies, as explained in our Privacy Policy . If you agree to th…" at bounding box center [488, 221] width 976 height 442
type input "**"
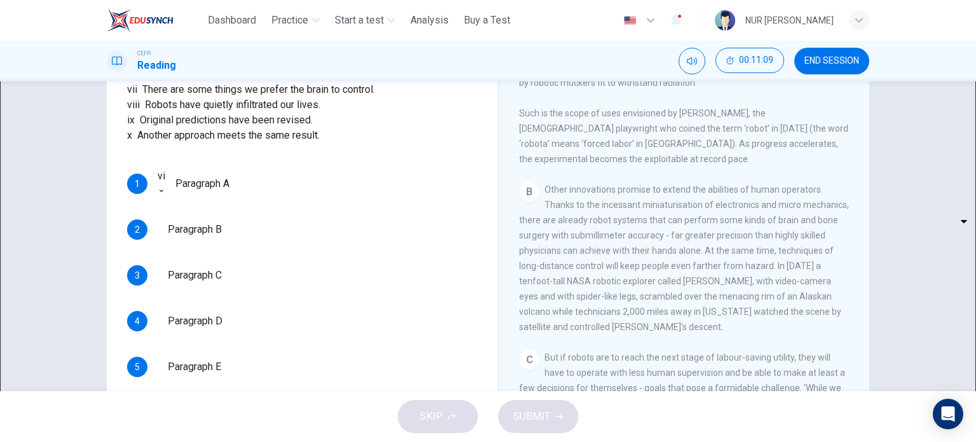
scroll to position [150, 0]
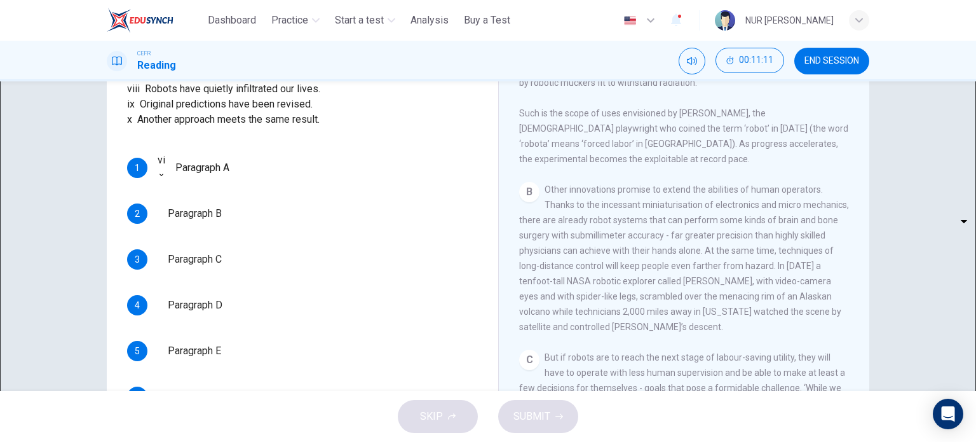
click at [206, 339] on body "This site uses cookies, as explained in our Privacy Policy . If you agree to th…" at bounding box center [488, 221] width 976 height 442
type input "*"
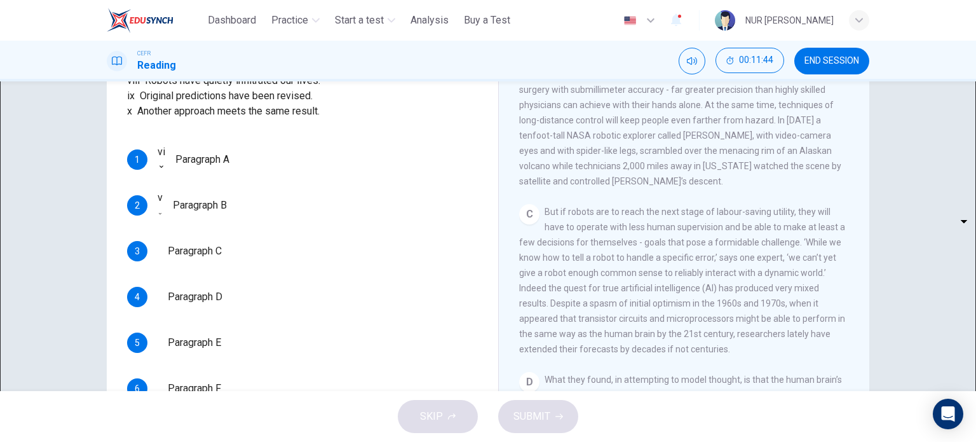
scroll to position [221, 0]
click at [210, 306] on body "This site uses cookies, as explained in our Privacy Policy . If you agree to th…" at bounding box center [488, 221] width 976 height 442
type input "**"
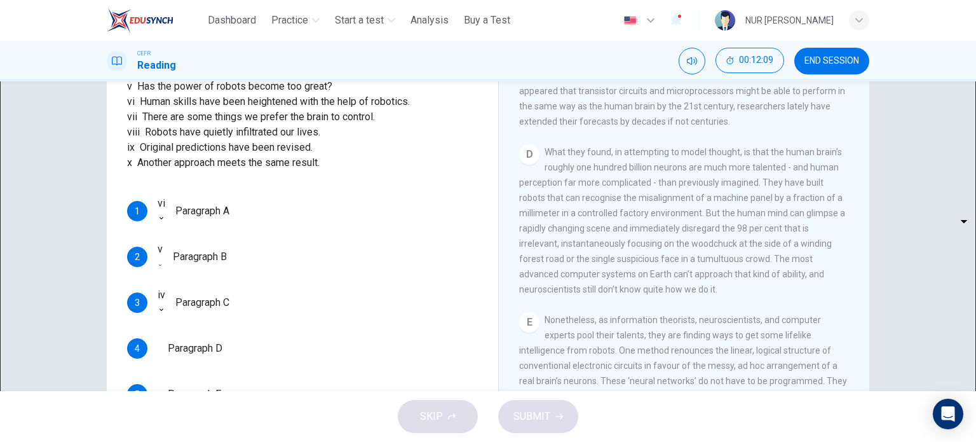
scroll to position [244, 0]
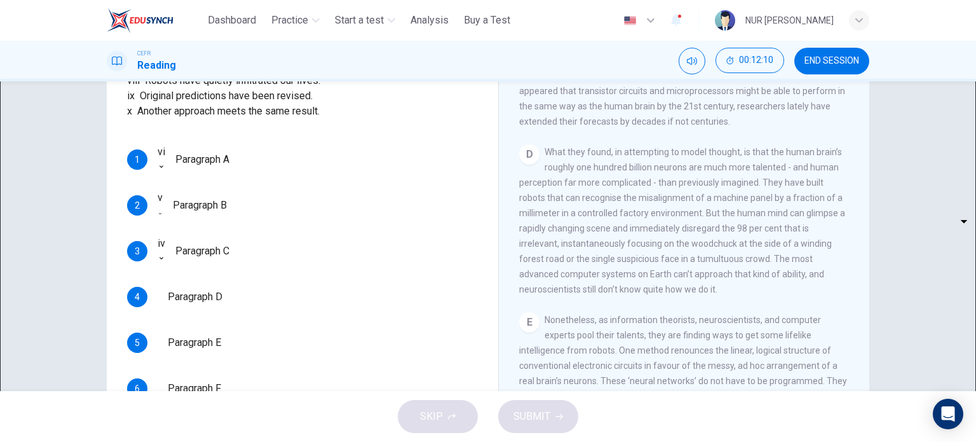
click at [180, 323] on body "This site uses cookies, as explained in our Privacy Policy . If you agree to th…" at bounding box center [488, 221] width 976 height 442
type input "***"
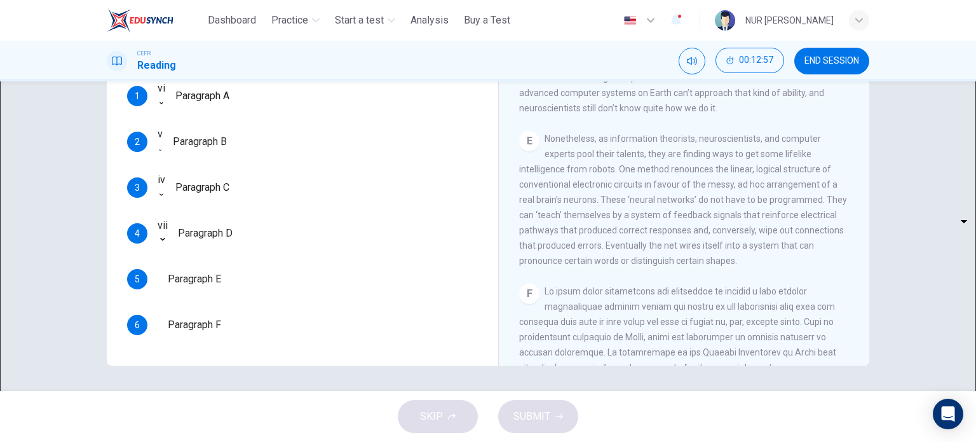
click at [213, 292] on body "This site uses cookies, as explained in our Privacy Policy . If you agree to th…" at bounding box center [488, 221] width 976 height 442
type input "***"
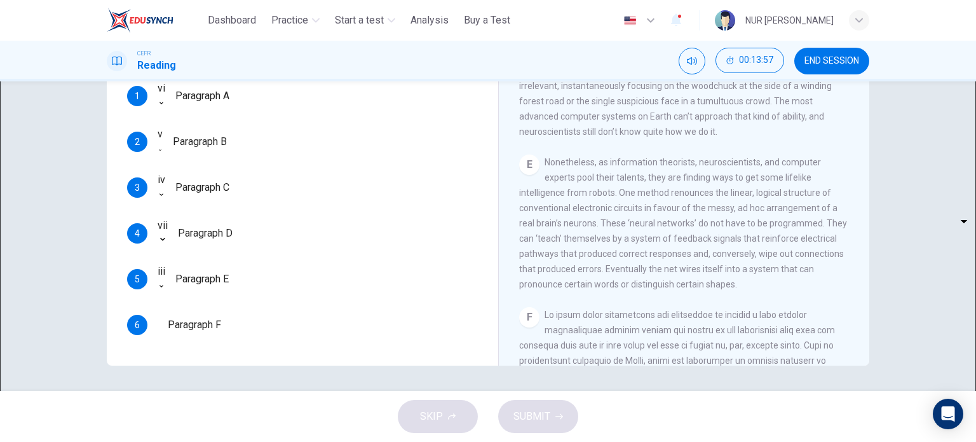
click at [171, 325] on body "This site uses cookies, as explained in our Privacy Policy . If you agree to th…" at bounding box center [488, 221] width 976 height 442
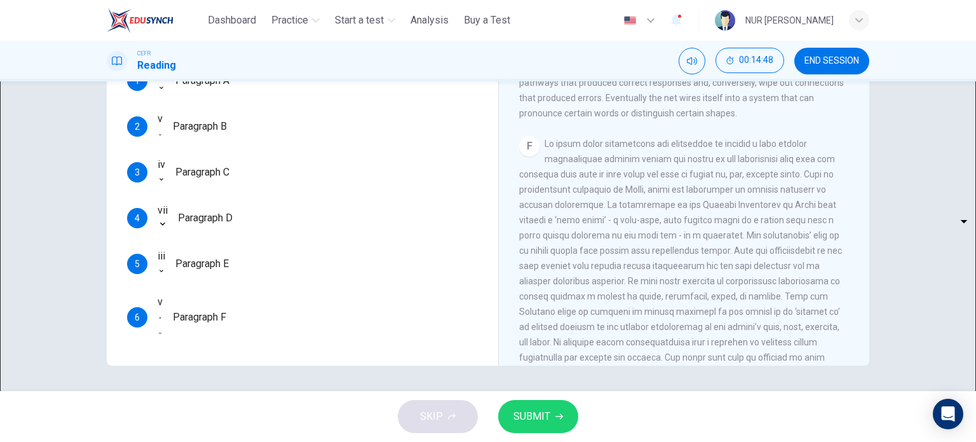
click at [212, 327] on body "This site uses cookies, as explained in our Privacy Policy . If you agree to th…" at bounding box center [488, 221] width 976 height 442
type input "**"
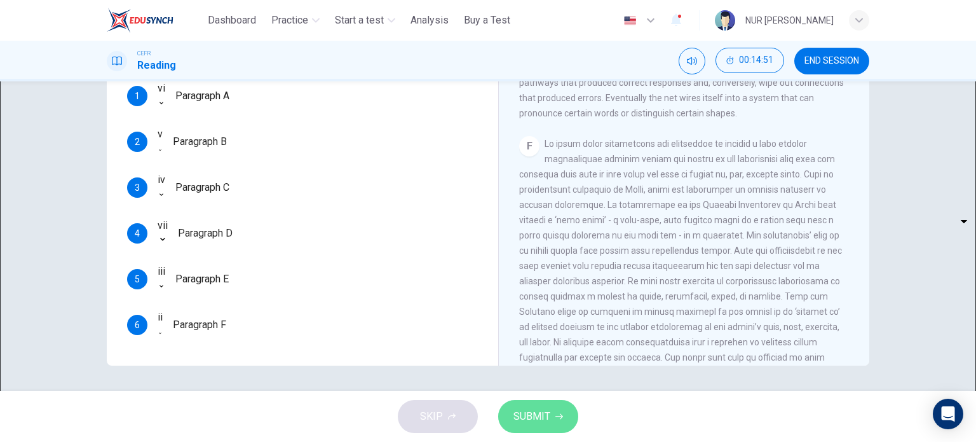
click at [559, 425] on button "SUBMIT" at bounding box center [538, 416] width 80 height 33
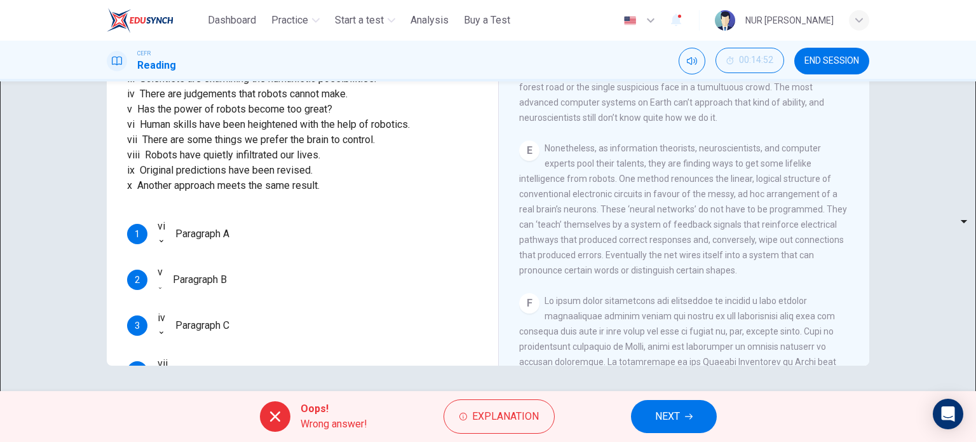
scroll to position [863, 0]
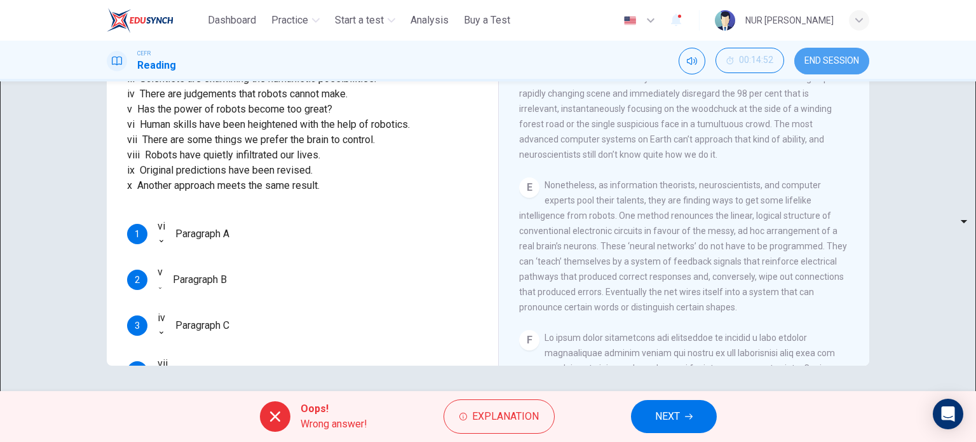
click at [820, 56] on span "END SESSION" at bounding box center [832, 61] width 55 height 10
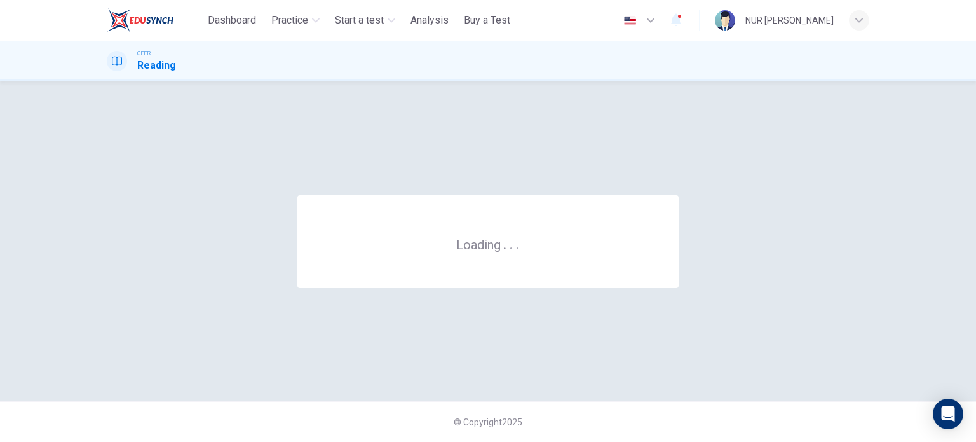
scroll to position [0, 0]
